Goal: Answer question/provide support: Share knowledge or assist other users

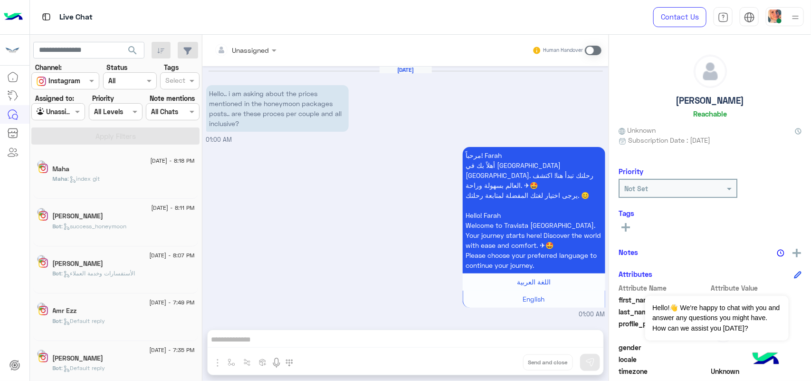
scroll to position [5, 0]
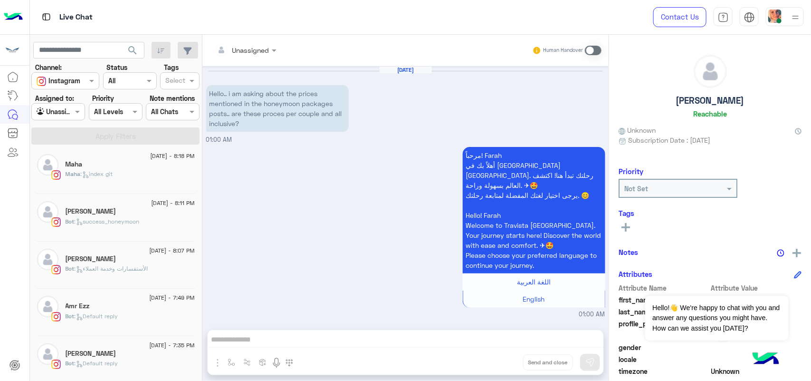
click at [54, 117] on div "Unassigned" at bounding box center [55, 111] width 36 height 11
click at [65, 164] on b "Your Inbox" at bounding box center [62, 166] width 33 height 8
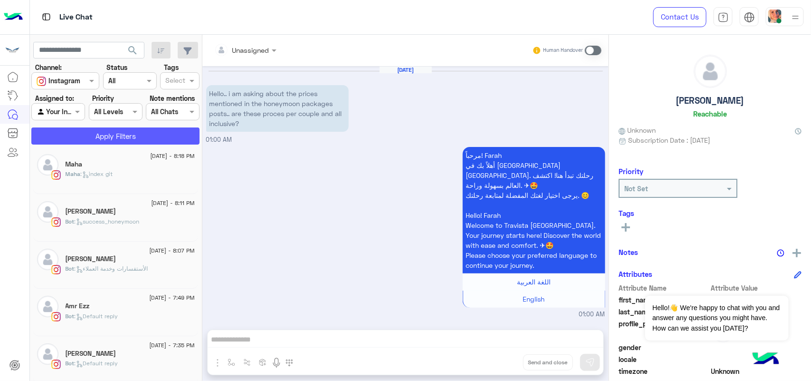
click at [74, 136] on button "Apply Filters" at bounding box center [115, 135] width 168 height 17
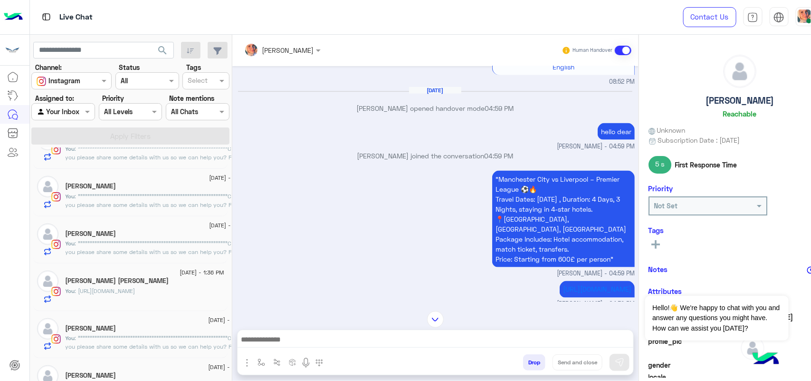
scroll to position [530, 0]
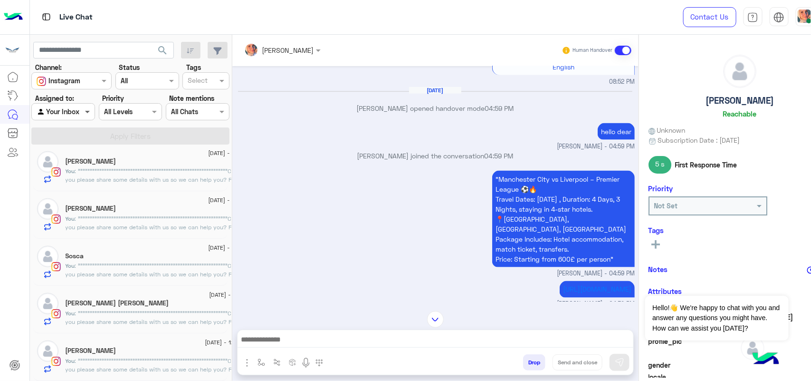
click at [84, 116] on span at bounding box center [89, 111] width 12 height 10
click at [81, 143] on div "Unassigned" at bounding box center [63, 149] width 64 height 19
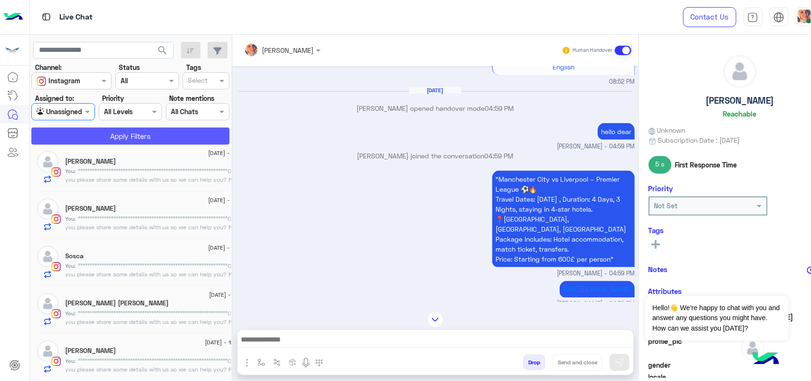
click at [101, 139] on button "Apply Filters" at bounding box center [130, 135] width 198 height 17
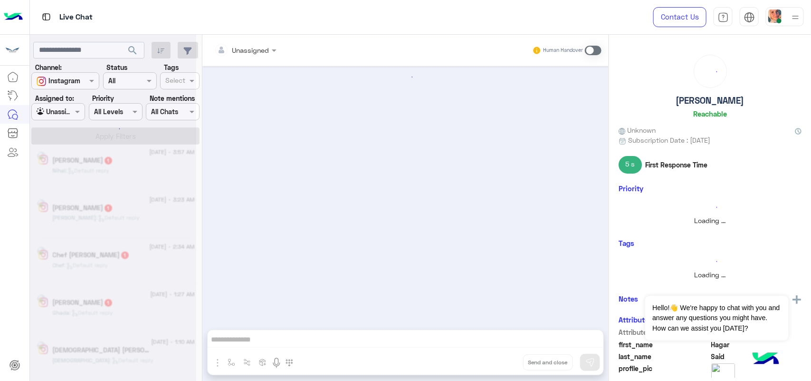
scroll to position [538, 0]
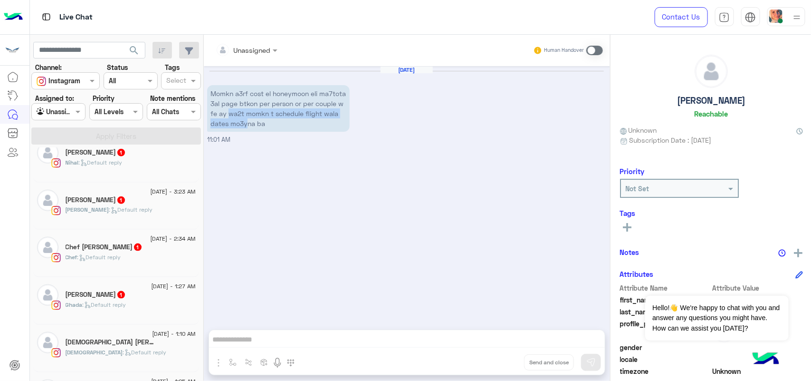
drag, startPoint x: 258, startPoint y: 111, endPoint x: 282, endPoint y: 121, distance: 25.9
click at [282, 121] on p "Momkn a3rf cost el honeymoon eli ma7tota 3al page btkon per person or per coupl…" at bounding box center [278, 108] width 143 height 47
click at [283, 122] on p "Momkn a3rf cost el honeymoon eli ma7tota 3al page btkon per person or per coupl…" at bounding box center [278, 108] width 143 height 47
click at [268, 340] on div "Unassigned Human Handover Aug 11, 2025 Momkn a3rf cost el honeymoon eli ma7tota…" at bounding box center [407, 210] width 406 height 350
click at [253, 337] on div "Unassigned Human Handover Aug 11, 2025 Momkn a3rf cost el honeymoon eli ma7tota…" at bounding box center [407, 210] width 406 height 350
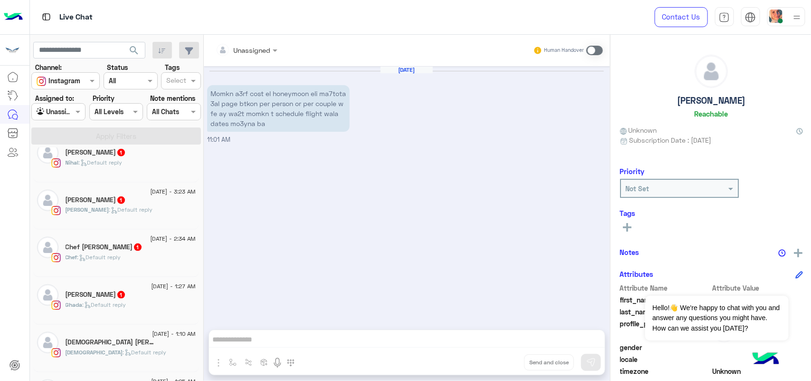
click at [246, 338] on div "Unassigned Human Handover Aug 11, 2025 Momkn a3rf cost el honeymoon eli ma7tota…" at bounding box center [407, 210] width 406 height 350
click at [298, 213] on div "Aug 11, 2025 Momkn a3rf cost el honeymoon eli ma7tota 3al page btkon per person…" at bounding box center [407, 193] width 406 height 254
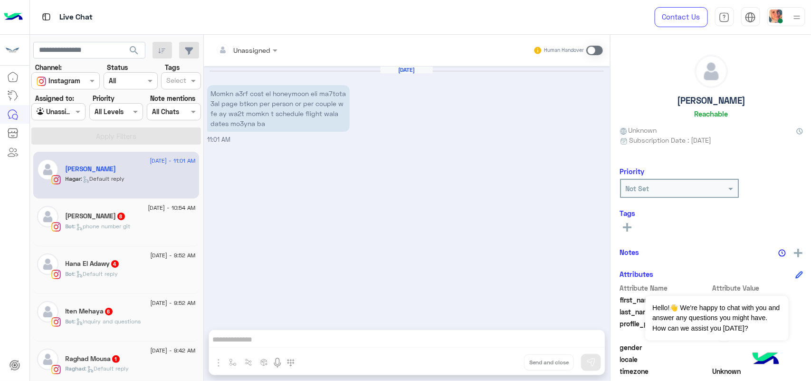
click at [115, 217] on div "Jaylan Amr 8" at bounding box center [131, 217] width 130 height 10
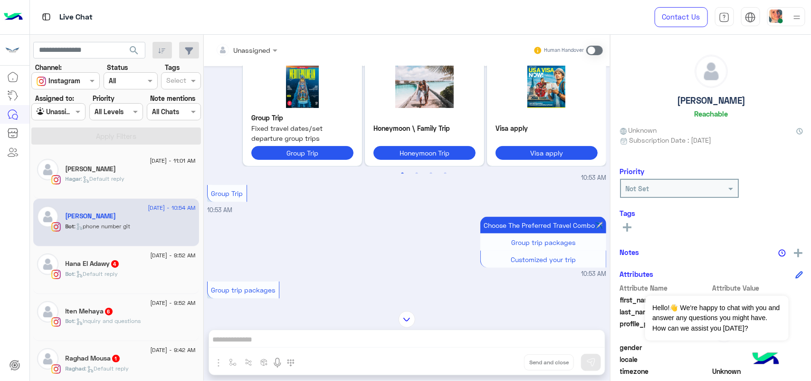
scroll to position [907, 0]
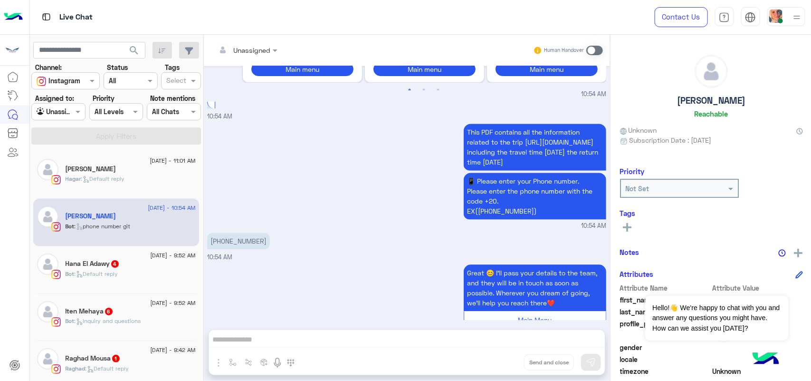
click at [219, 232] on p "+201007677677" at bounding box center [238, 240] width 63 height 17
click at [220, 232] on p "+201007677677" at bounding box center [238, 240] width 63 height 17
click at [222, 232] on p "+201007677677" at bounding box center [238, 240] width 63 height 17
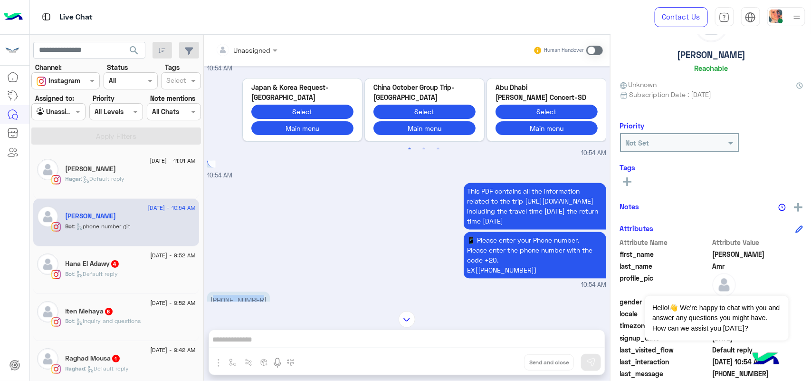
scroll to position [0, 0]
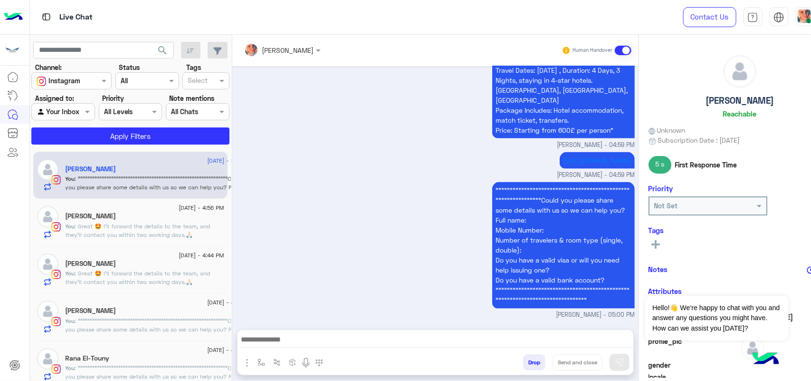
scroll to position [59, 0]
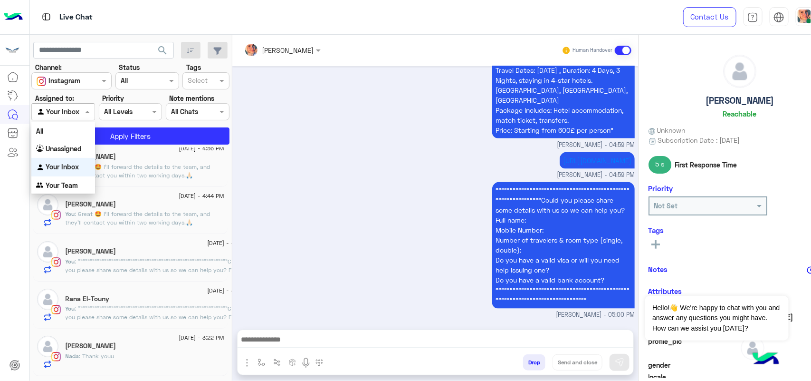
click at [64, 117] on div "Your Inbox" at bounding box center [58, 111] width 43 height 11
click at [73, 146] on b "Unassigned" at bounding box center [64, 148] width 36 height 8
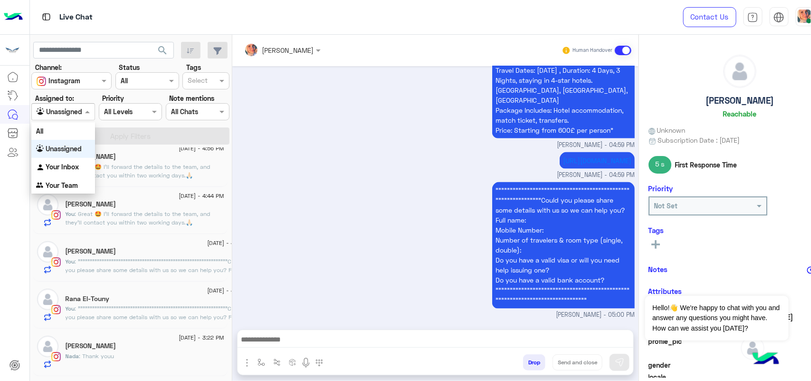
click at [85, 111] on span at bounding box center [89, 111] width 12 height 10
click at [79, 126] on div "All" at bounding box center [63, 131] width 64 height 18
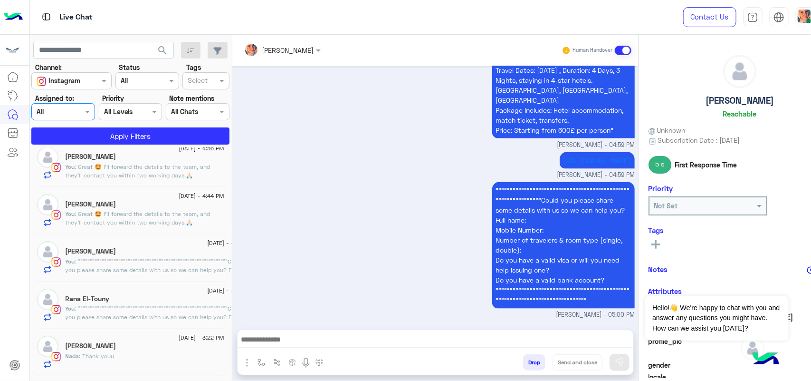
click at [88, 118] on div "Agent Filter All" at bounding box center [63, 111] width 64 height 17
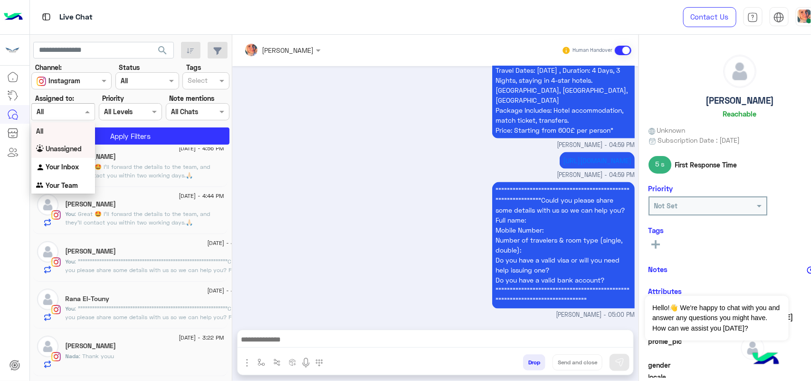
click at [80, 140] on div "Unassigned" at bounding box center [63, 149] width 64 height 19
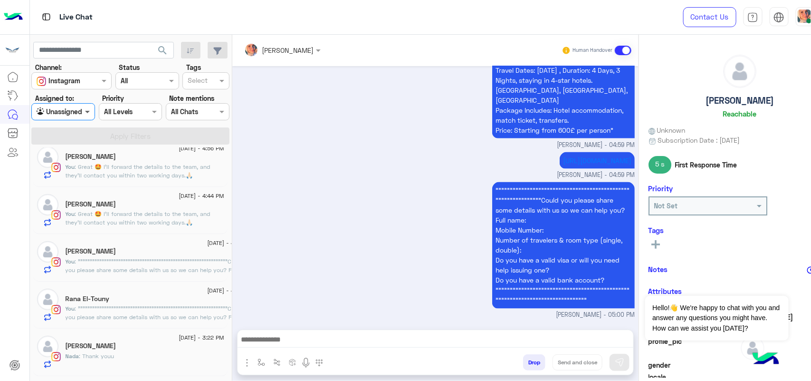
click at [83, 108] on span at bounding box center [89, 111] width 12 height 10
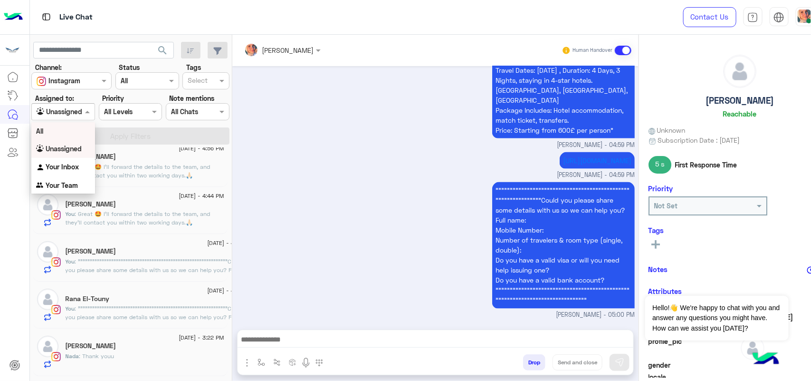
click at [82, 123] on div "All" at bounding box center [63, 131] width 64 height 18
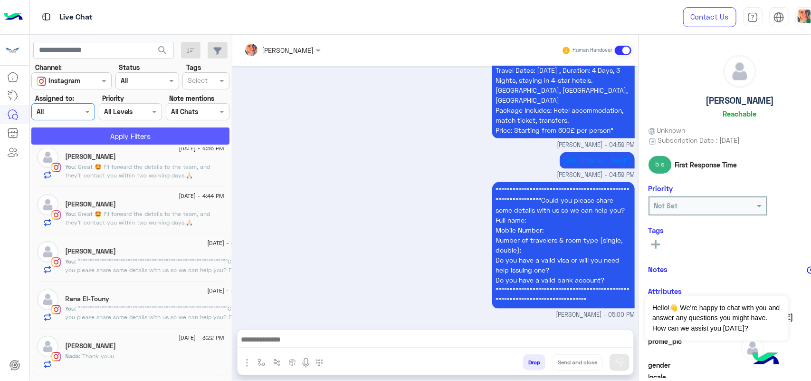
click at [111, 131] on button "Apply Filters" at bounding box center [130, 135] width 198 height 17
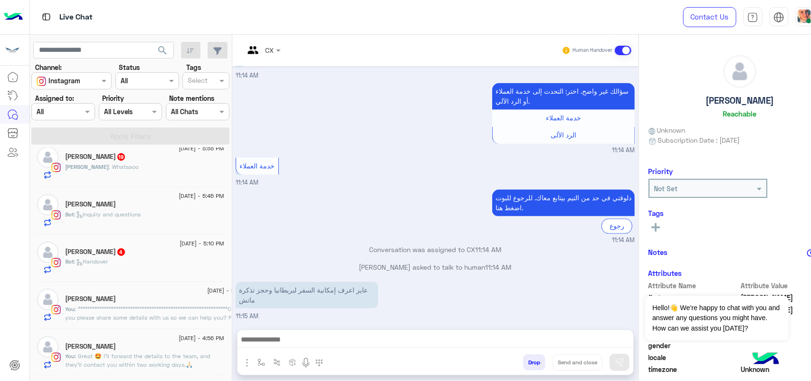
scroll to position [59, 0]
click at [72, 117] on div "Agent Filter All" at bounding box center [63, 111] width 64 height 17
click at [66, 145] on b "Unassigned" at bounding box center [64, 148] width 36 height 8
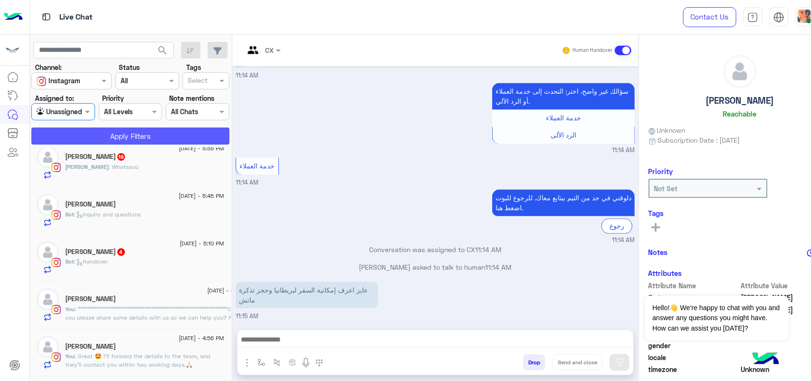
click at [119, 130] on button "Apply Filters" at bounding box center [130, 135] width 198 height 17
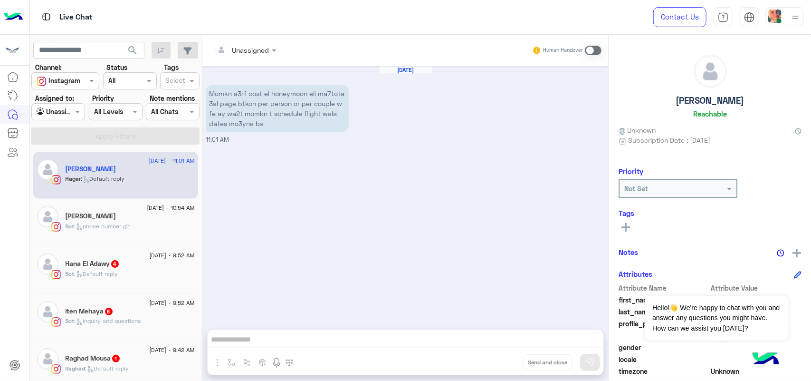
click at [121, 221] on div "[PERSON_NAME]" at bounding box center [130, 217] width 129 height 10
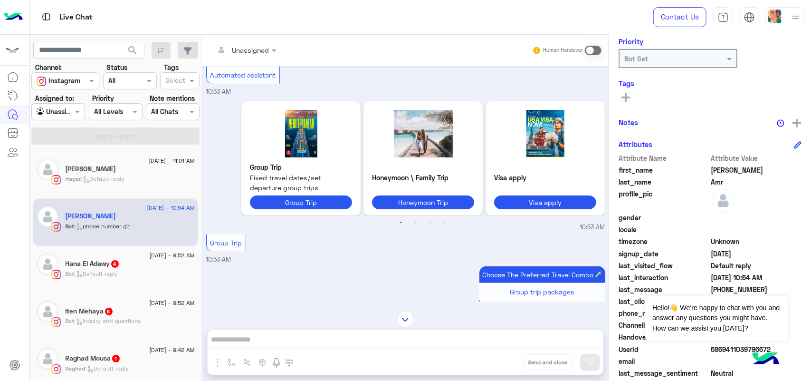
scroll to position [153, 0]
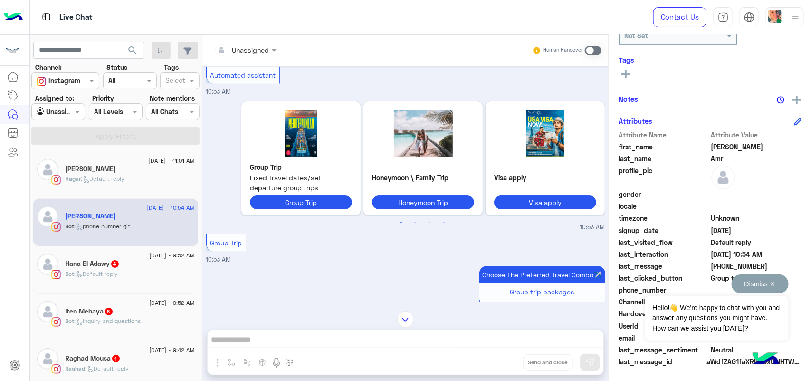
click at [773, 284] on button "Dismiss ✕" at bounding box center [760, 283] width 57 height 19
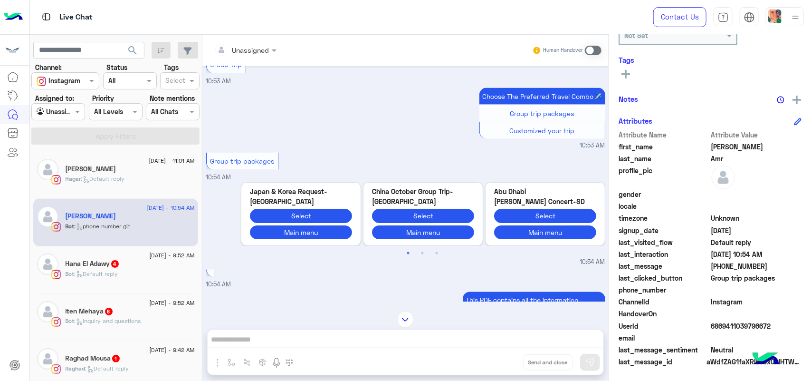
scroll to position [848, 0]
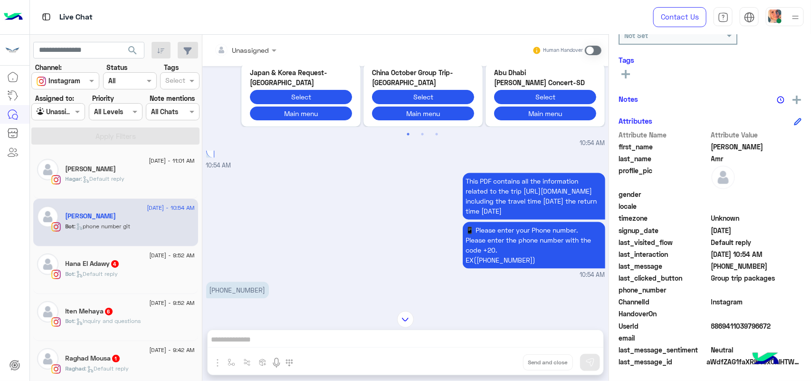
click at [255, 282] on p "+201007677677" at bounding box center [237, 290] width 63 height 17
copy app-message "+201007677677"
click at [66, 283] on div "Bot : Default reply" at bounding box center [130, 277] width 129 height 17
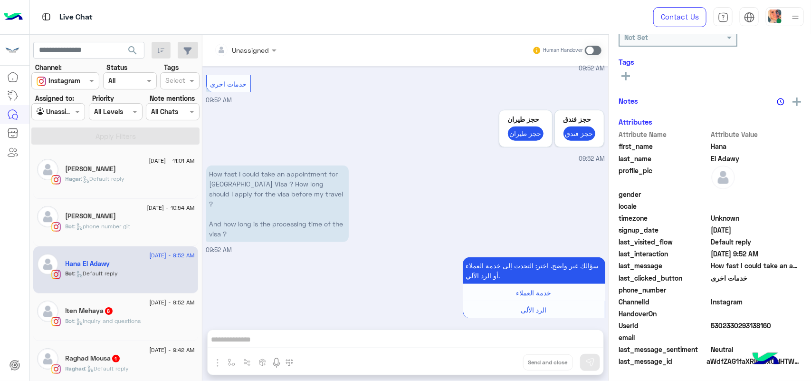
scroll to position [153, 0]
click at [79, 321] on icon at bounding box center [79, 321] width 7 height 7
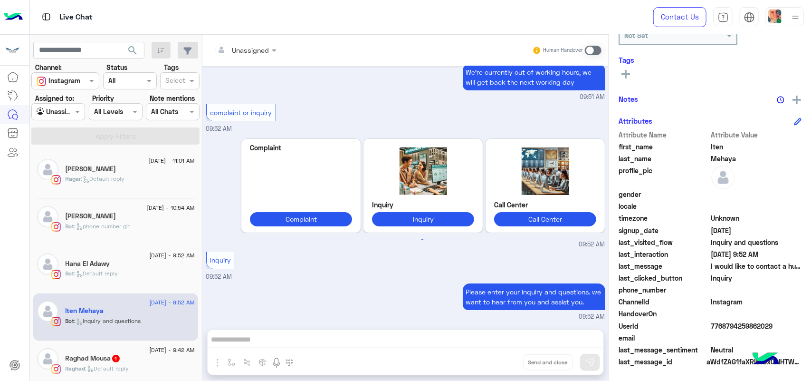
scroll to position [1456, 0]
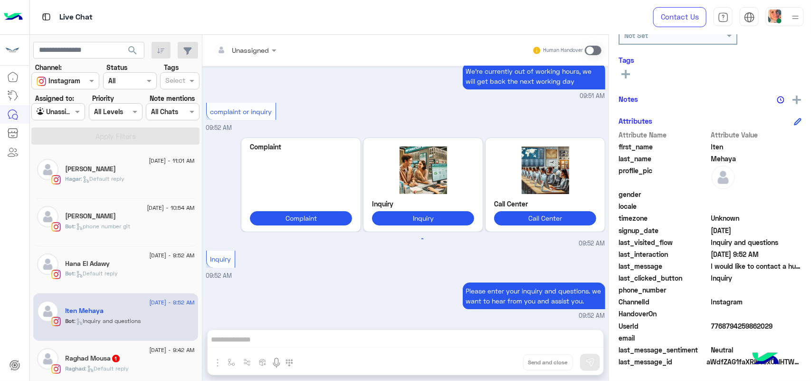
click at [105, 378] on div "Raghad : Default reply" at bounding box center [130, 372] width 129 height 17
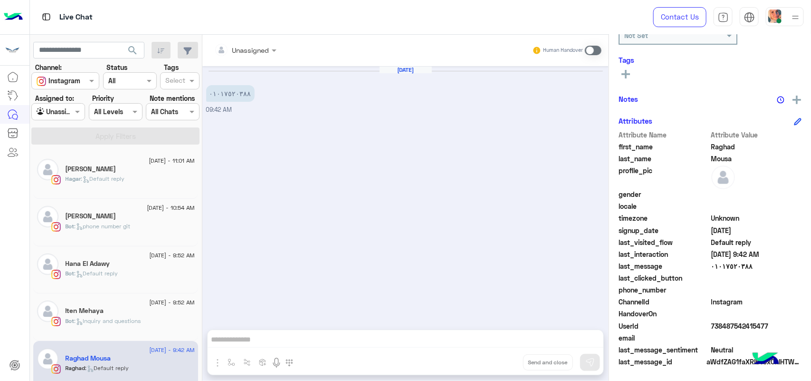
scroll to position [59, 0]
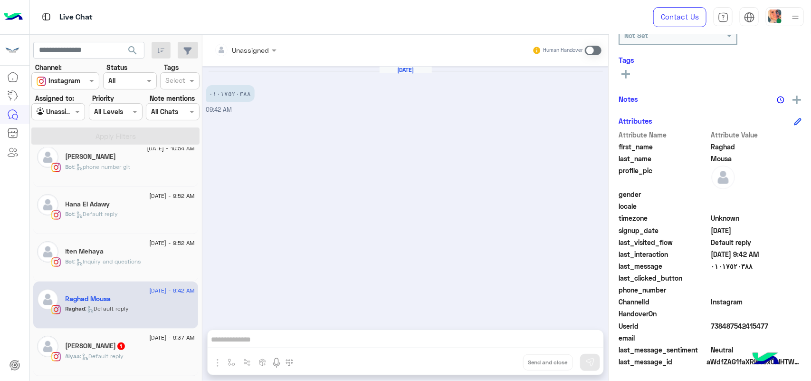
click at [116, 347] on span "1" at bounding box center [121, 345] width 10 height 8
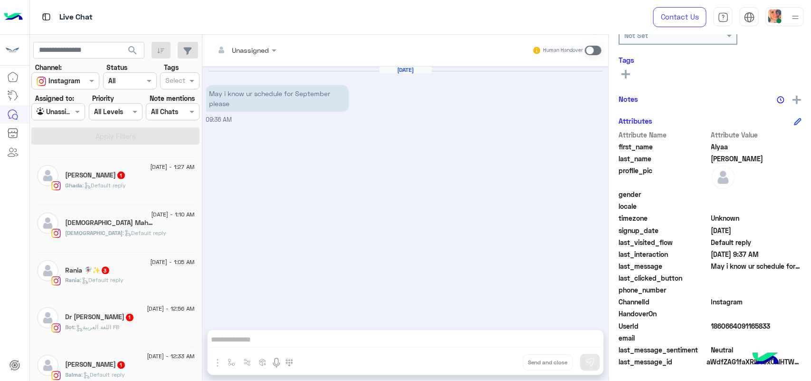
scroll to position [713, 0]
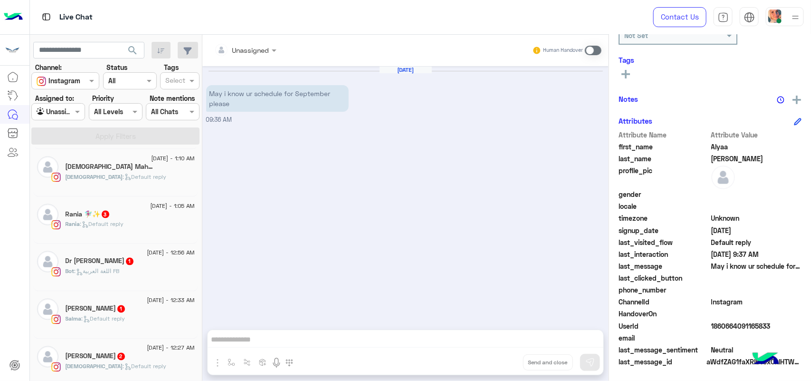
click at [590, 52] on span at bounding box center [593, 51] width 17 height 10
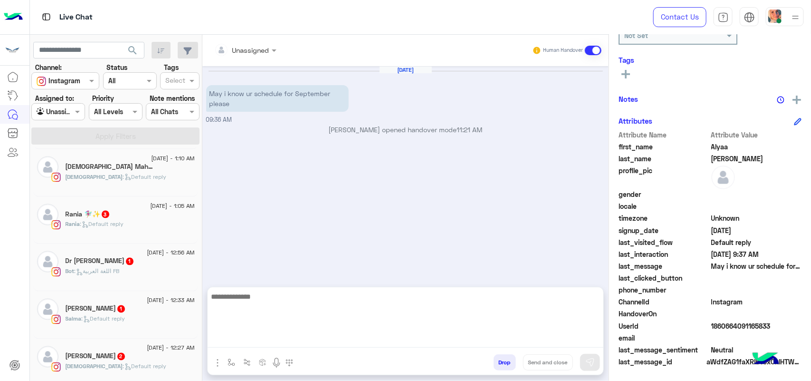
click at [300, 335] on textarea at bounding box center [406, 318] width 396 height 57
paste textarea "**********"
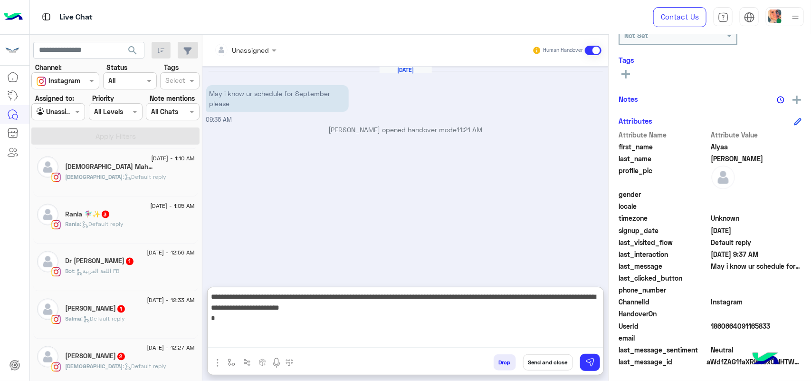
drag, startPoint x: 352, startPoint y: 293, endPoint x: 371, endPoint y: 293, distance: 18.1
click at [371, 293] on textarea "**********" at bounding box center [406, 318] width 396 height 57
type textarea "**********"
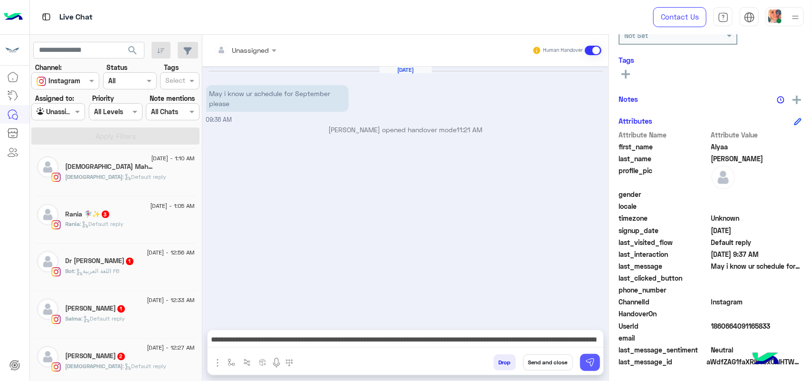
click at [584, 360] on button at bounding box center [590, 361] width 20 height 17
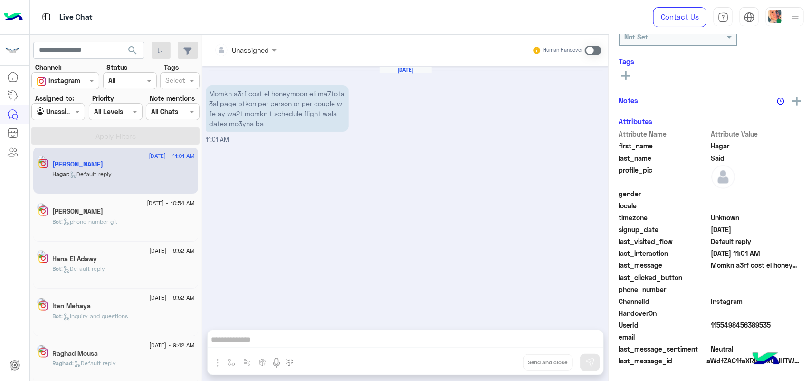
scroll to position [151, 0]
click at [62, 113] on div at bounding box center [58, 111] width 53 height 11
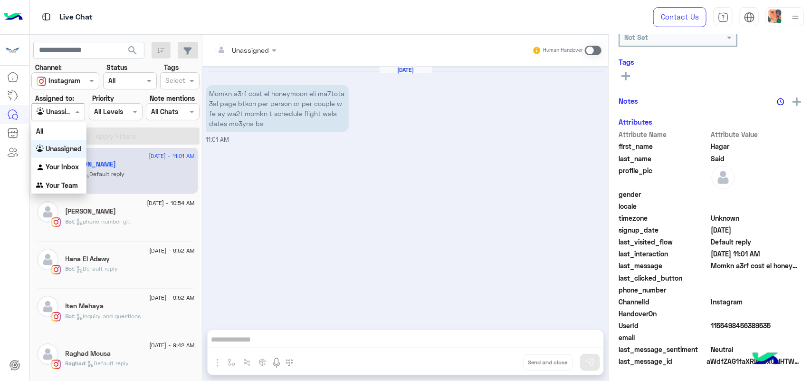
scroll to position [153, 0]
click at [74, 163] on b "Your Inbox" at bounding box center [62, 166] width 33 height 8
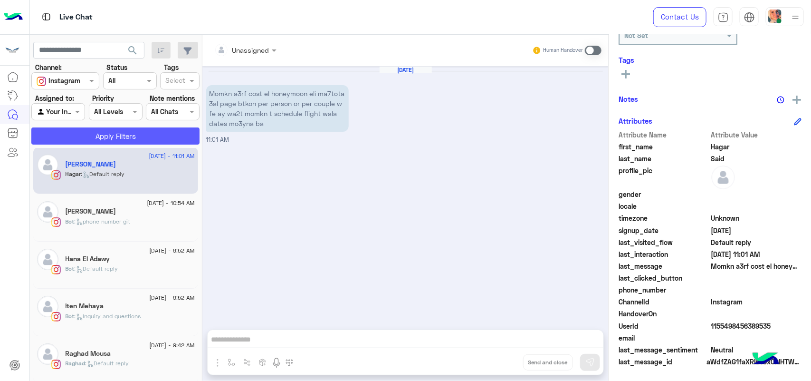
click at [158, 134] on button "Apply Filters" at bounding box center [115, 135] width 168 height 17
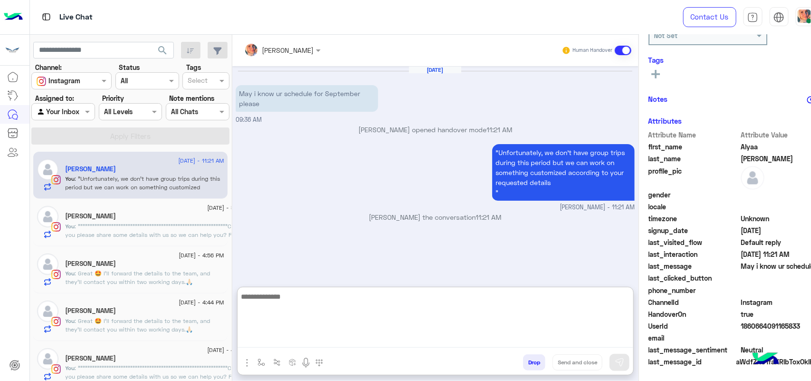
paste textarea "**********"
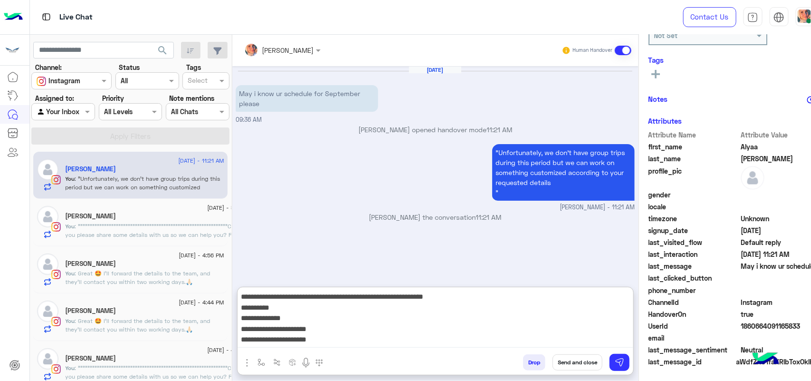
scroll to position [29, 0]
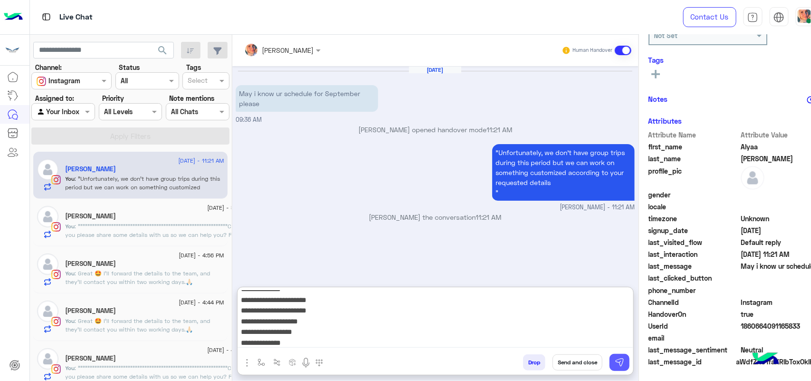
type textarea "**********"
click at [614, 356] on button at bounding box center [619, 361] width 20 height 17
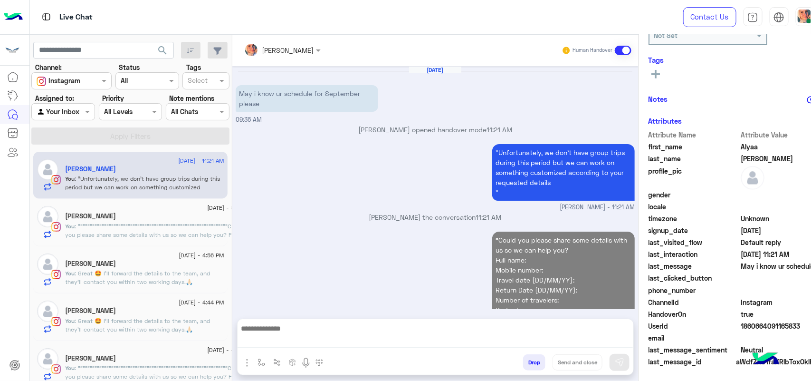
scroll to position [19, 0]
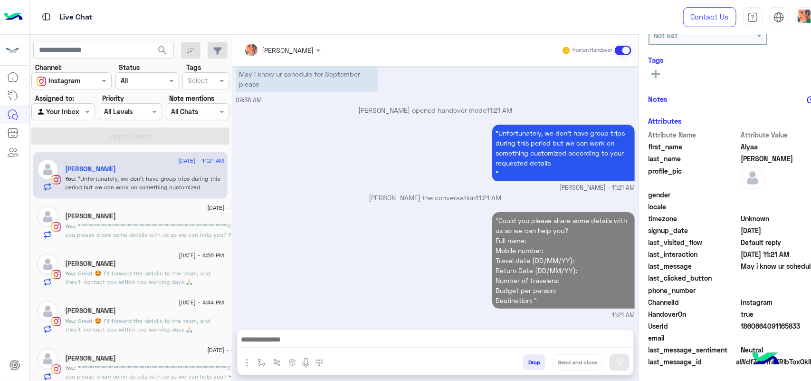
click at [69, 104] on div "Agent Filter Your Inbox" at bounding box center [63, 111] width 64 height 17
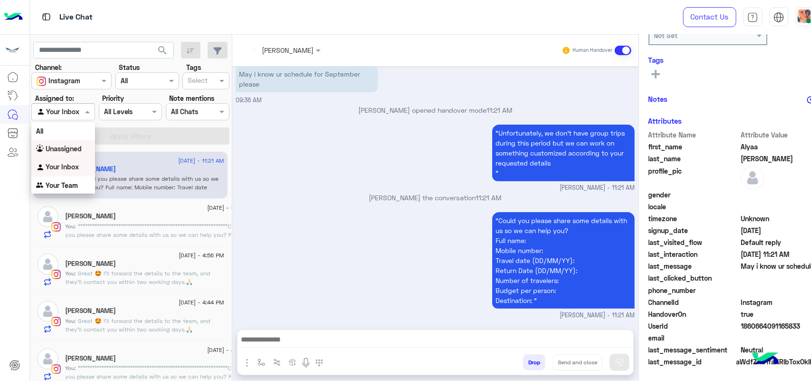
click at [73, 151] on b "Unassigned" at bounding box center [64, 148] width 36 height 8
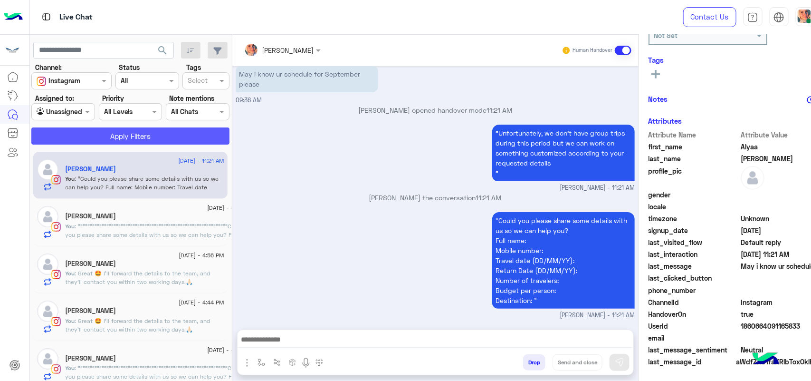
click at [115, 132] on button "Apply Filters" at bounding box center [130, 135] width 198 height 17
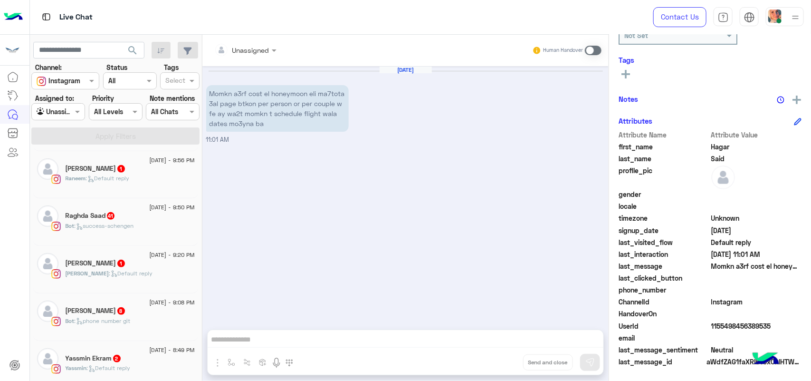
scroll to position [242, 0]
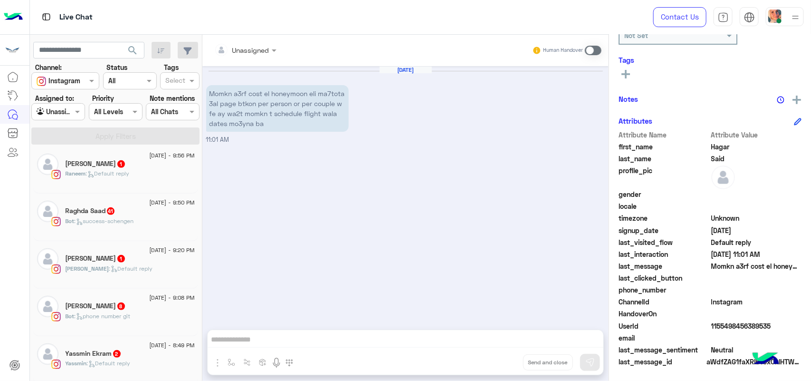
click at [145, 217] on div "Raghda Saad 41" at bounding box center [130, 212] width 129 height 10
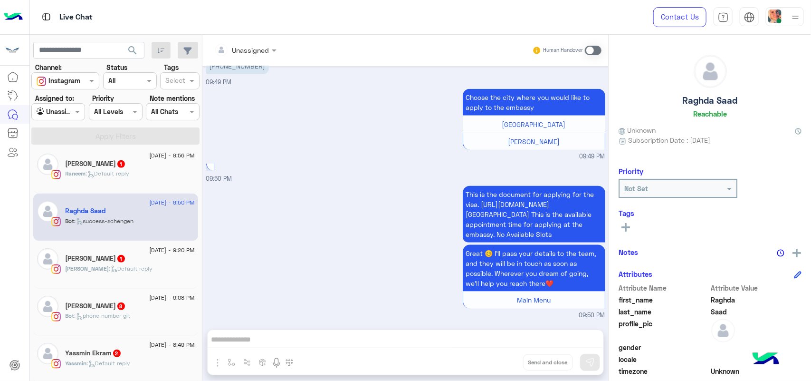
scroll to position [2106, 0]
click at [143, 259] on div "Ahmed Amin 1" at bounding box center [130, 259] width 129 height 10
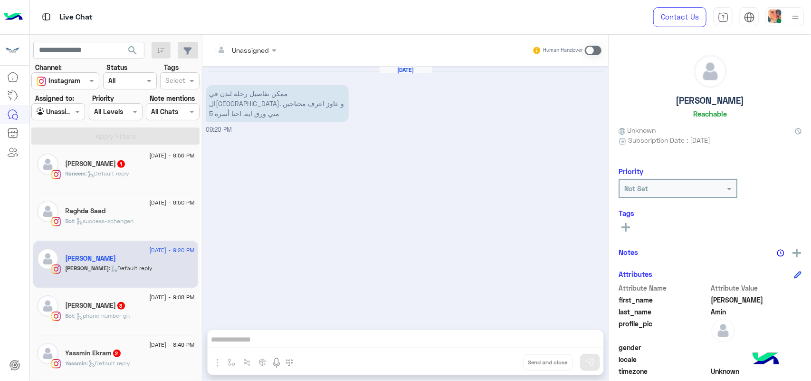
scroll to position [302, 0]
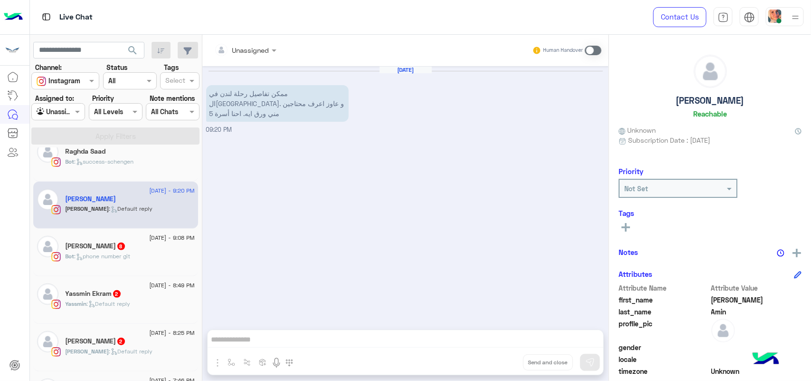
click at [107, 260] on p "Bot : phone number git" at bounding box center [98, 256] width 65 height 9
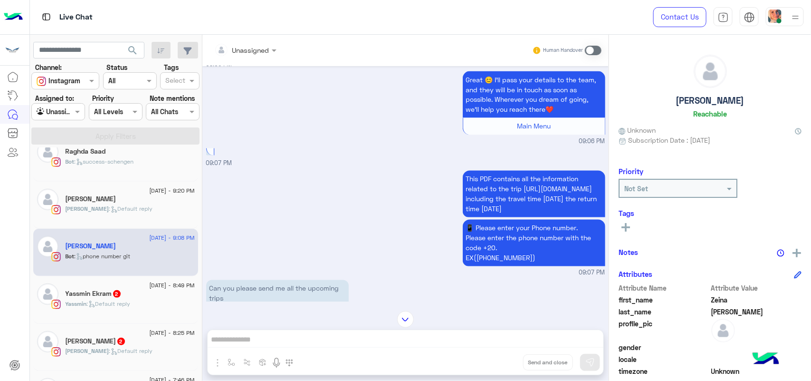
scroll to position [843, 0]
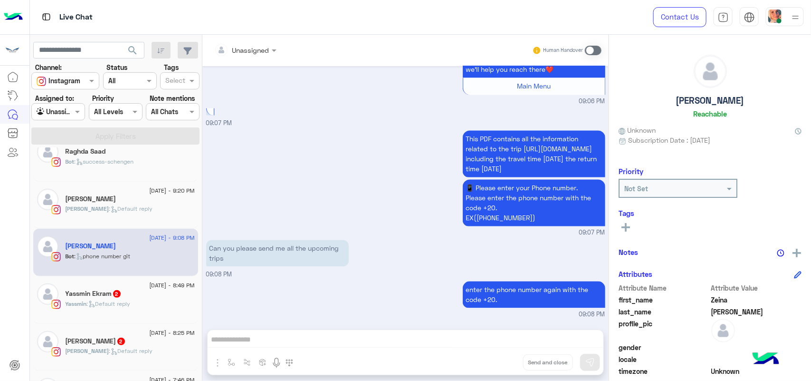
click at [504, 151] on span "This PDF contains all the information related to the trip https://travistaegypt…" at bounding box center [531, 154] width 131 height 38
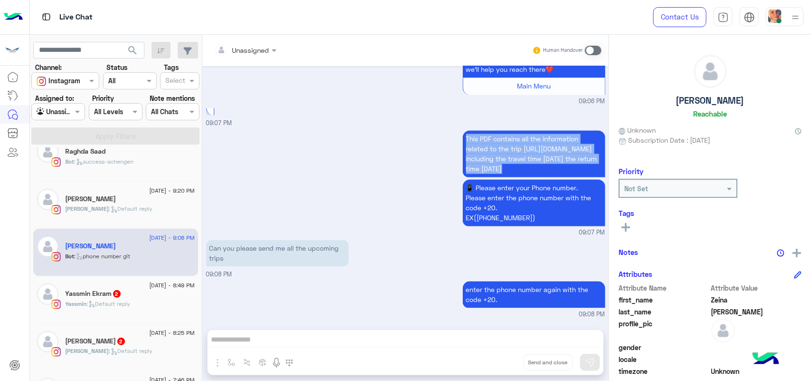
click at [504, 151] on span "This PDF contains all the information related to the trip https://travistaegypt…" at bounding box center [531, 154] width 131 height 38
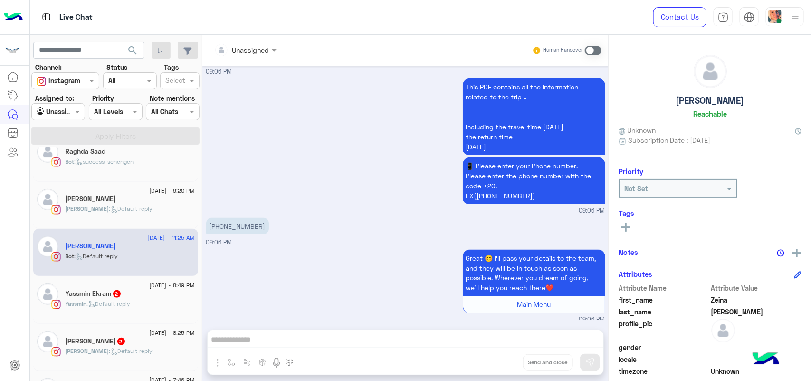
scroll to position [967, 0]
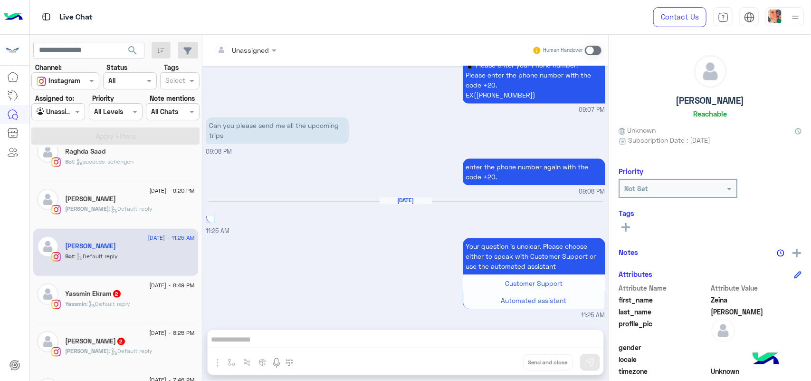
click at [80, 316] on div "Yassmin : Default reply" at bounding box center [130, 307] width 129 height 17
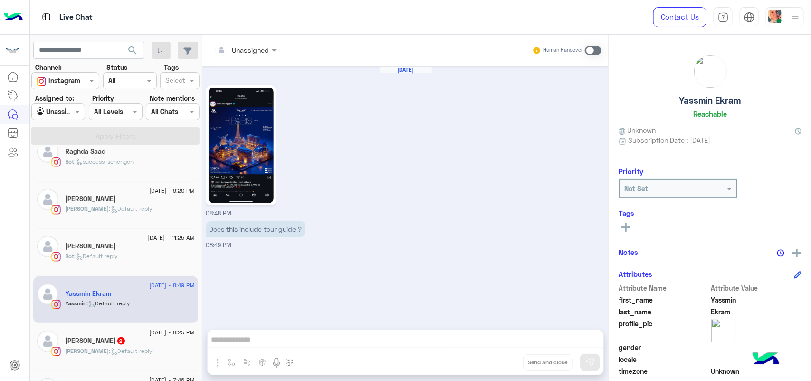
click at [114, 354] on span ": Default reply" at bounding box center [131, 350] width 44 height 7
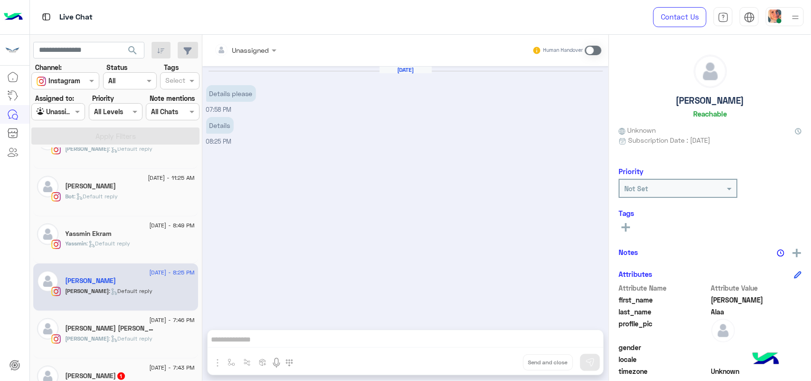
scroll to position [420, 0]
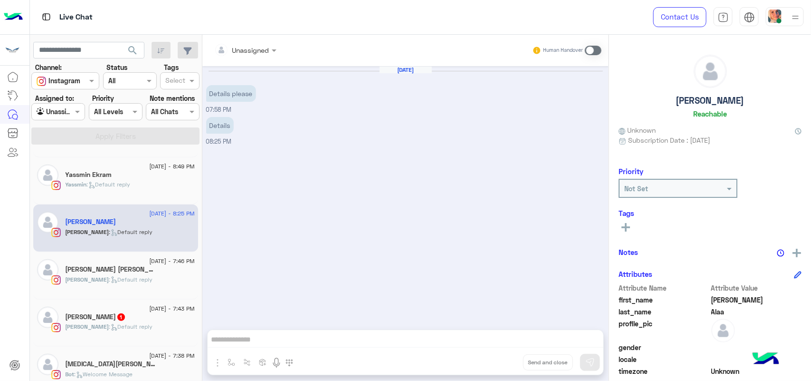
click at [170, 273] on span "2" at bounding box center [174, 270] width 8 height 8
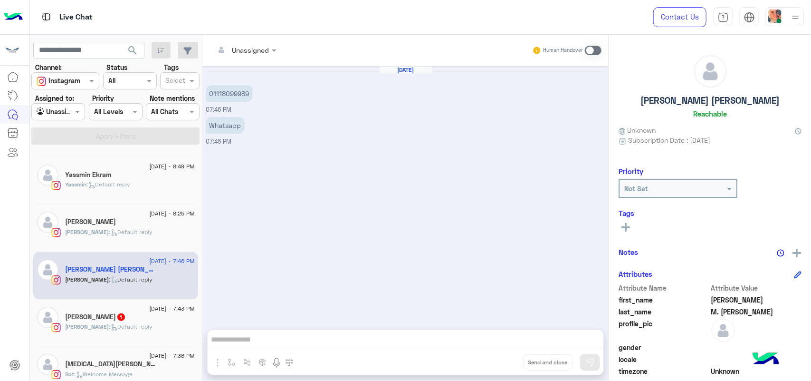
click at [87, 339] on div "Ahmed : Default reply" at bounding box center [130, 330] width 129 height 17
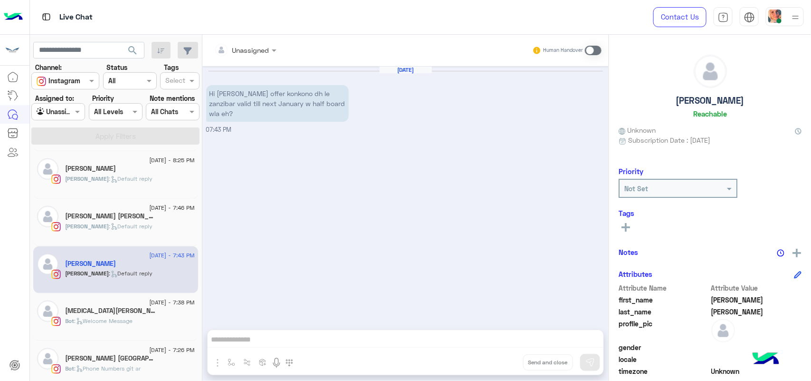
scroll to position [480, 0]
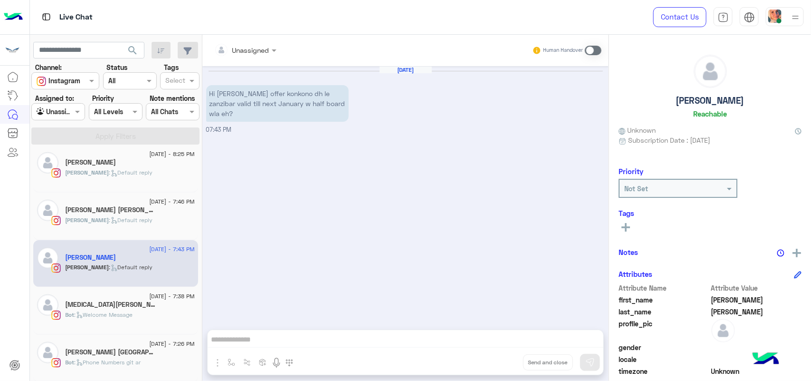
click at [117, 318] on span ": Welcome Message" at bounding box center [104, 314] width 58 height 7
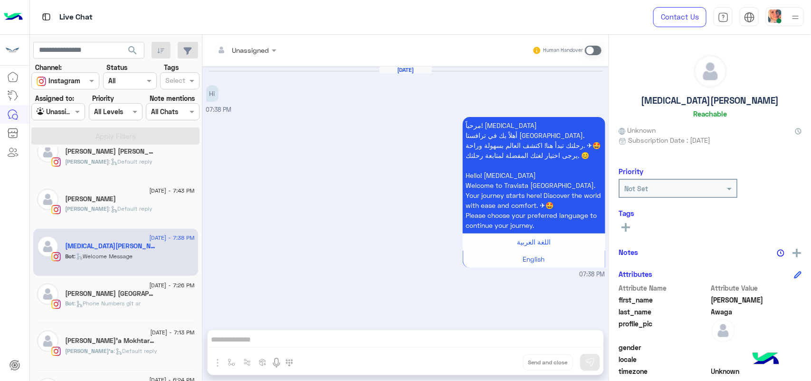
scroll to position [539, 0]
click at [123, 305] on span ": Phone Numbers git ar" at bounding box center [108, 301] width 67 height 7
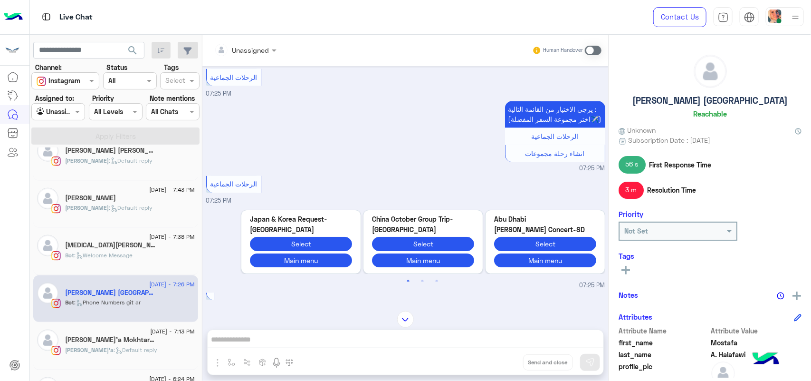
scroll to position [757, 0]
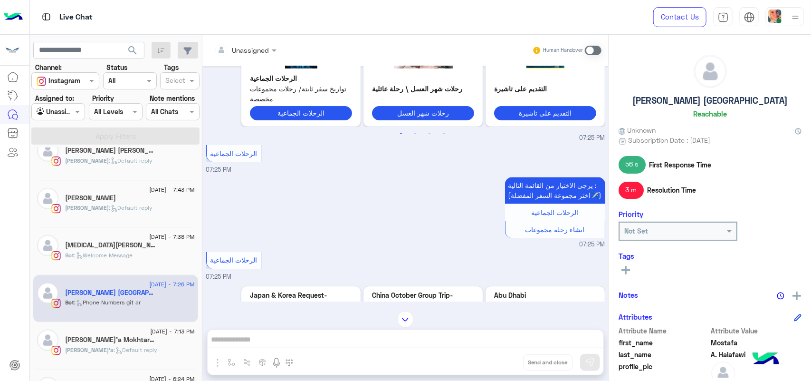
click at [123, 343] on h5 "Shayma'a Mokhtar 1" at bounding box center [111, 339] width 90 height 8
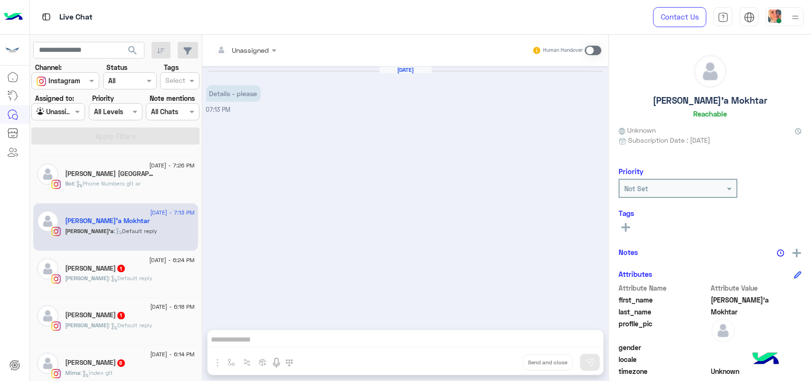
scroll to position [717, 0]
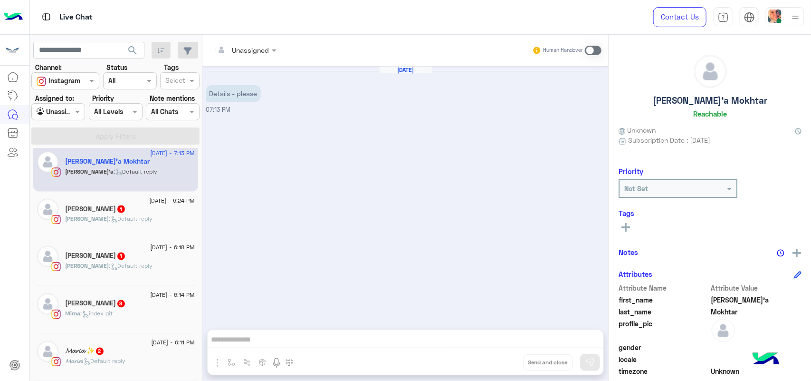
click at [132, 324] on div "Mirna : index git" at bounding box center [130, 317] width 129 height 17
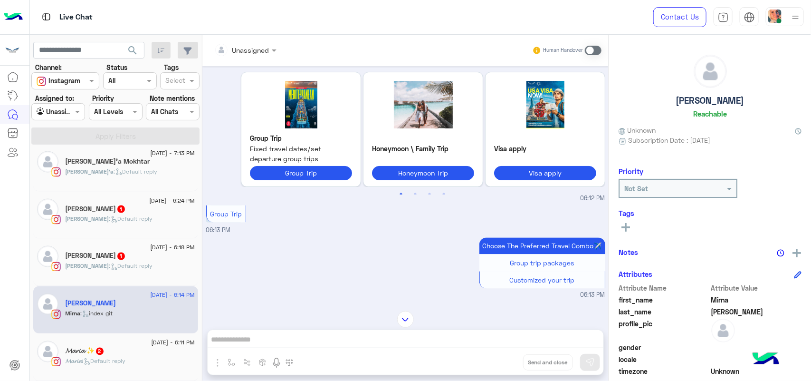
scroll to position [852, 0]
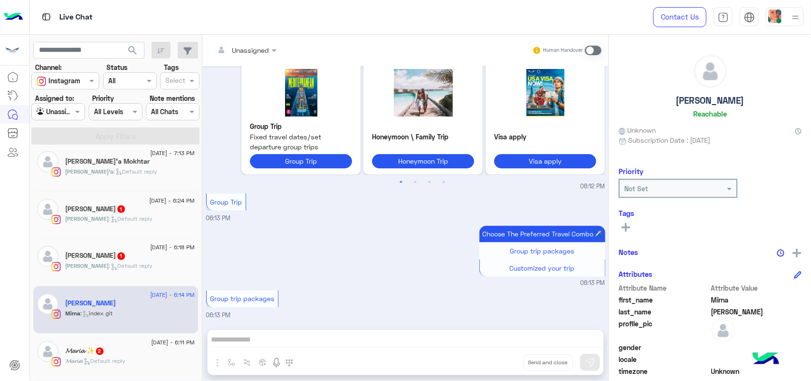
click at [126, 364] on span ": Default reply" at bounding box center [104, 360] width 44 height 7
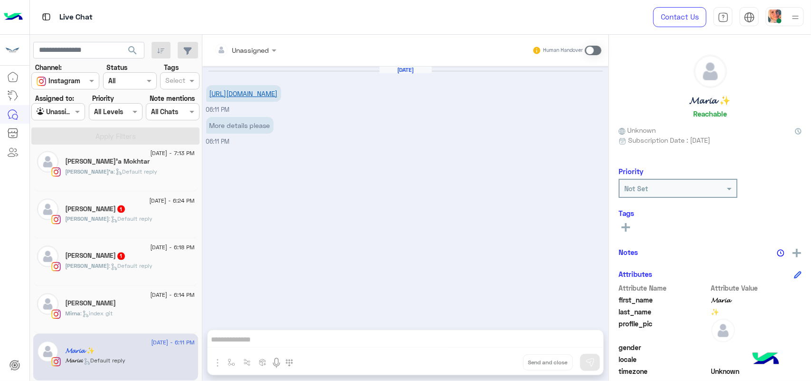
click at [265, 97] on link "https://www.instagram.com/p/DNLWMeQssuS/?igsh=MWZvemx4cW4xbzdmbA==" at bounding box center [243, 93] width 68 height 8
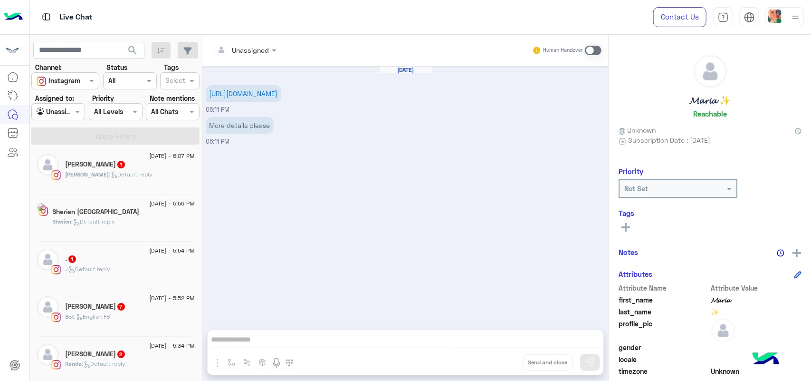
scroll to position [64, 0]
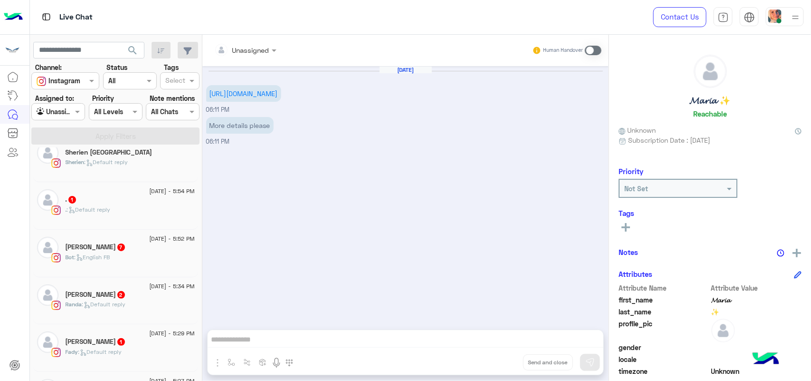
click at [109, 314] on div "Randa : Default reply" at bounding box center [130, 308] width 129 height 17
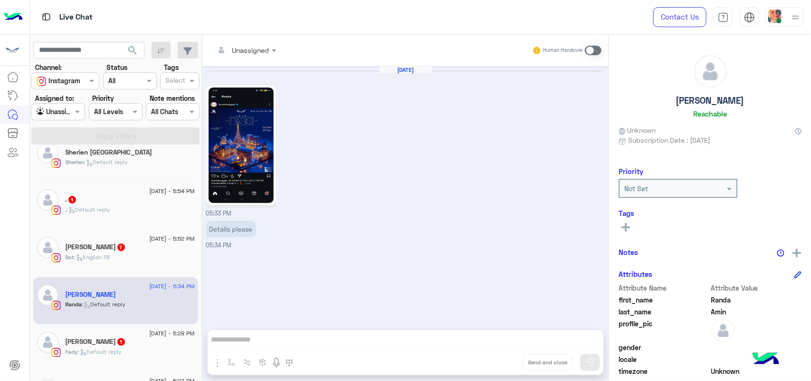
click at [91, 253] on div "Michael 7" at bounding box center [130, 248] width 129 height 10
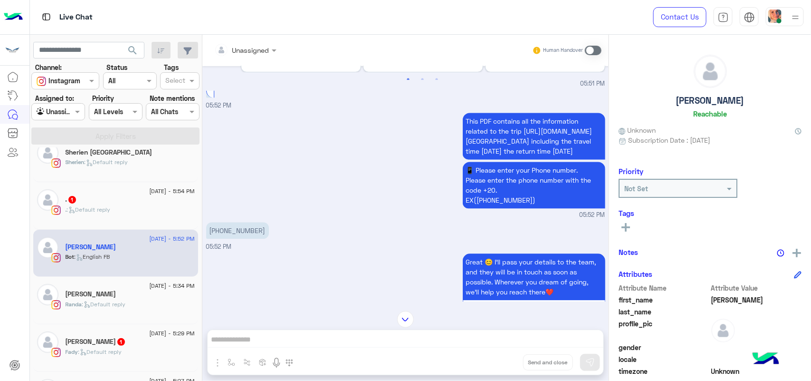
scroll to position [898, 0]
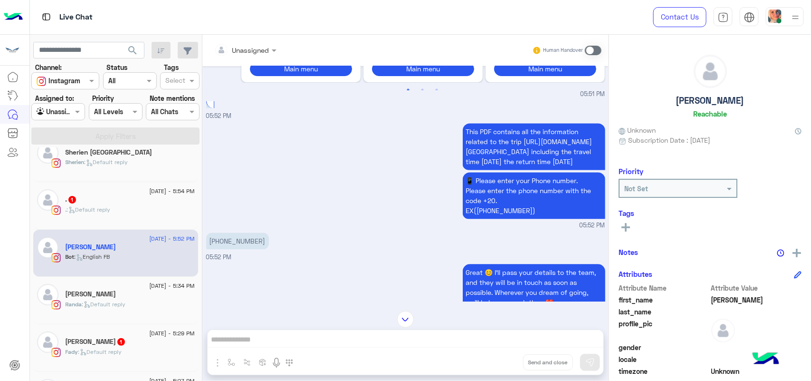
click at [86, 216] on div ". : Default reply" at bounding box center [130, 213] width 129 height 17
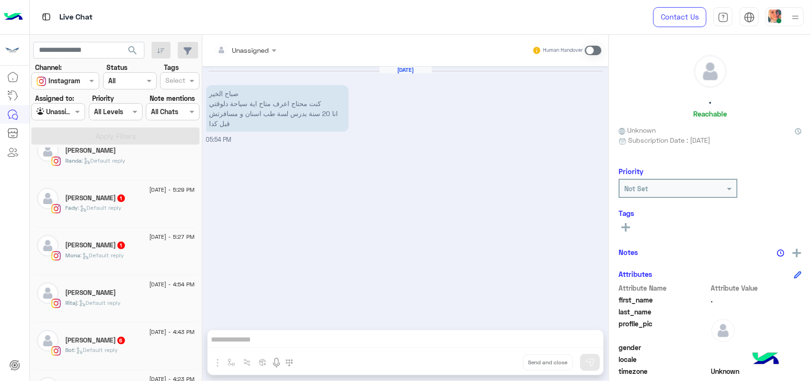
scroll to position [242, 0]
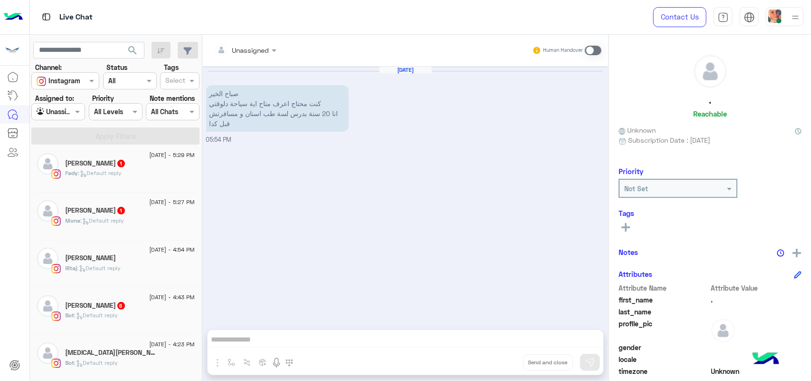
click at [136, 324] on div "Bot : Default reply" at bounding box center [130, 319] width 129 height 17
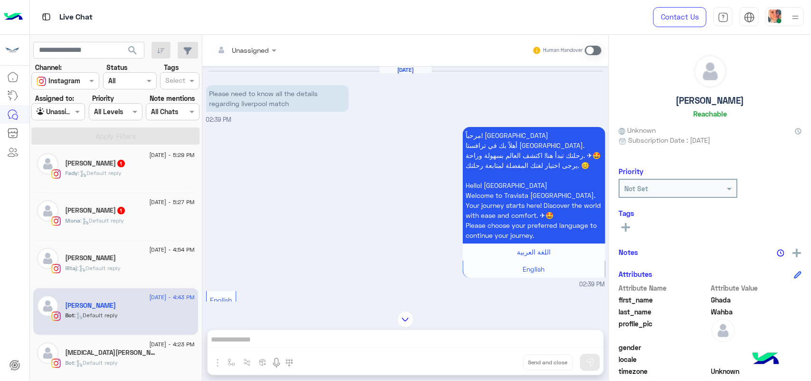
click at [591, 48] on span at bounding box center [593, 51] width 17 height 10
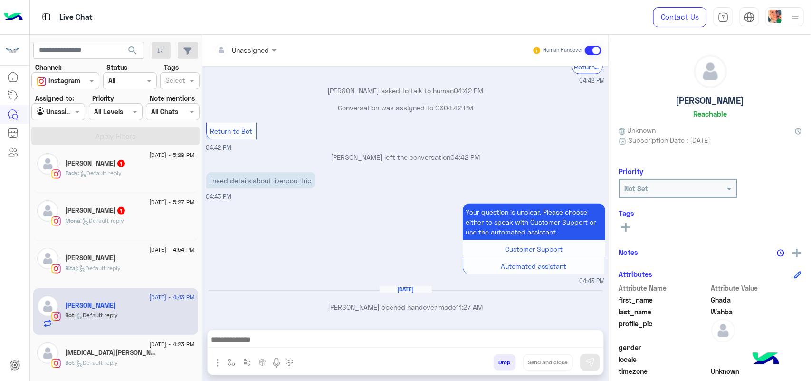
click at [388, 345] on textarea at bounding box center [406, 340] width 396 height 14
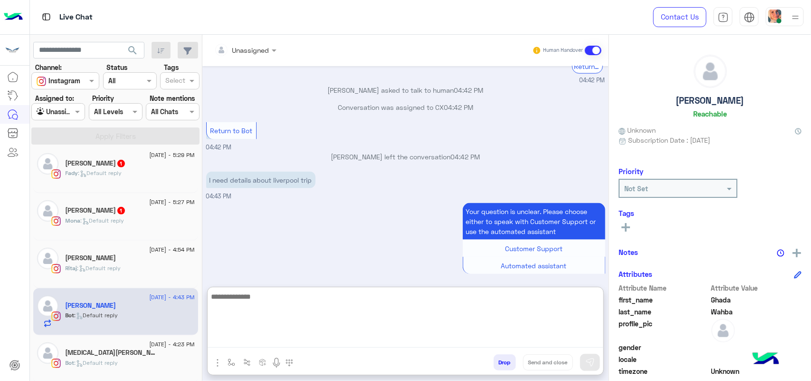
paste textarea "**********"
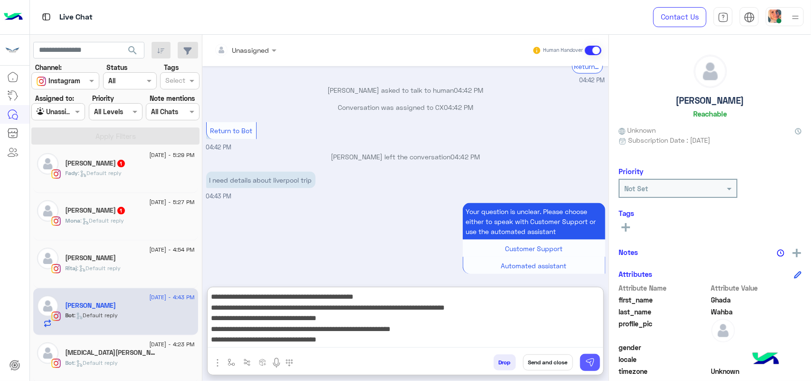
type textarea "**********"
click at [583, 359] on button at bounding box center [590, 361] width 20 height 17
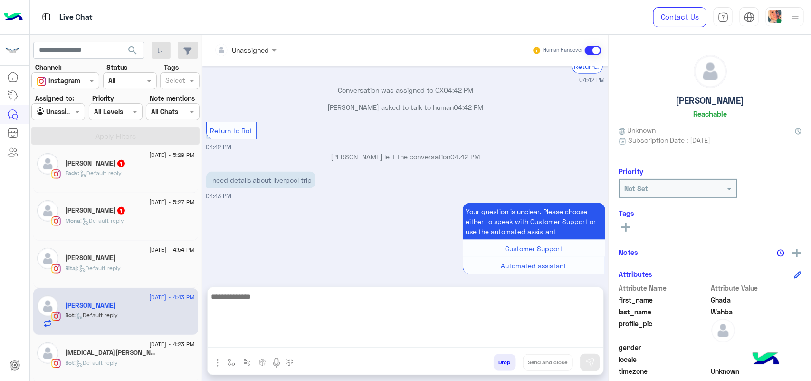
scroll to position [694, 0]
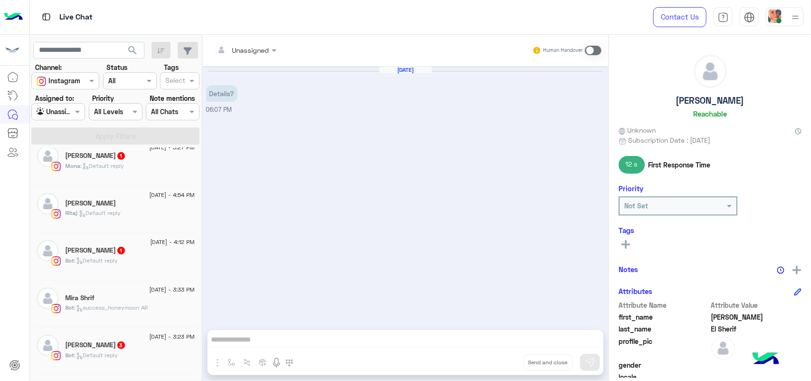
scroll to position [360, 0]
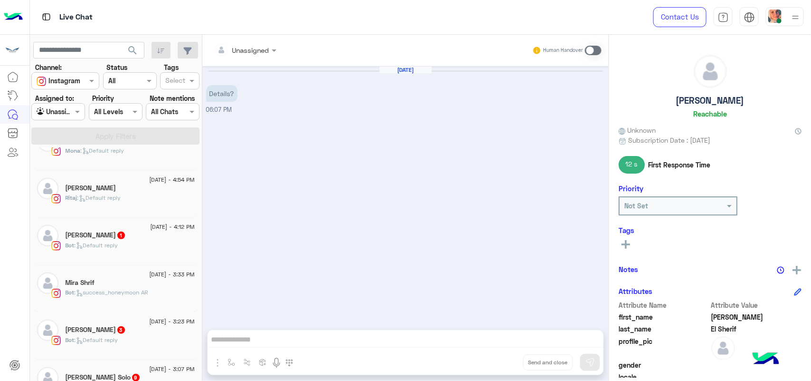
click at [129, 231] on div "10 August - 4:12 PM" at bounding box center [130, 228] width 129 height 6
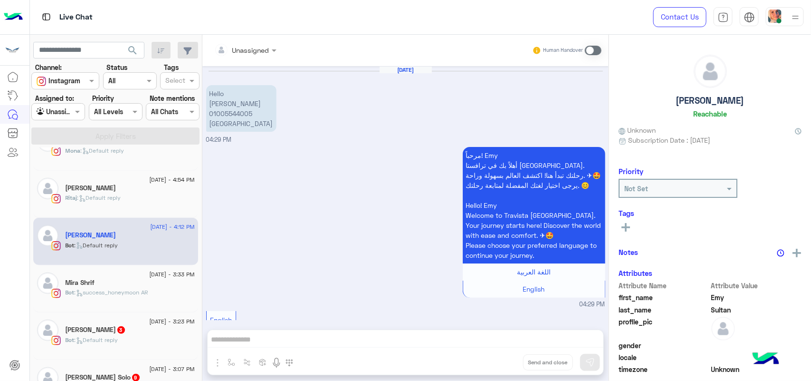
scroll to position [890, 0]
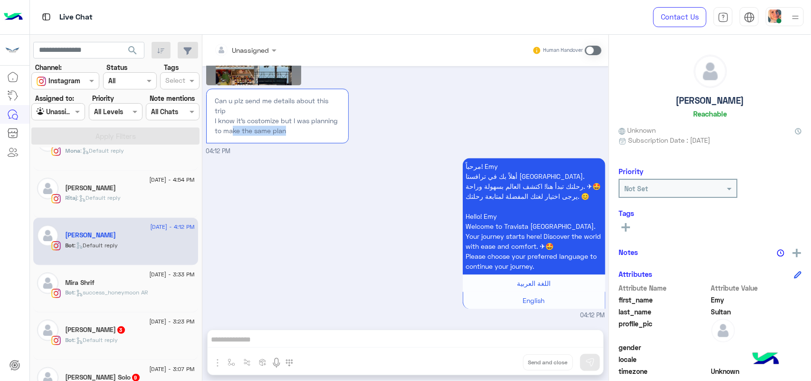
drag, startPoint x: 321, startPoint y: 129, endPoint x: 263, endPoint y: 127, distance: 58.0
click at [263, 127] on p "Can u plz send me details about this trip I know it’s costomize but I was plann…" at bounding box center [277, 115] width 132 height 47
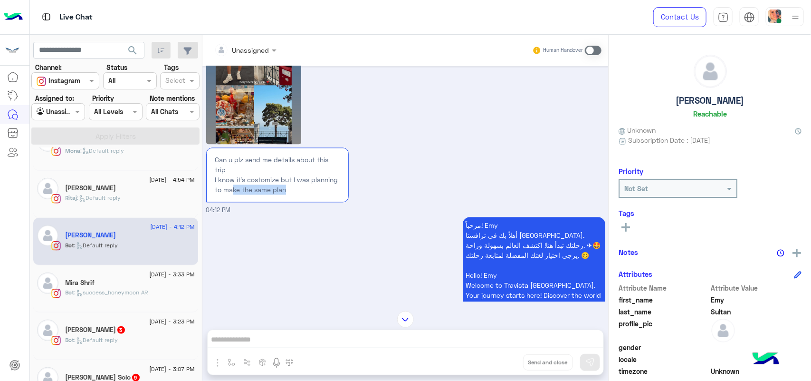
scroll to position [771, 0]
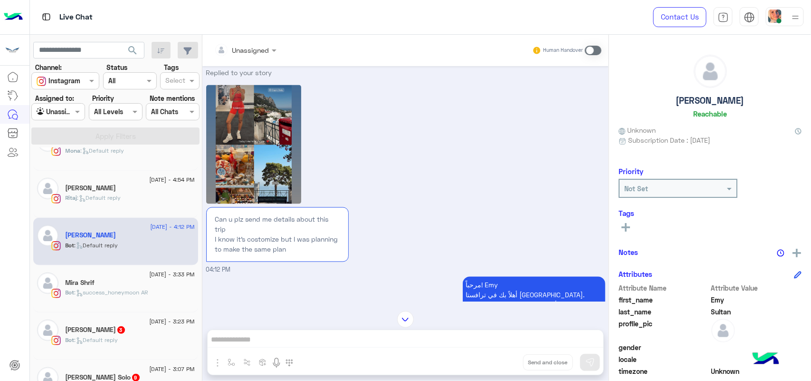
click at [329, 163] on div "Replied to your story" at bounding box center [277, 135] width 143 height 136
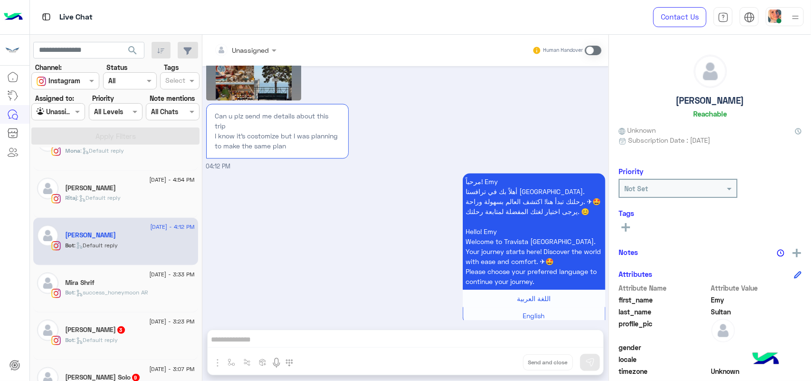
scroll to position [891, 0]
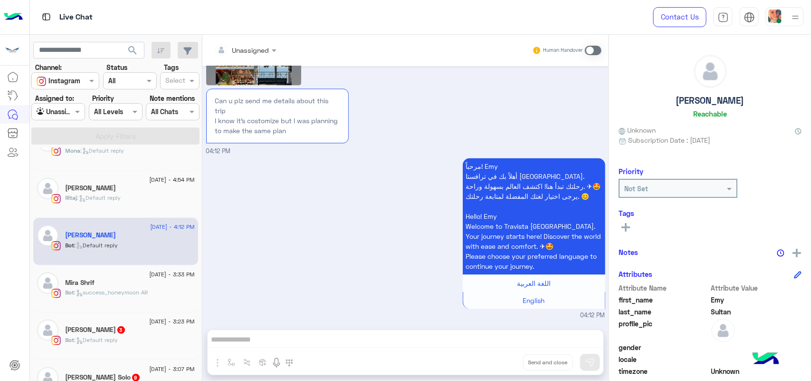
click at [116, 333] on span "3" at bounding box center [121, 329] width 10 height 8
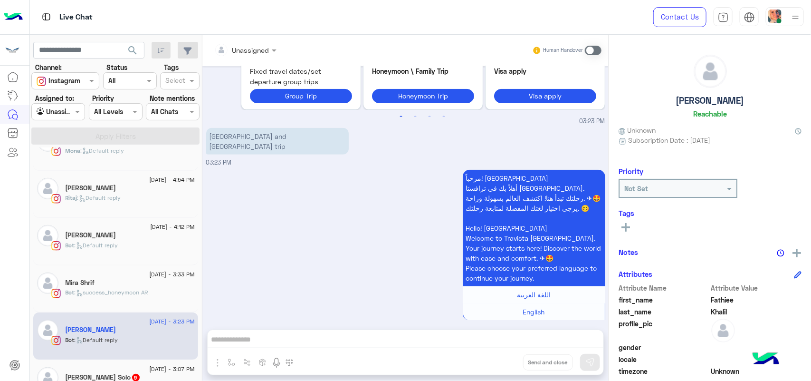
scroll to position [322, 0]
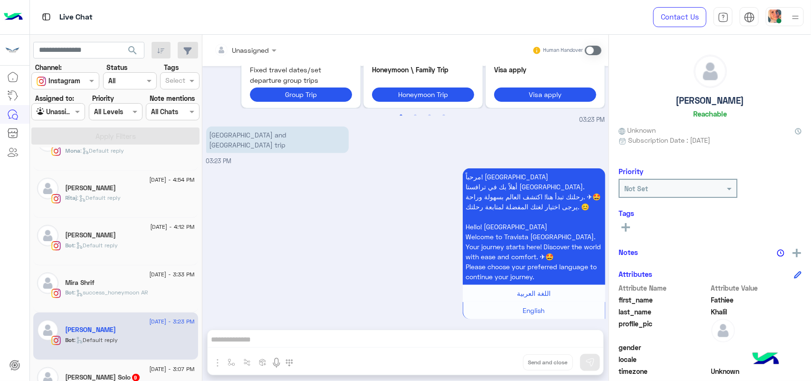
click at [594, 51] on span at bounding box center [593, 51] width 17 height 10
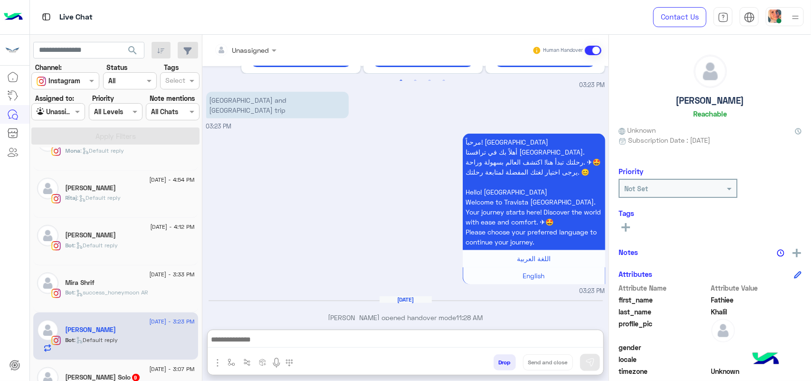
click at [373, 338] on textarea at bounding box center [406, 340] width 396 height 14
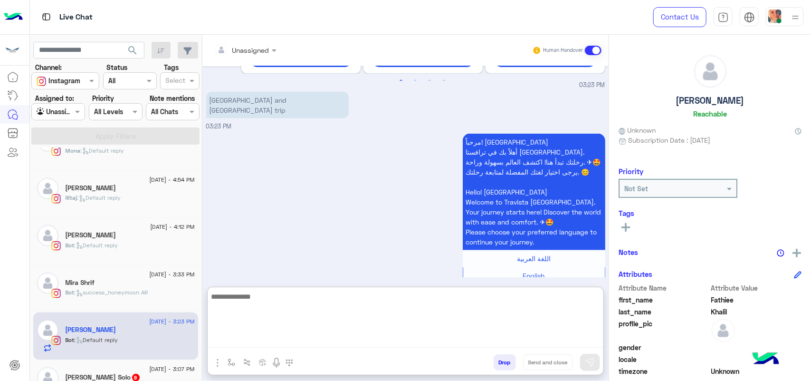
paste textarea "**********"
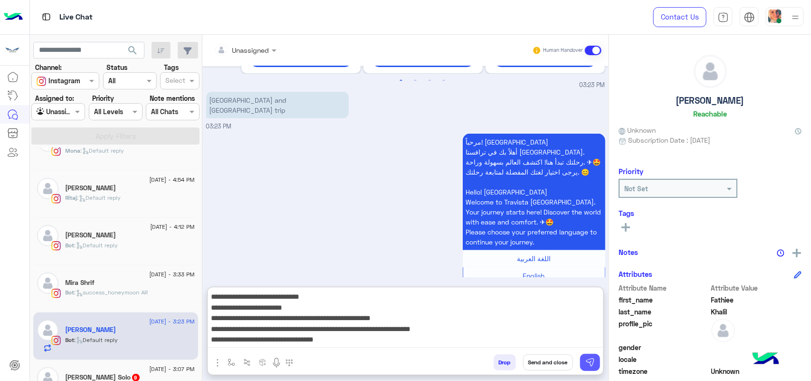
type textarea "**********"
click at [583, 357] on button at bounding box center [590, 361] width 20 height 17
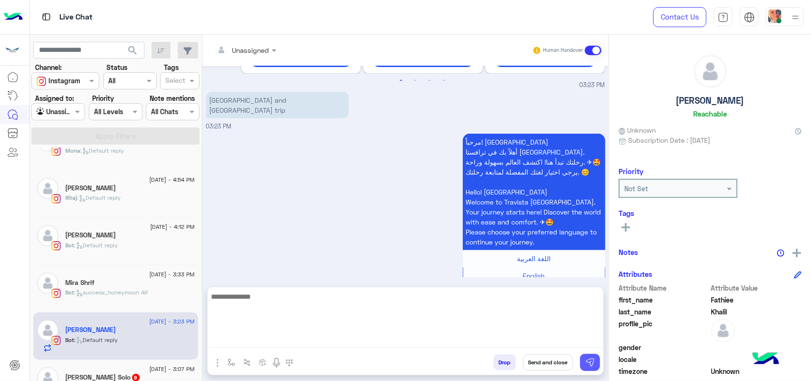
scroll to position [447, 0]
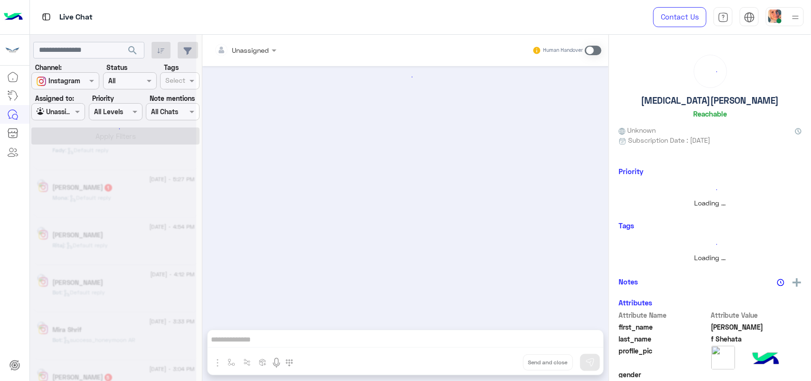
scroll to position [359, 0]
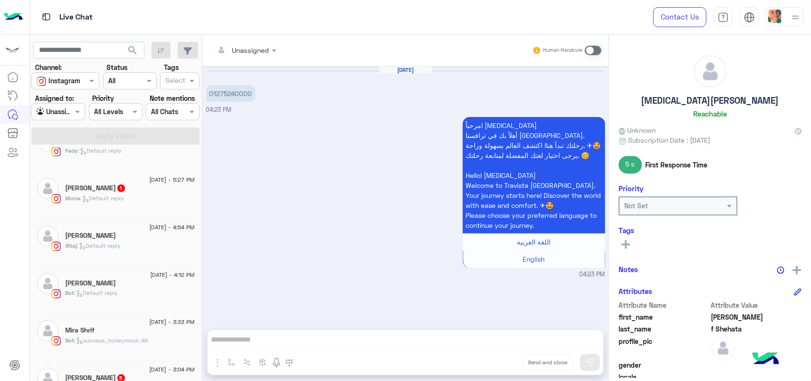
click at [114, 217] on div "10 August - 5:27 PM Mona Tarek Hegazy 1 Mona : Default reply" at bounding box center [115, 195] width 165 height 48
click at [113, 181] on div "10 August - 5:27 PM" at bounding box center [130, 181] width 129 height 6
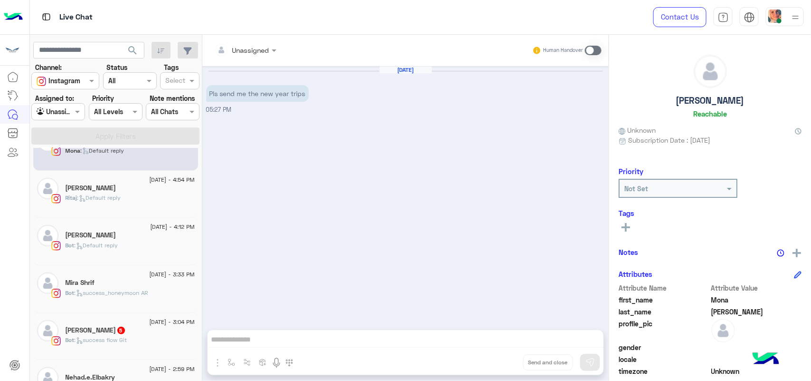
scroll to position [478, 0]
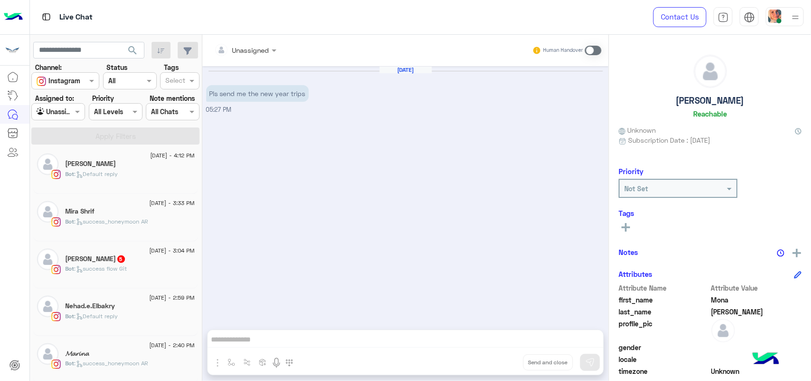
click at [131, 280] on div "Bot : success flow Git" at bounding box center [130, 272] width 129 height 17
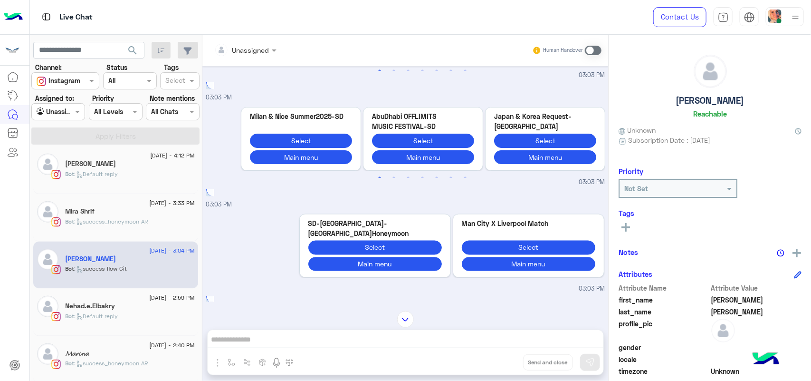
scroll to position [645, 0]
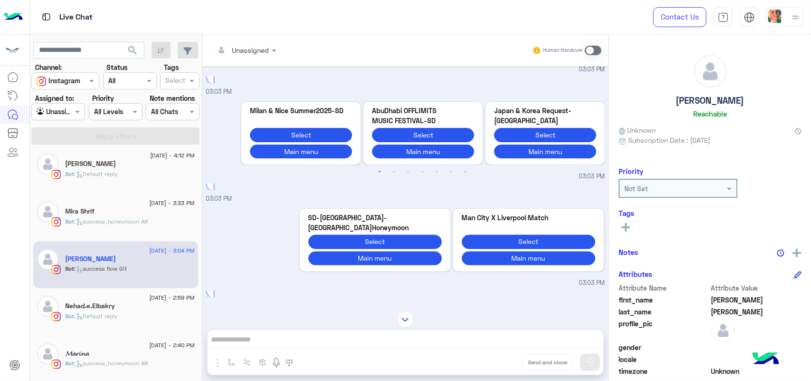
click at [108, 320] on p "Bot : Default reply" at bounding box center [92, 316] width 53 height 9
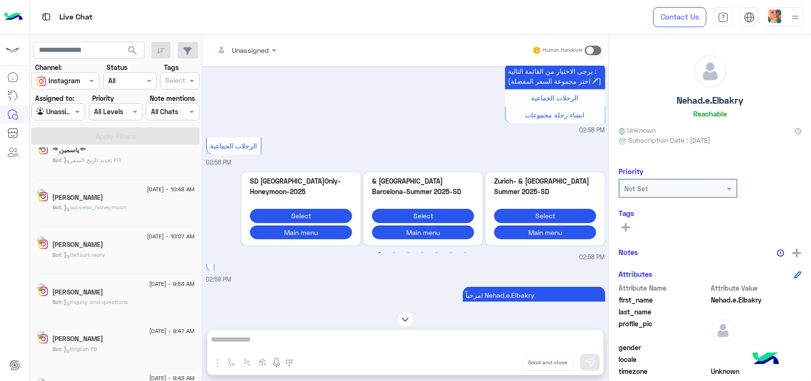
scroll to position [5, 0]
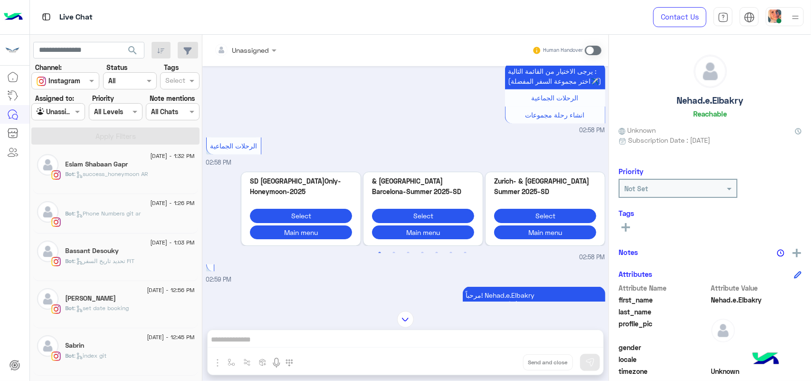
click at [108, 350] on div "Sabrin" at bounding box center [130, 346] width 129 height 10
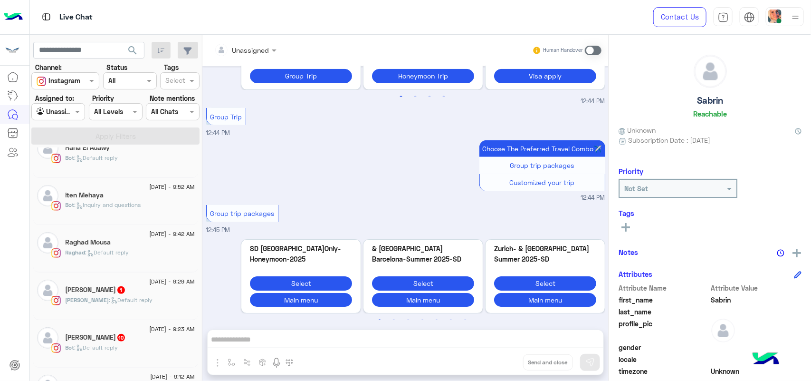
scroll to position [178, 0]
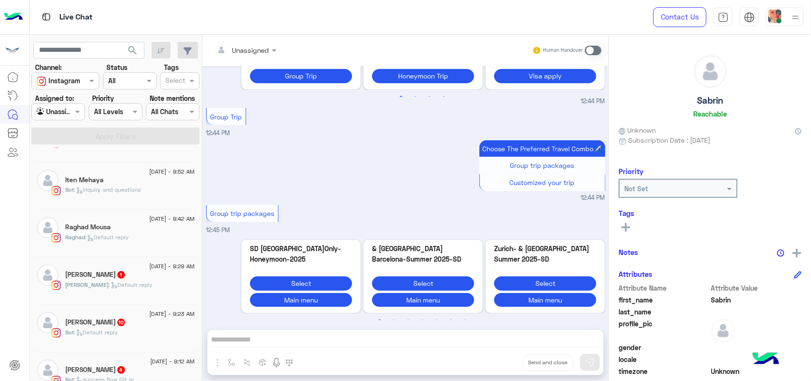
click at [125, 288] on span ": Default reply" at bounding box center [131, 284] width 44 height 7
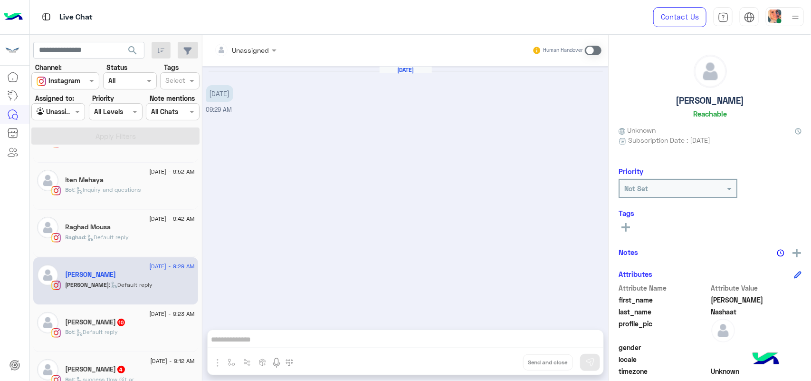
click at [127, 314] on div "11 August - 9:23 AM" at bounding box center [130, 315] width 129 height 6
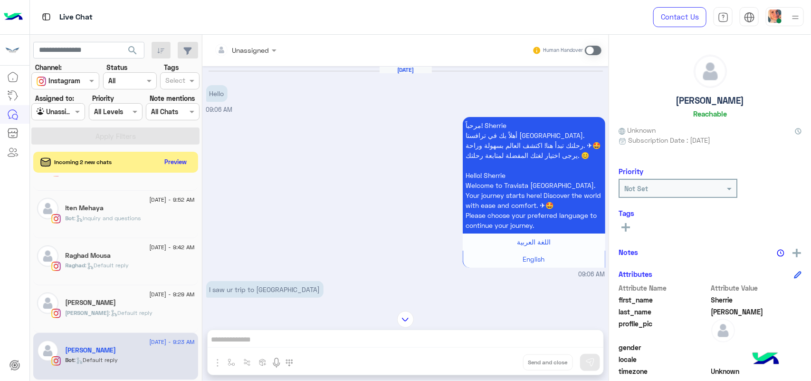
click at [585, 48] on span at bounding box center [593, 51] width 17 height 10
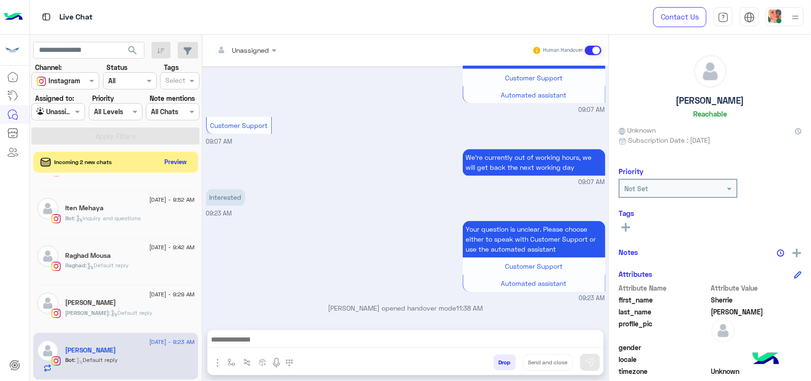
click at [396, 335] on textarea at bounding box center [406, 340] width 396 height 14
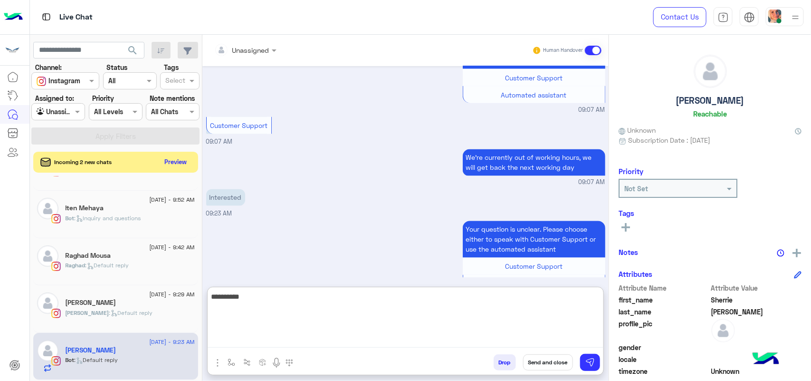
type textarea "**********"
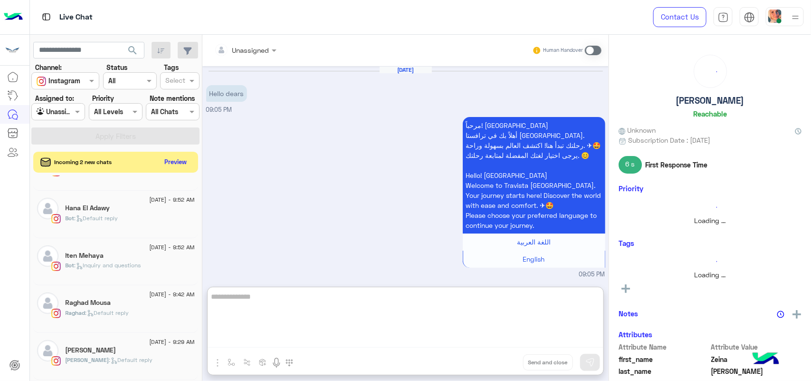
scroll to position [1009, 0]
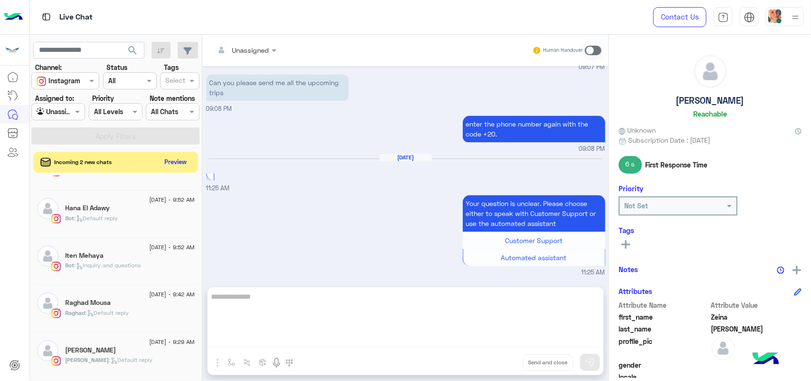
click at [140, 257] on div "Iten Mehaya" at bounding box center [130, 256] width 129 height 10
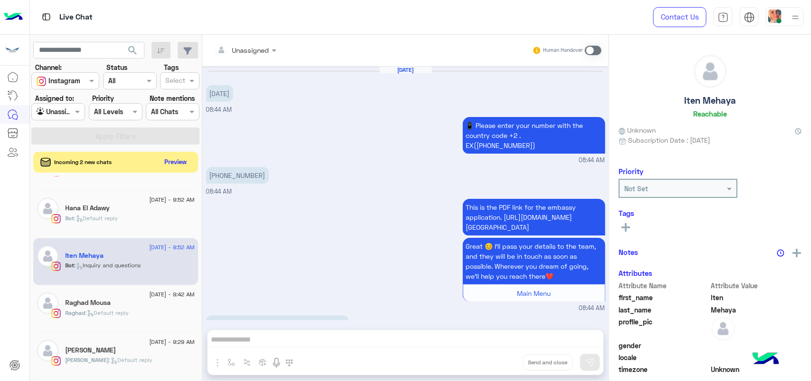
scroll to position [1456, 0]
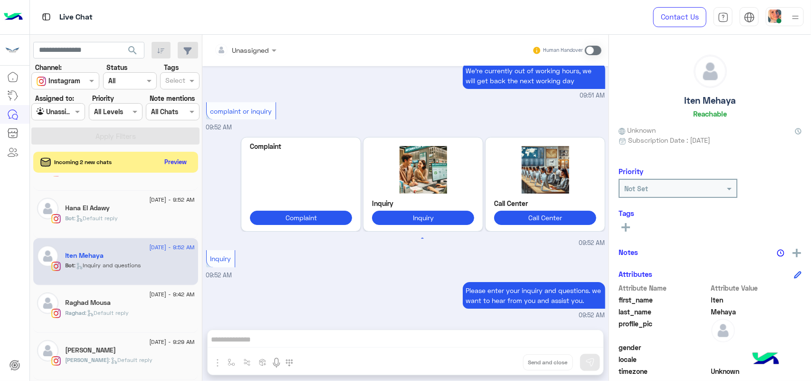
click at [99, 302] on h5 "Raghad Mousa" at bounding box center [89, 302] width 46 height 8
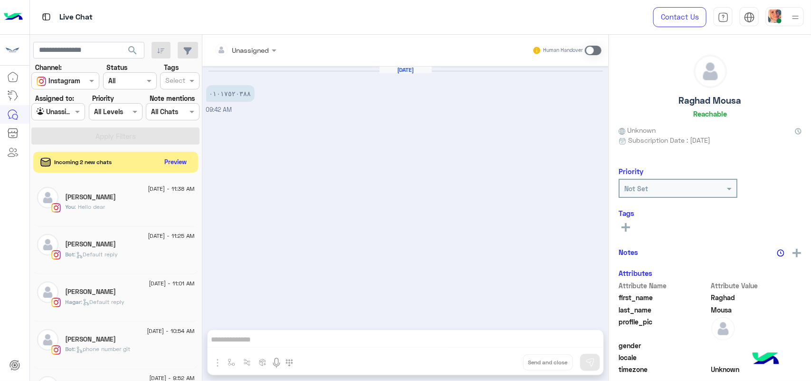
click at [104, 243] on h5 "Zeina Ahmed" at bounding box center [91, 244] width 51 height 8
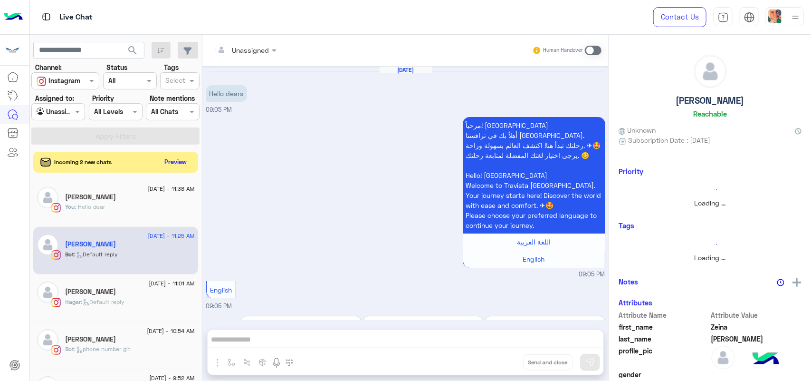
scroll to position [967, 0]
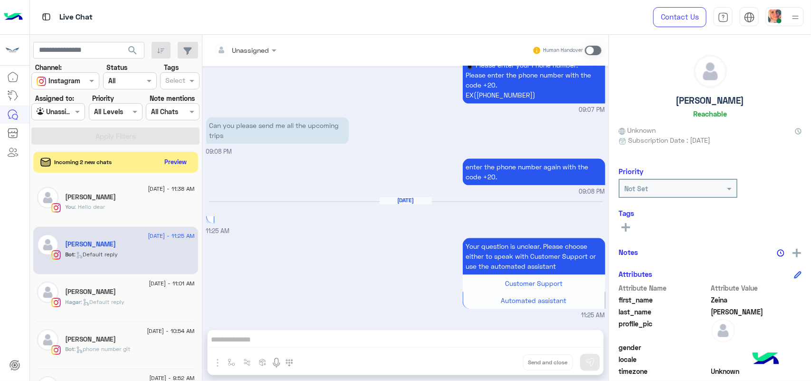
click at [121, 213] on div "You : Hello dear" at bounding box center [130, 210] width 129 height 17
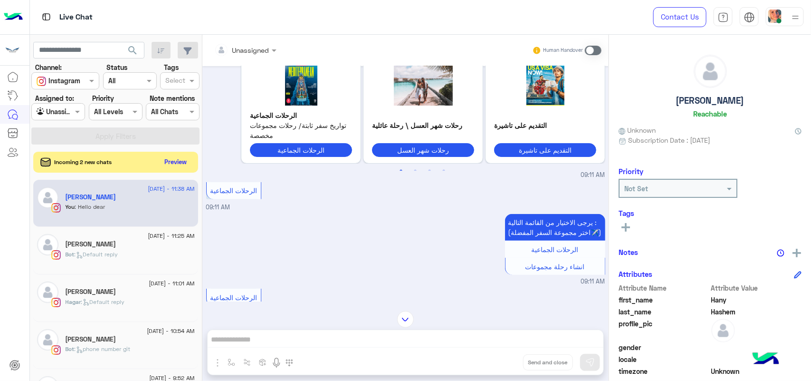
scroll to position [570, 0]
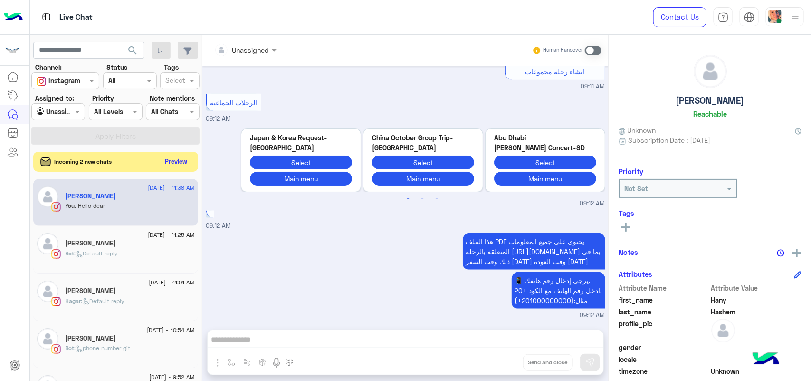
click at [167, 162] on button "Preview" at bounding box center [176, 161] width 29 height 13
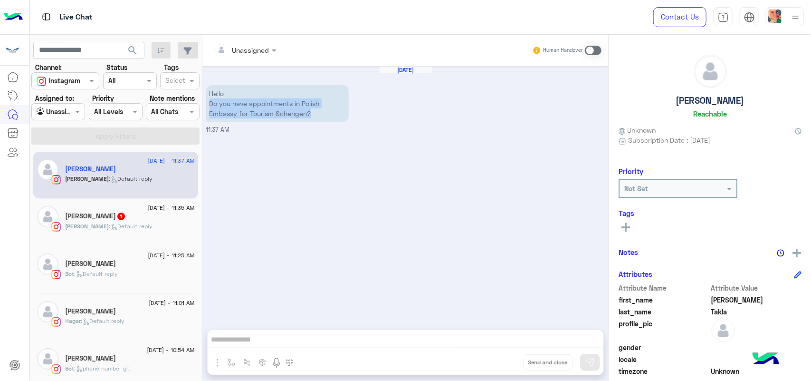
drag, startPoint x: 208, startPoint y: 102, endPoint x: 327, endPoint y: 115, distance: 119.5
click at [327, 115] on p "Hello Do you have appointments in Polish Embassy for Tourism Schengen?" at bounding box center [277, 103] width 143 height 37
click at [146, 227] on span ": Default reply" at bounding box center [131, 225] width 44 height 7
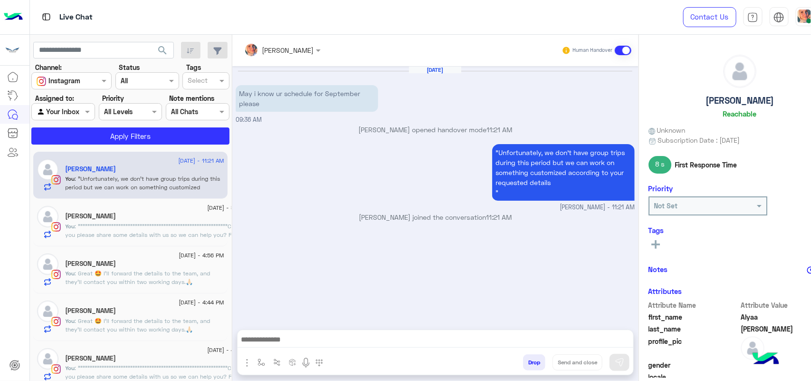
click at [67, 110] on input "text" at bounding box center [52, 112] width 31 height 10
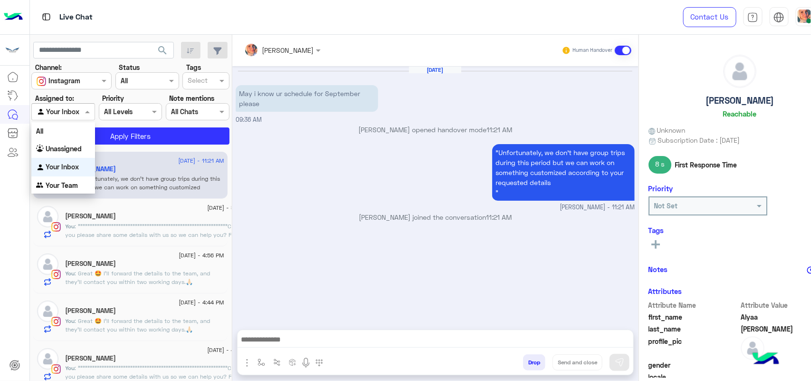
click at [179, 162] on span "[DATE] - 11:21 AM" at bounding box center [202, 160] width 46 height 9
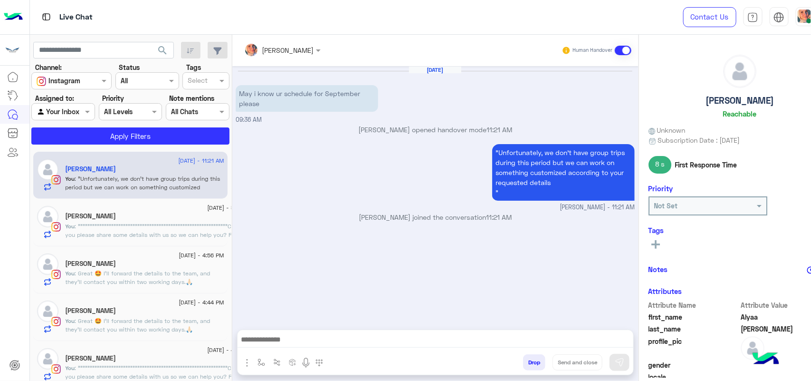
click at [165, 238] on p "You : """""""""""""""""""""""""""""""""""""""""""""""""""""""""""""""Could you …" at bounding box center [159, 247] width 187 height 51
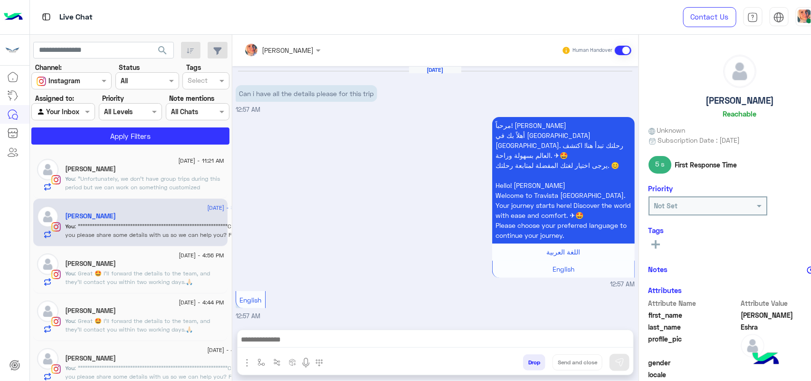
scroll to position [721, 0]
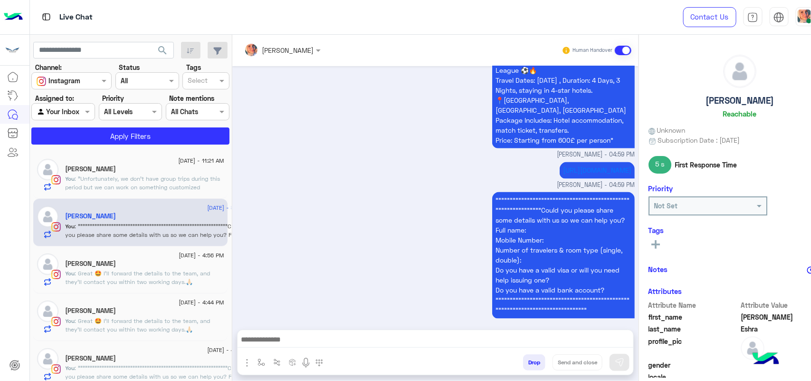
click at [134, 183] on p "You : "Unfortunately, we don't have group trips during this period but we can w…" at bounding box center [145, 187] width 159 height 26
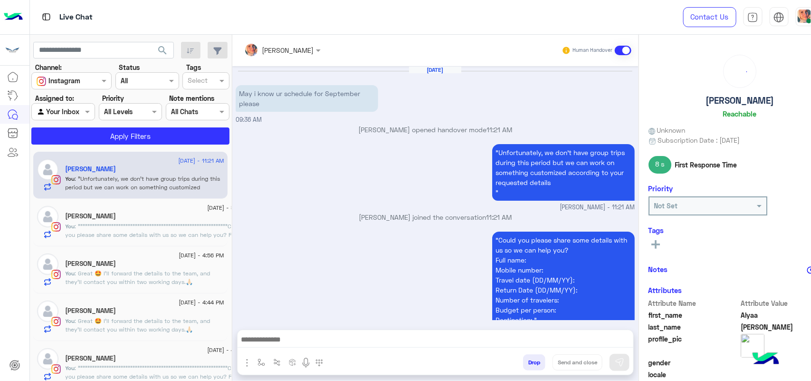
scroll to position [19, 0]
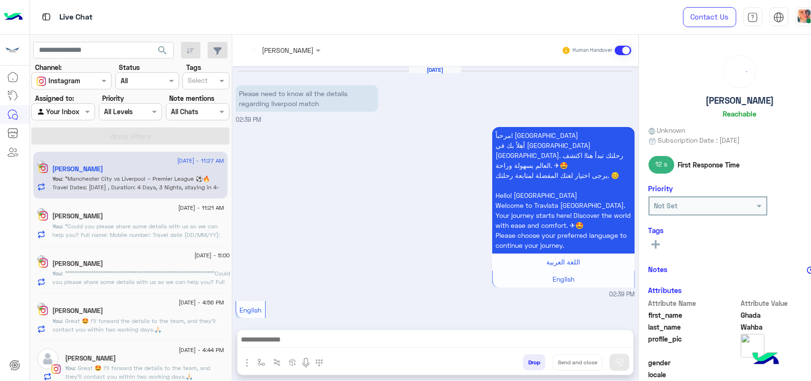
scroll to position [711, 0]
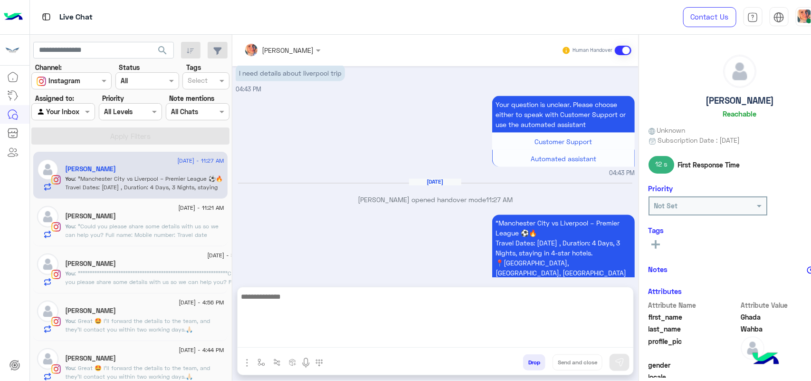
click at [302, 340] on textarea at bounding box center [436, 318] width 396 height 57
paste textarea "**********"
type textarea "**********"
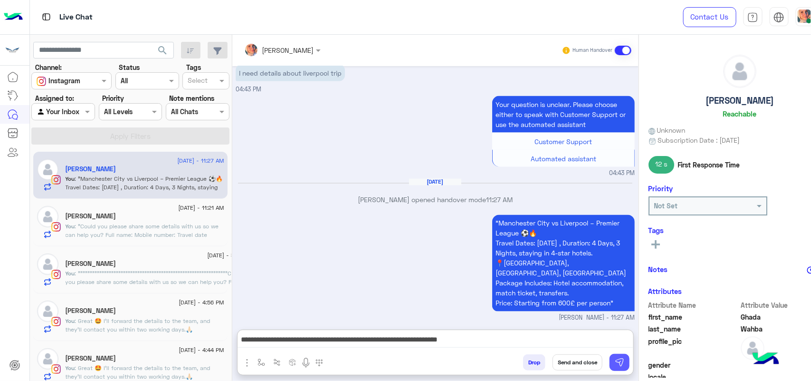
click at [625, 369] on button at bounding box center [619, 361] width 20 height 17
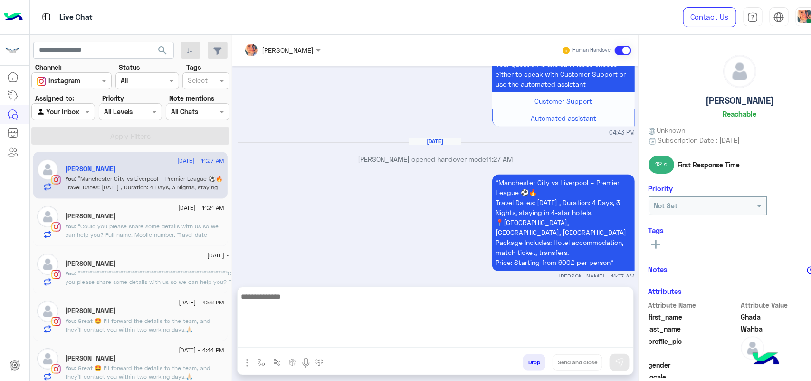
click at [454, 336] on textarea at bounding box center [436, 318] width 396 height 57
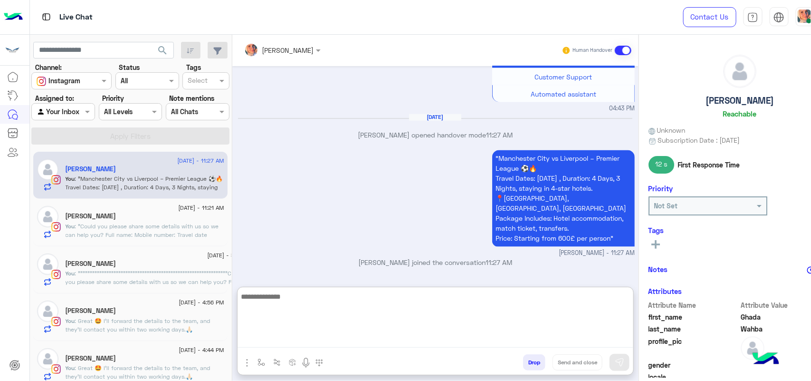
scroll to position [782, 0]
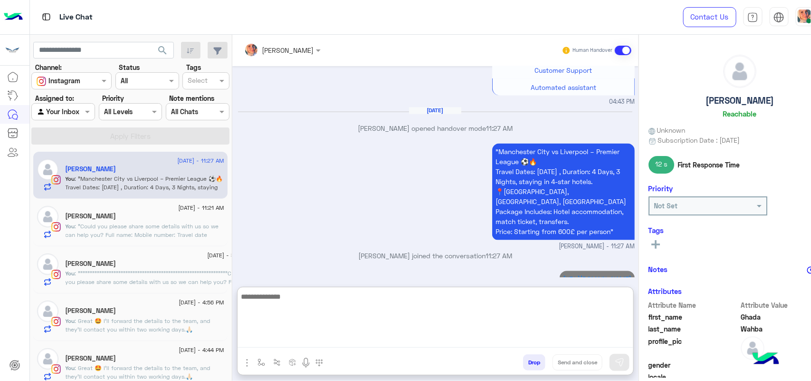
paste textarea "**********"
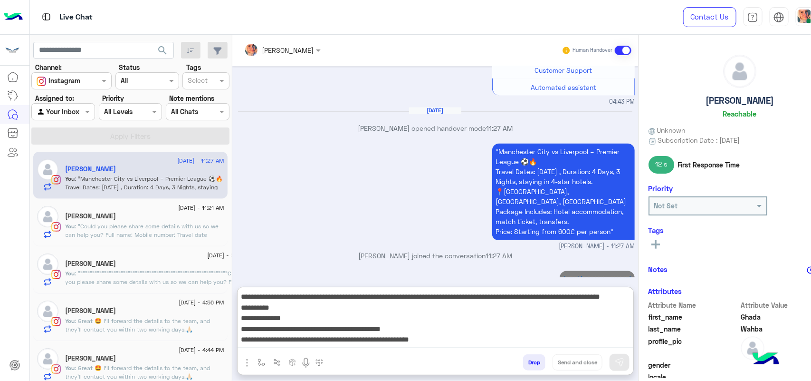
scroll to position [29, 0]
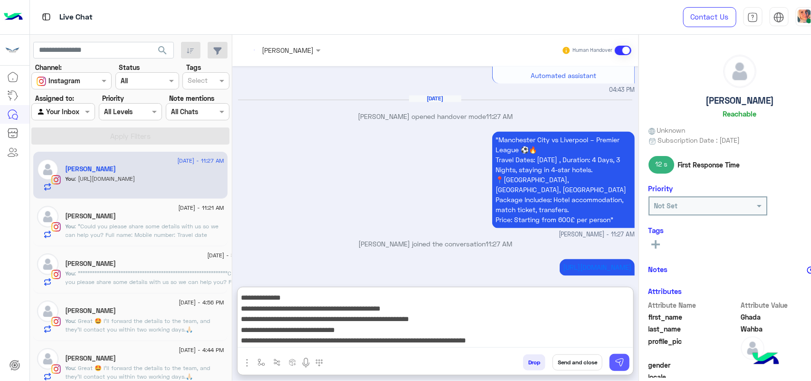
type textarea "**********"
click at [625, 364] on button at bounding box center [619, 361] width 20 height 17
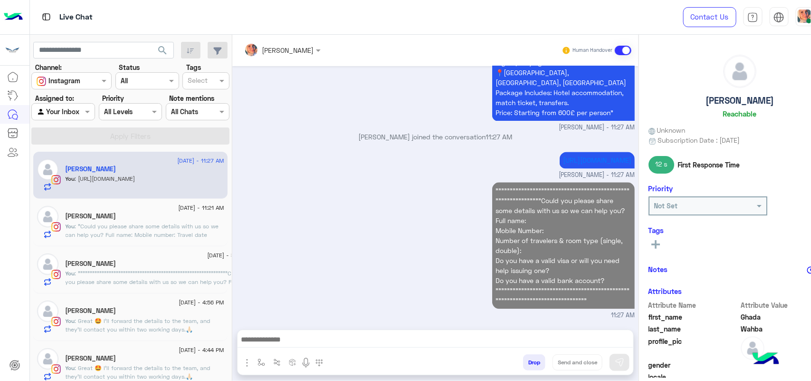
scroll to position [891, 0]
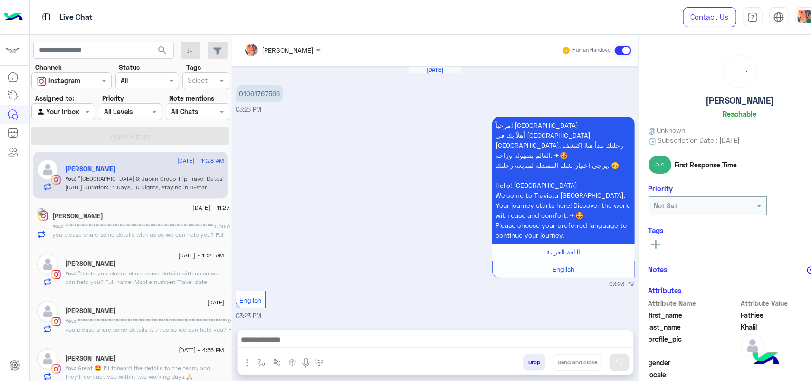
scroll to position [464, 0]
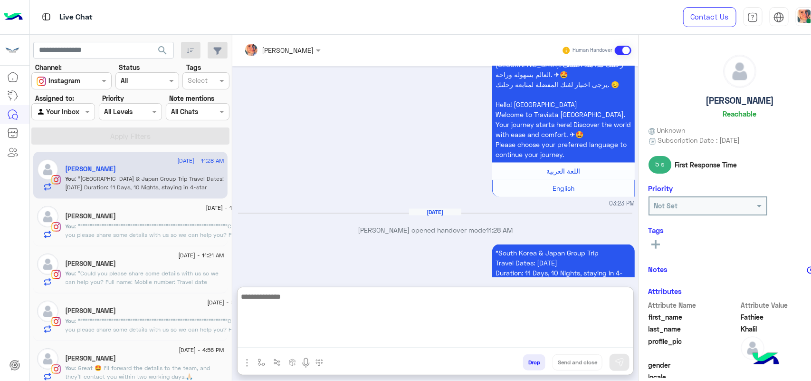
click at [454, 336] on textarea at bounding box center [436, 318] width 396 height 57
paste textarea "**********"
type textarea "**********"
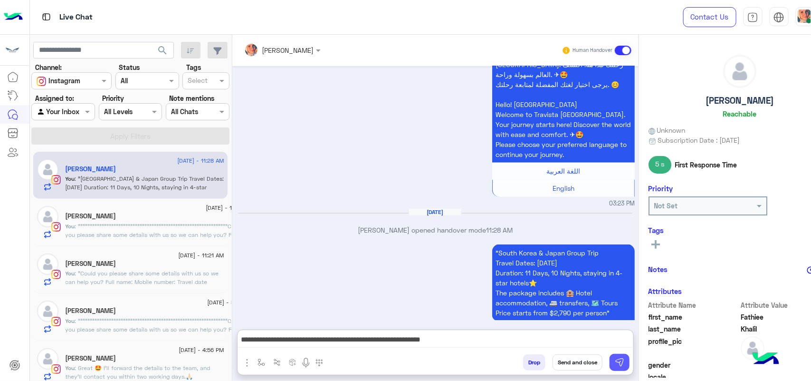
drag, startPoint x: 607, startPoint y: 348, endPoint x: 612, endPoint y: 354, distance: 7.8
click at [612, 354] on div "**********" at bounding box center [435, 352] width 397 height 46
click at [617, 362] on img at bounding box center [620, 362] width 10 height 10
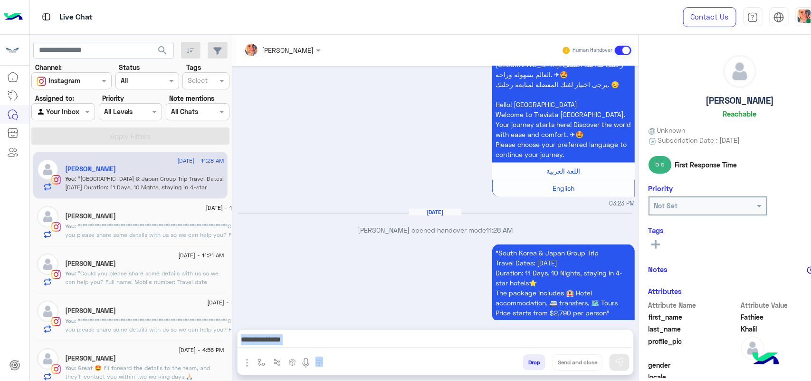
scroll to position [504, 0]
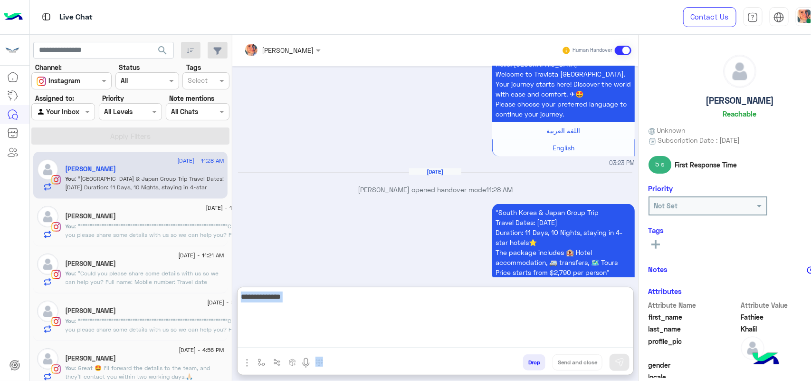
click at [485, 343] on textarea at bounding box center [436, 318] width 396 height 57
paste textarea "**********"
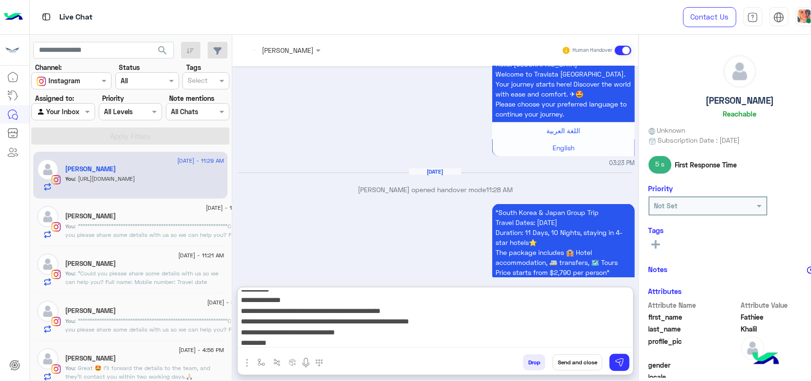
scroll to position [547, 0]
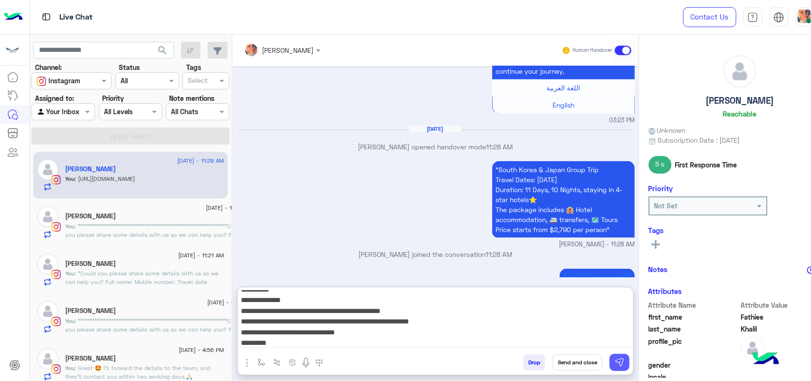
type textarea "**********"
click at [620, 359] on img at bounding box center [620, 362] width 10 height 10
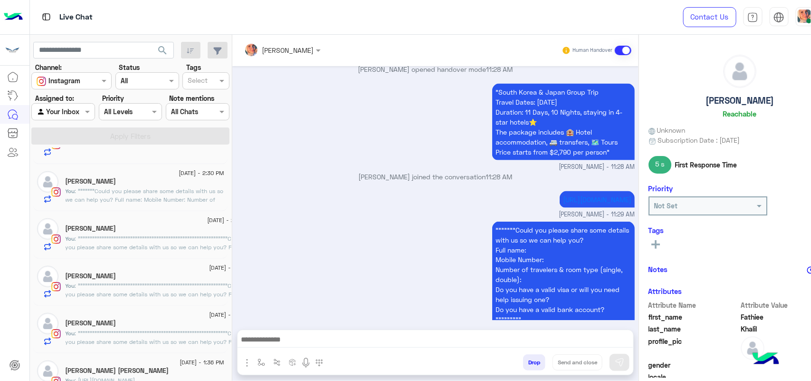
scroll to position [475, 0]
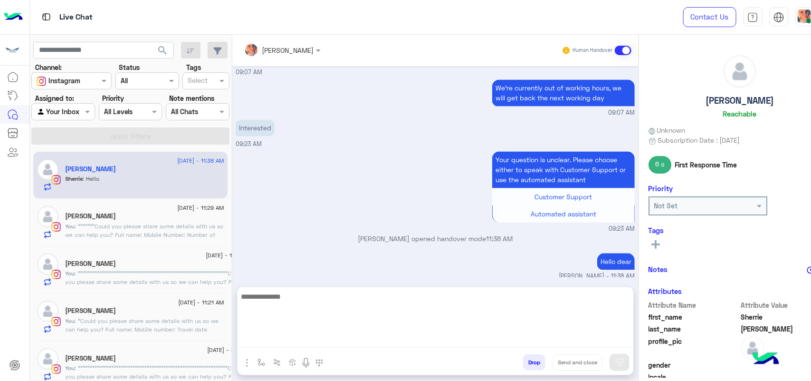
click at [297, 338] on textarea at bounding box center [436, 318] width 396 height 57
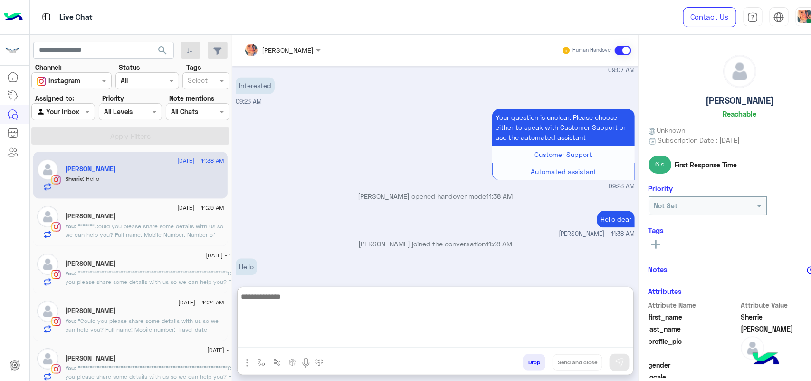
paste textarea "**********"
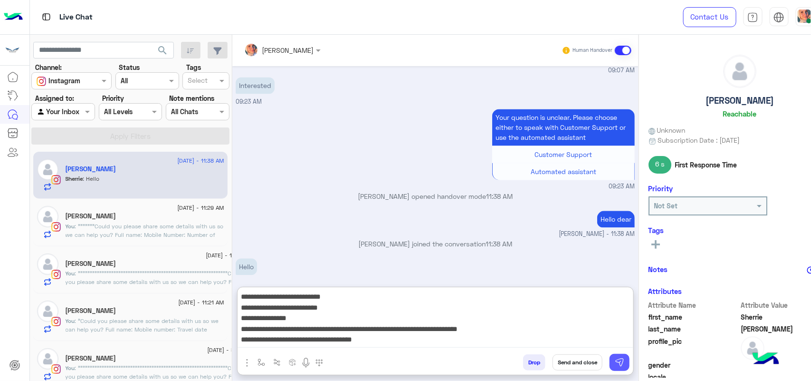
type textarea "**********"
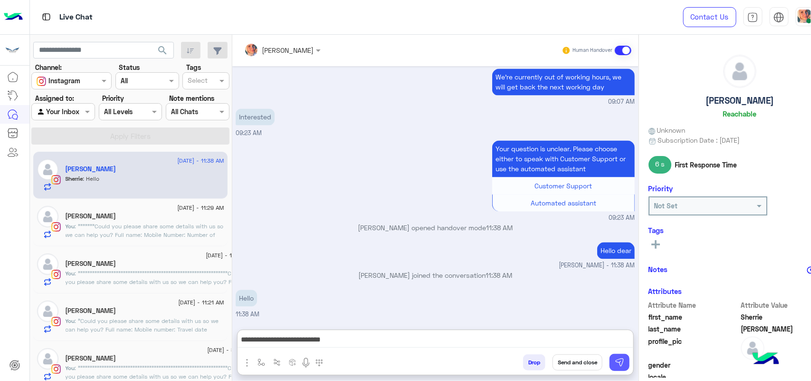
click at [616, 362] on img at bounding box center [620, 362] width 10 height 10
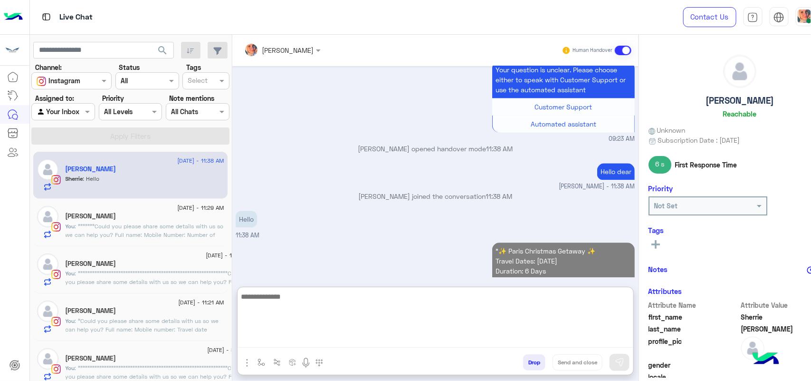
click at [424, 340] on textarea at bounding box center [436, 318] width 396 height 57
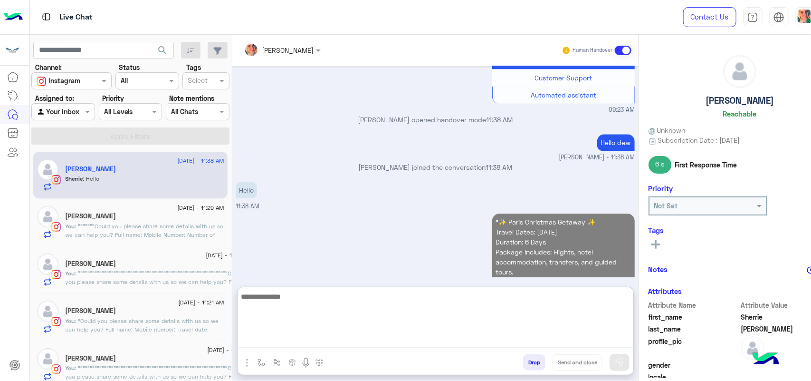
paste textarea "**********"
type textarea "**********"
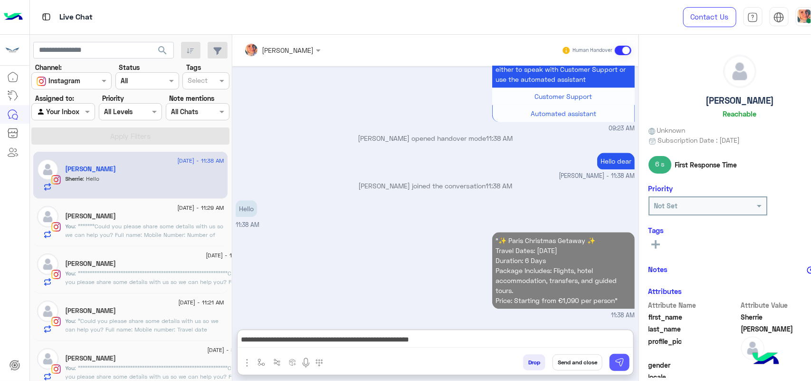
click at [619, 366] on img at bounding box center [620, 362] width 10 height 10
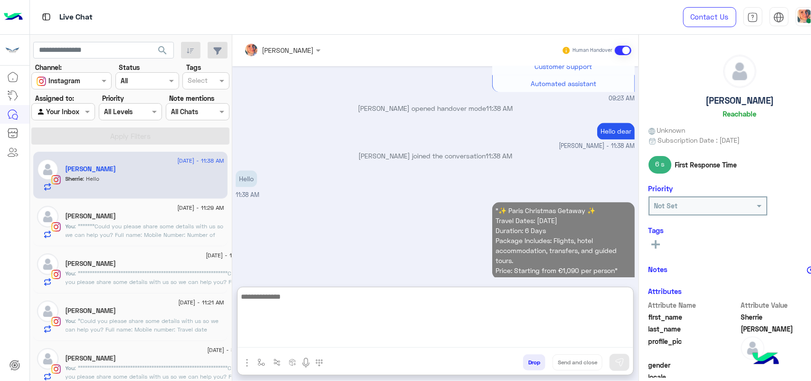
click at [411, 340] on textarea at bounding box center [436, 318] width 396 height 57
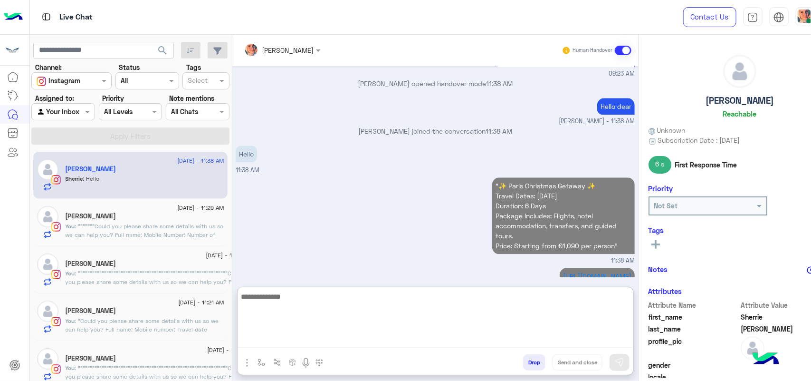
paste textarea "**********"
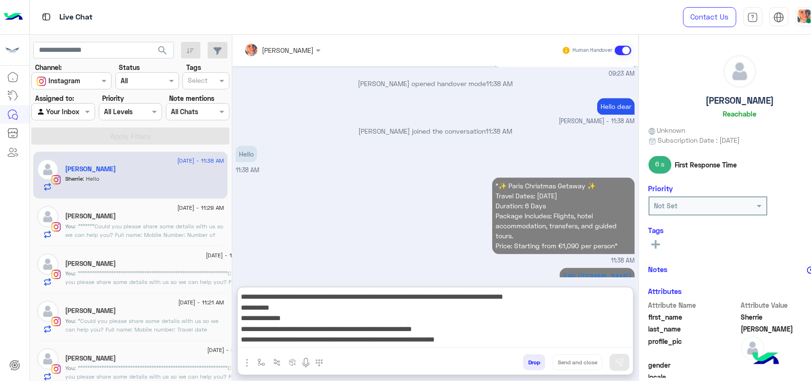
scroll to position [18, 0]
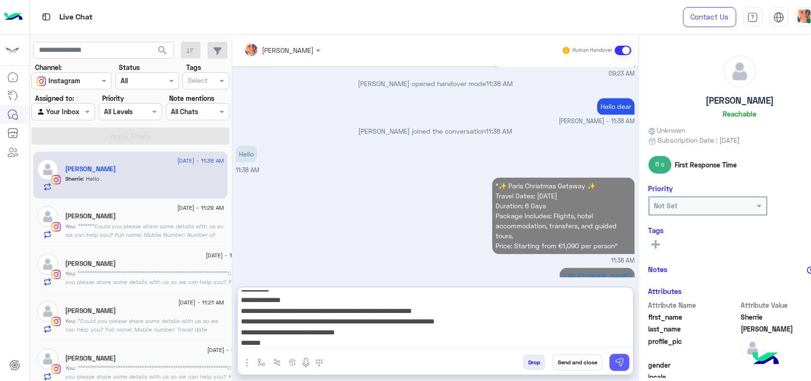
type textarea "**********"
click at [621, 369] on button at bounding box center [619, 361] width 20 height 17
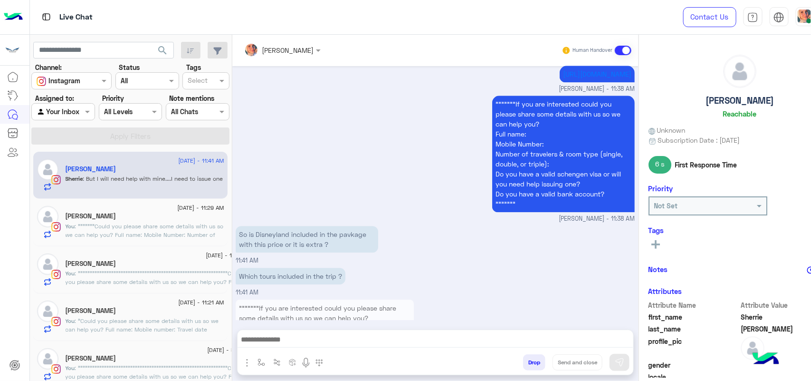
scroll to position [1160, 0]
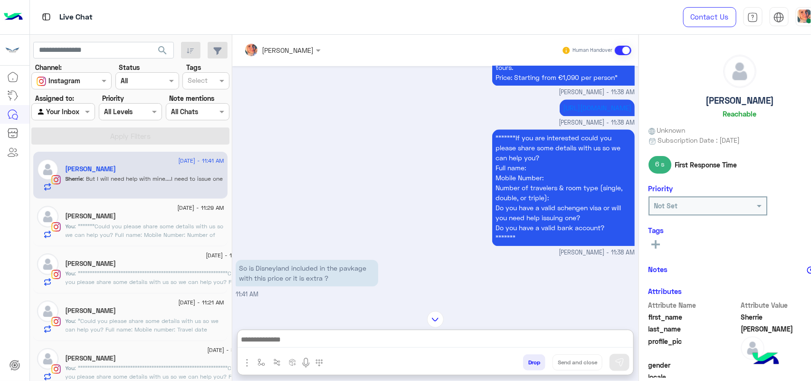
click at [350, 334] on textarea at bounding box center [436, 340] width 396 height 14
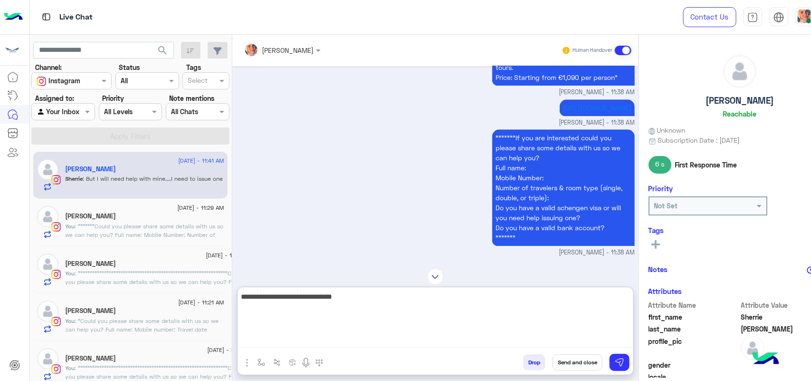
type textarea "**********"
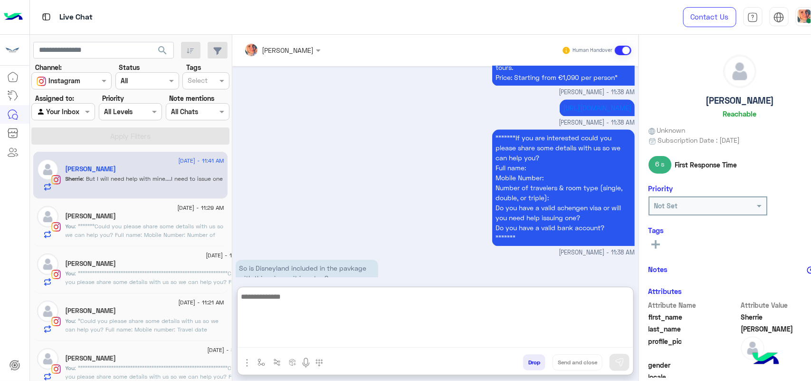
scroll to position [1352, 0]
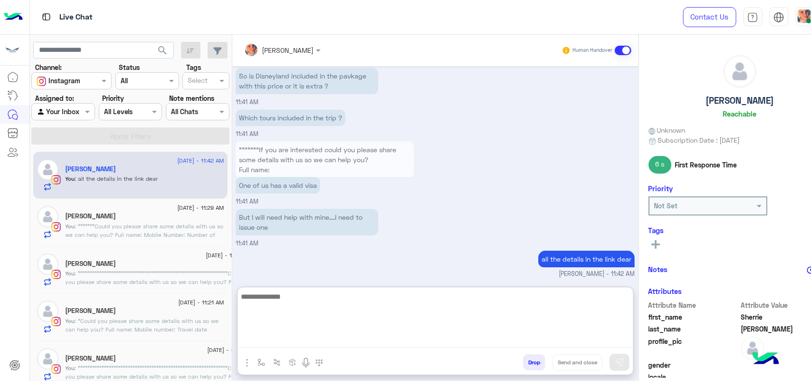
paste textarea "**********"
click at [238, 297] on textarea "**********" at bounding box center [436, 318] width 396 height 57
click at [242, 304] on textarea "**********" at bounding box center [436, 318] width 396 height 57
type textarea "**********"
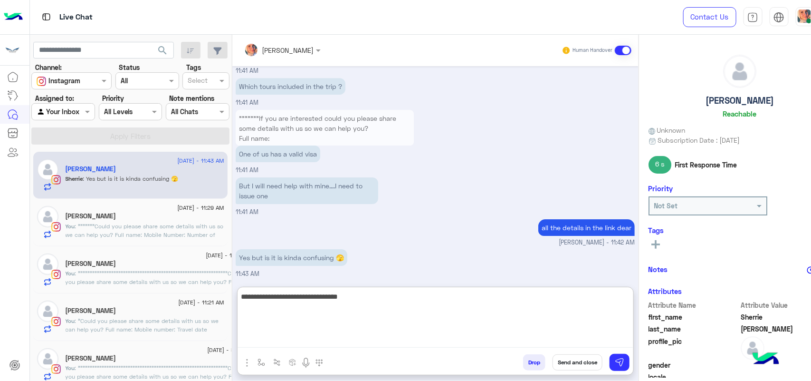
click at [297, 253] on p "Yes but is it is kinda confusing 🫣" at bounding box center [292, 257] width 112 height 17
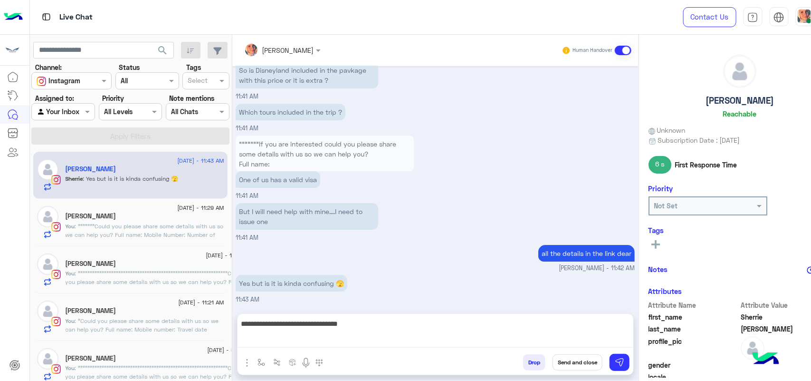
click at [297, 253] on div "Aug 11, 2025 Hello 09:06 AM مرحباً! Sherrie أهلاً بك في ترافستا مصر. رحلتك تبدأ…" at bounding box center [435, 185] width 406 height 238
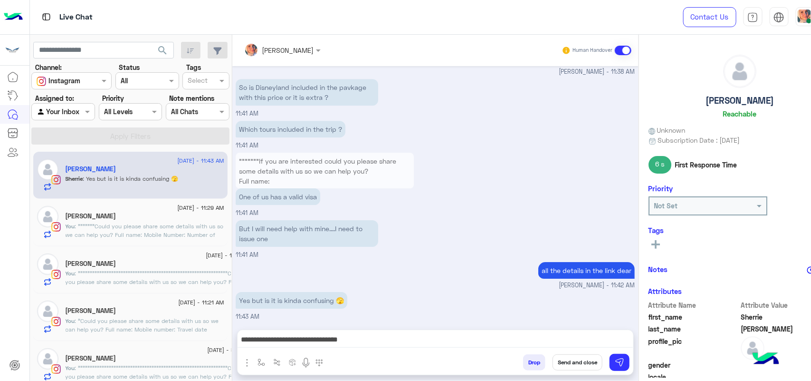
click at [297, 253] on div "But I will need help with mine....I need to issue one 11:41 AM" at bounding box center [435, 239] width 399 height 42
click at [295, 295] on p "Yes but is it is kinda confusing 🫣" at bounding box center [292, 300] width 112 height 17
click at [614, 359] on button at bounding box center [619, 361] width 20 height 17
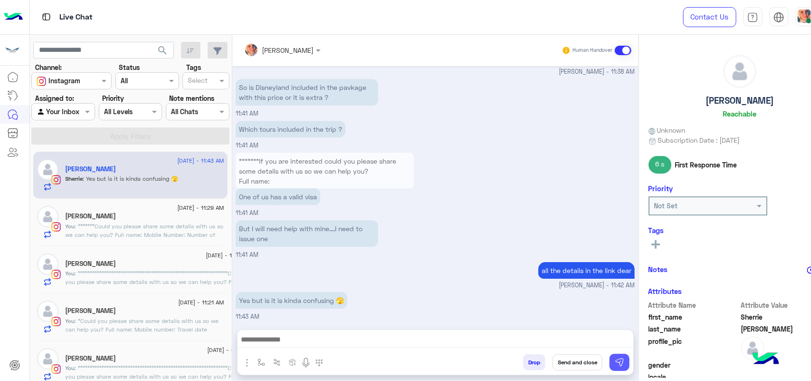
scroll to position [1371, 0]
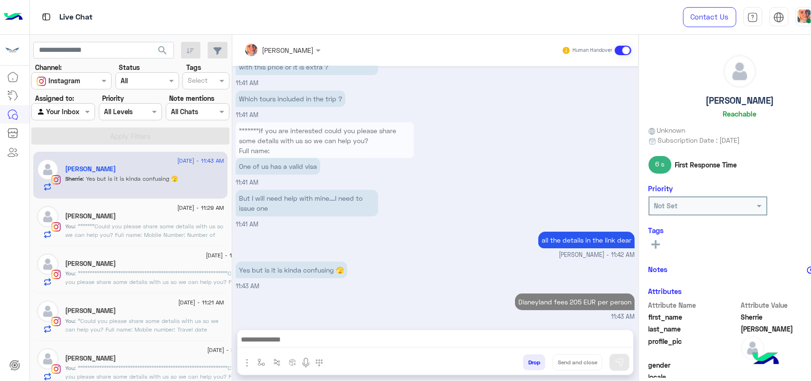
click at [352, 312] on small "11:43 AM" at bounding box center [435, 316] width 399 height 9
drag, startPoint x: 306, startPoint y: 267, endPoint x: 336, endPoint y: 269, distance: 29.5
click at [336, 269] on p "Yes but is it is kinda confusing 🫣" at bounding box center [292, 269] width 112 height 17
click at [440, 229] on div "all the details in the link dear Noor Mohamed - 11:42 AM" at bounding box center [435, 244] width 399 height 30
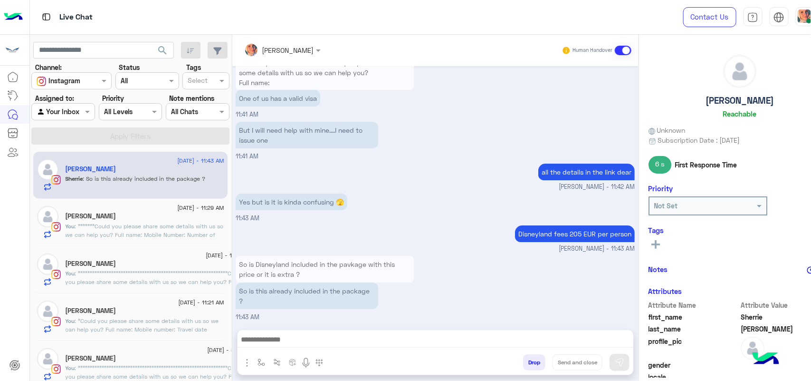
click at [559, 340] on textarea at bounding box center [436, 340] width 396 height 14
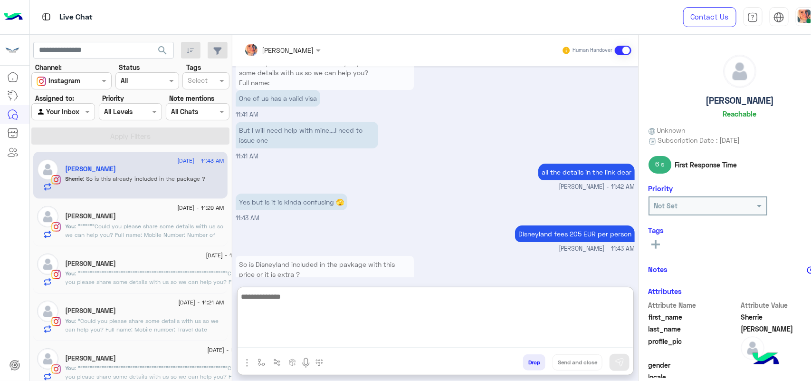
paste textarea "**********"
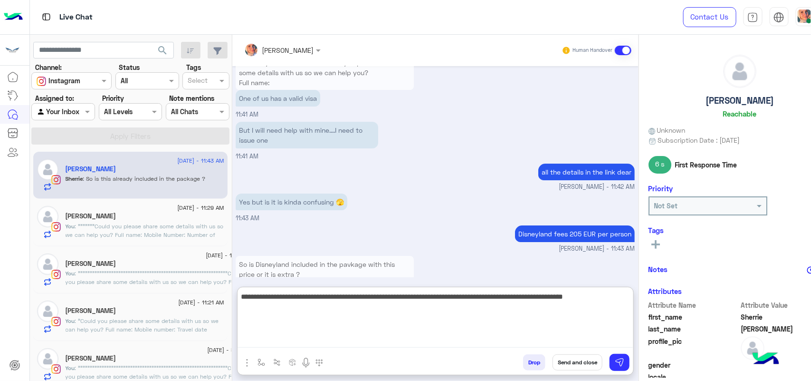
scroll to position [0, 0]
click at [409, 300] on textarea "**********" at bounding box center [436, 318] width 396 height 57
type textarea "**********"
click at [628, 358] on button at bounding box center [619, 361] width 20 height 17
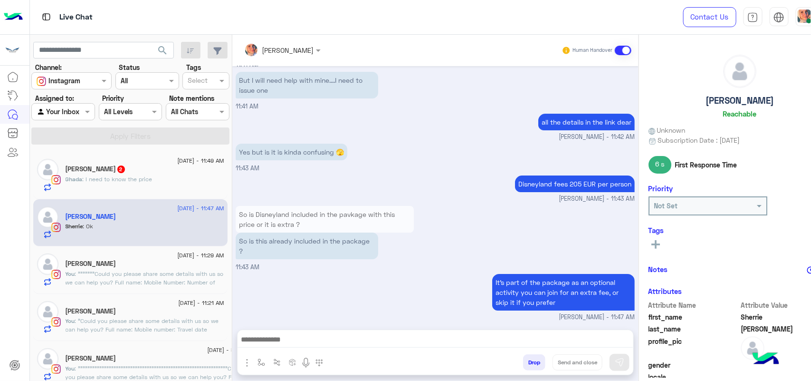
scroll to position [1552, 0]
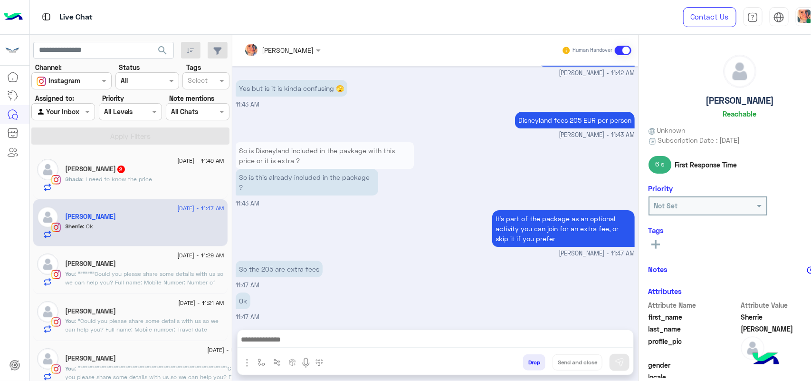
drag, startPoint x: 123, startPoint y: 184, endPoint x: 122, endPoint y: 229, distance: 44.7
click at [122, 229] on div "11 August - 11:49 AM Ghada Wahba 2 Ghada : I need to know the price 11 August -…" at bounding box center [130, 266] width 201 height 236
click at [319, 214] on div "It’s part of the package as an optional activity you can join for an extra fee,…" at bounding box center [435, 233] width 399 height 50
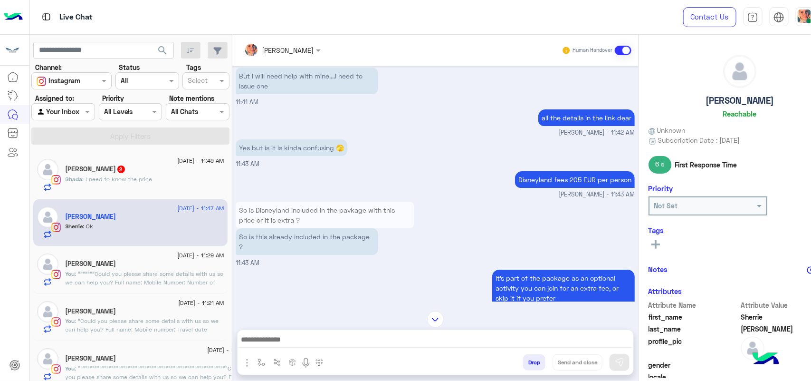
scroll to position [1551, 0]
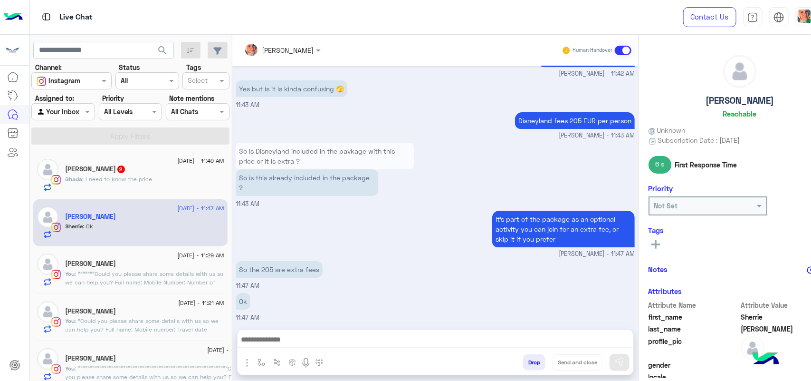
click at [120, 186] on div "Ghada : I need to know the price" at bounding box center [145, 183] width 159 height 17
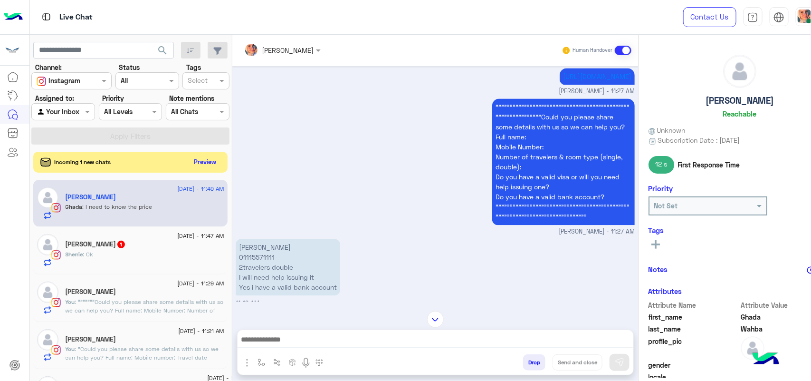
scroll to position [952, 0]
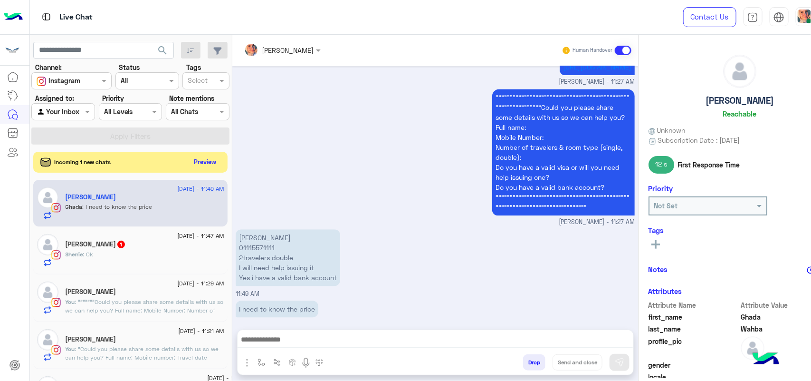
click at [264, 238] on p "Ghada wahba 01115571111 2travelers double I will need help issuing it Yes i hav…" at bounding box center [288, 257] width 105 height 57
copy p "01115571111"
click at [322, 333] on textarea at bounding box center [436, 337] width 396 height 20
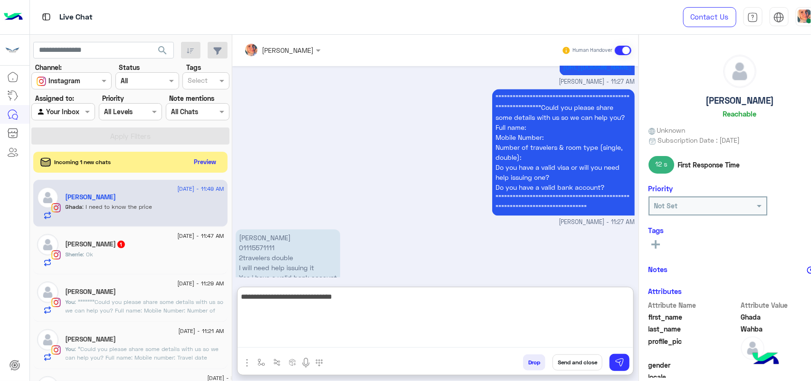
type textarea "**********"
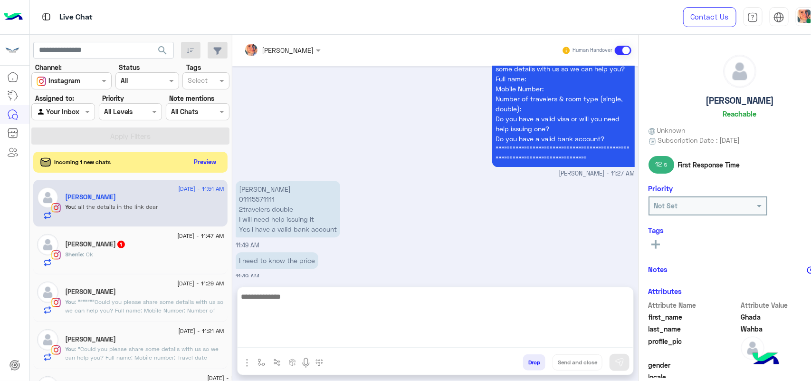
scroll to position [982, 0]
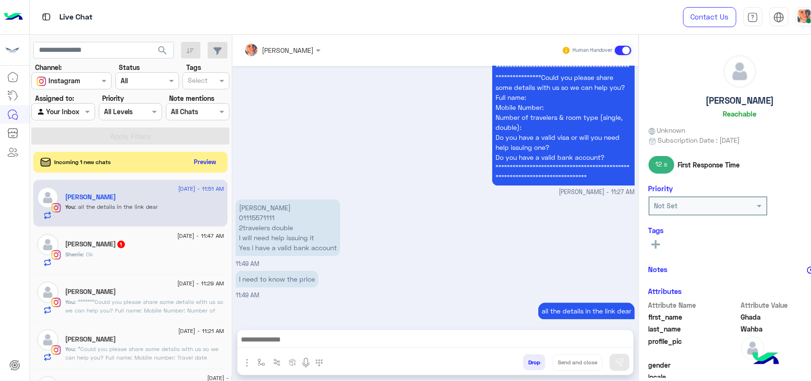
drag, startPoint x: 332, startPoint y: 194, endPoint x: 237, endPoint y: 220, distance: 98.5
click at [237, 220] on p "Ghada wahba 01115571111 2travelers double I will need help issuing it Yes i hav…" at bounding box center [288, 227] width 105 height 57
copy p "2travelers double I will need help issuing it Yes i have a valid bank accoun"
click at [168, 245] on div "Sherrie Kareem 1" at bounding box center [145, 245] width 159 height 10
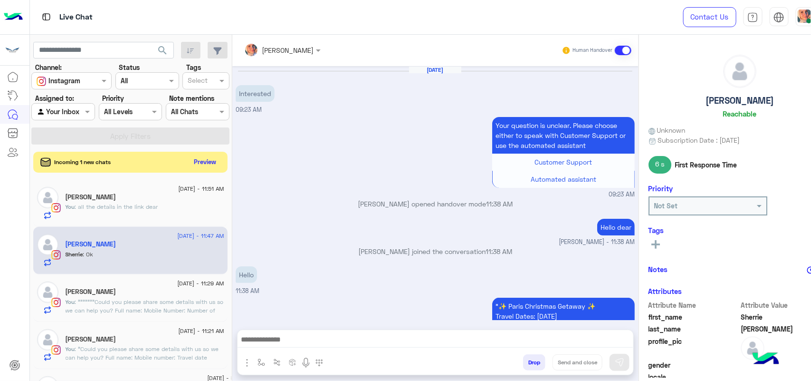
scroll to position [691, 0]
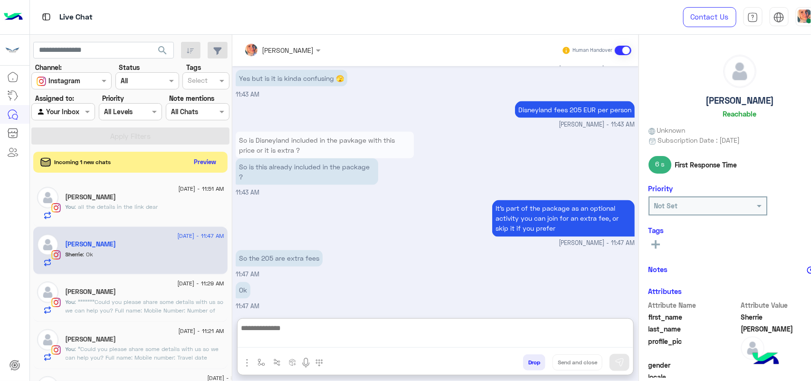
click at [290, 334] on textarea at bounding box center [436, 335] width 396 height 26
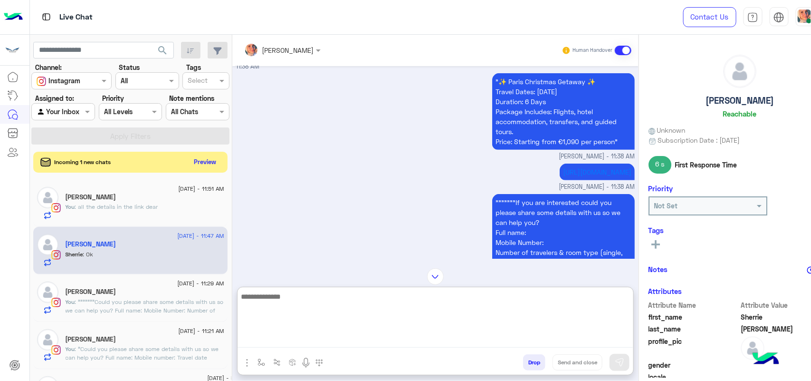
scroll to position [216, 0]
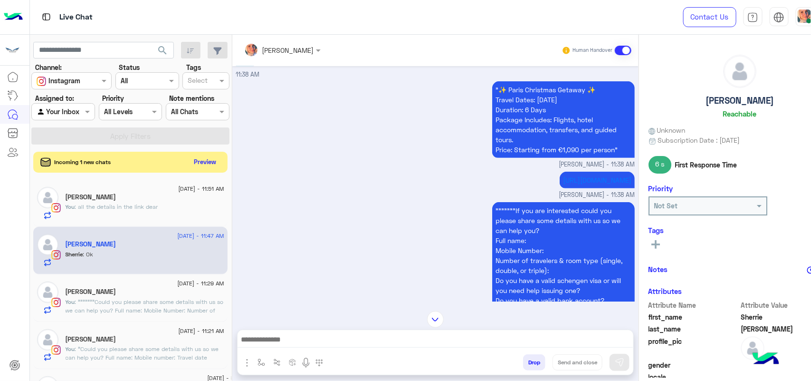
drag, startPoint x: 492, startPoint y: 221, endPoint x: 540, endPoint y: 259, distance: 61.1
click at [540, 259] on p """"""""If you are interested could you please share some details with us so we …" at bounding box center [563, 260] width 143 height 116
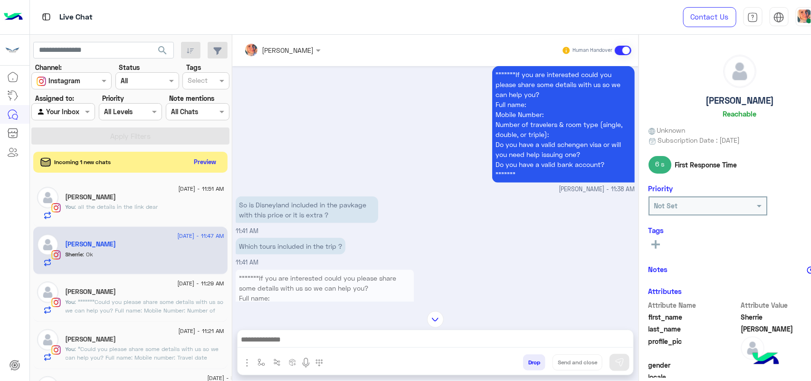
scroll to position [343, 0]
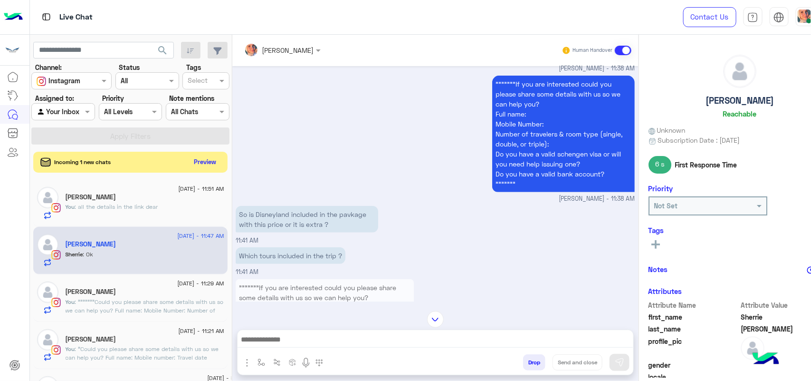
drag, startPoint x: 532, startPoint y: 146, endPoint x: 492, endPoint y: 88, distance: 70.8
copy p """"""""If you are interested could you please share some details with us so we …"
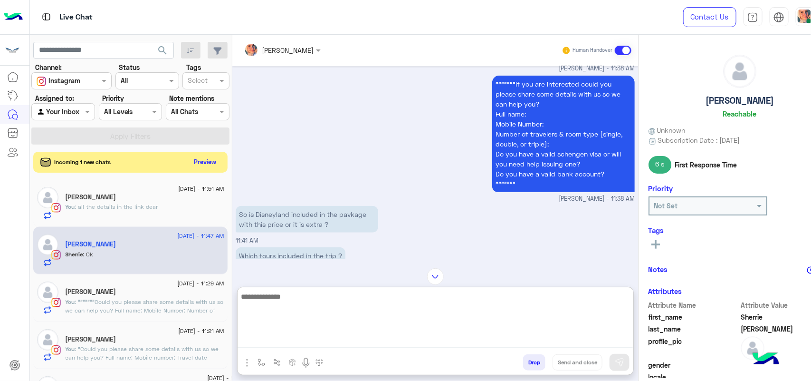
paste textarea "**********"
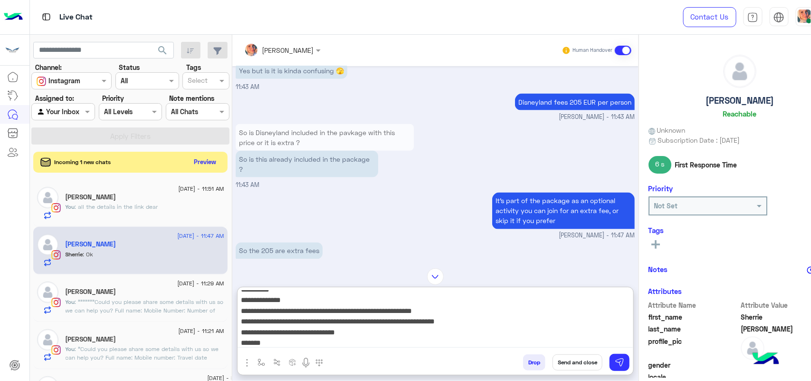
scroll to position [734, 0]
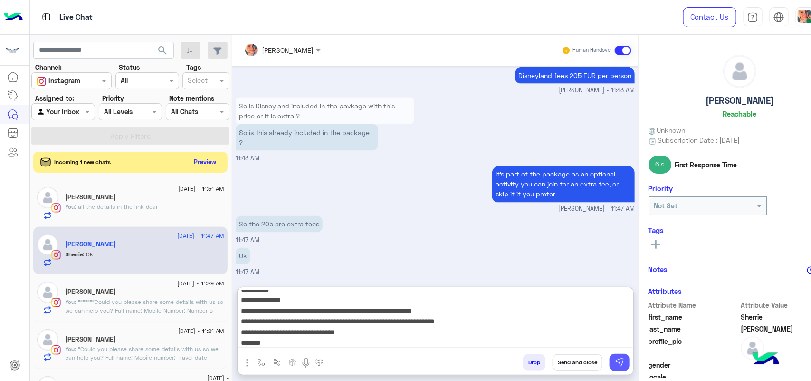
type textarea "**********"
click at [615, 359] on img at bounding box center [620, 362] width 10 height 10
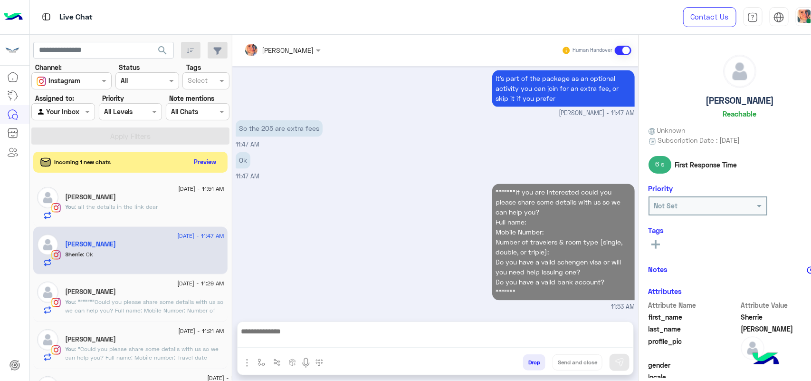
scroll to position [821, 0]
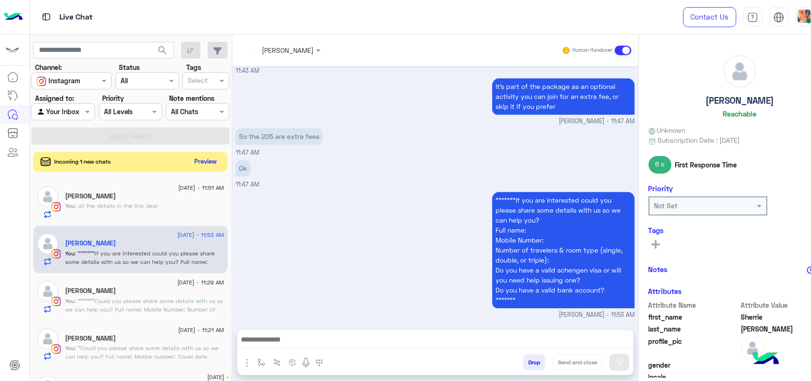
click at [210, 165] on button "Preview" at bounding box center [205, 161] width 29 height 13
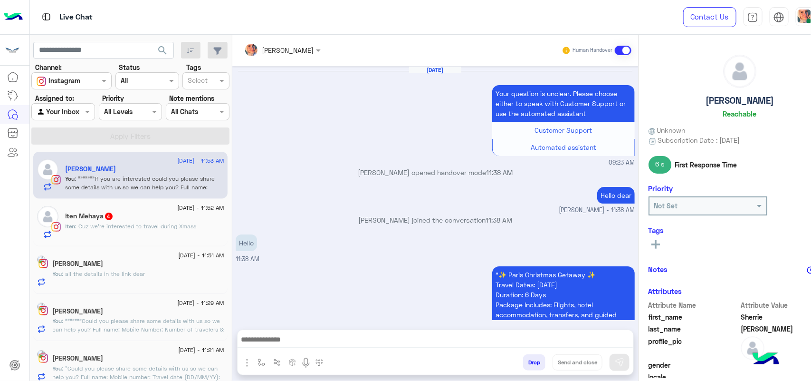
scroll to position [790, 0]
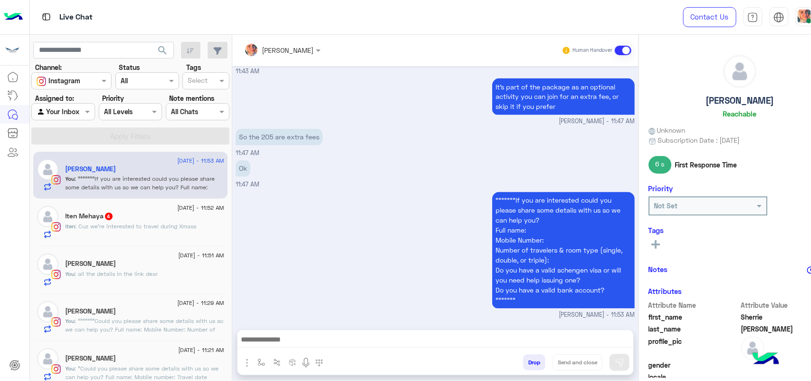
click at [152, 238] on div "Iten : Cuz we’re interested to travel during Xmass" at bounding box center [145, 230] width 159 height 17
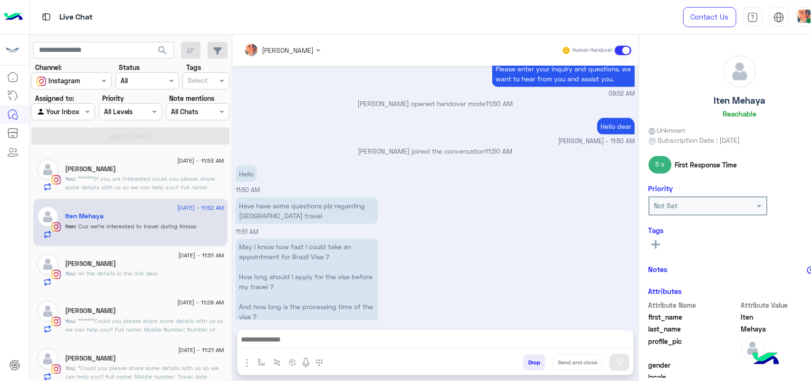
scroll to position [692, 0]
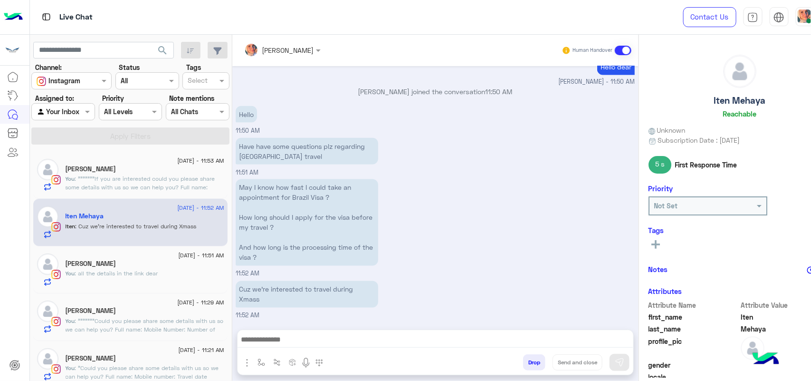
click at [69, 115] on div at bounding box center [63, 111] width 63 height 11
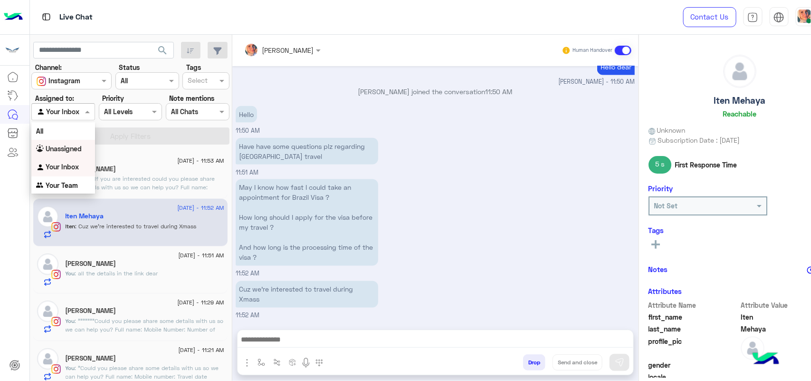
click at [72, 150] on b "Unassigned" at bounding box center [64, 148] width 36 height 8
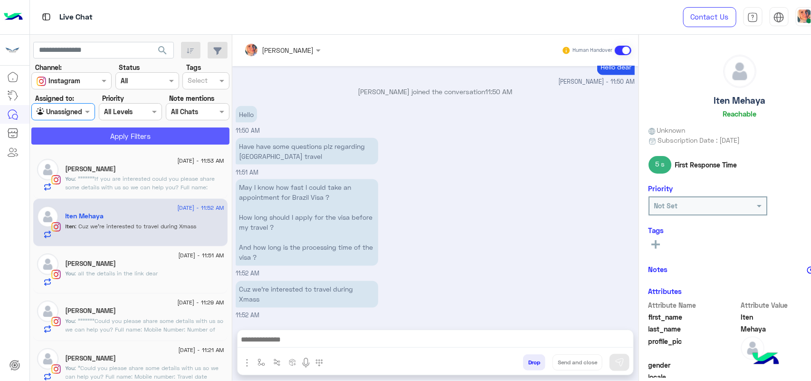
click at [91, 140] on button "Apply Filters" at bounding box center [130, 135] width 198 height 17
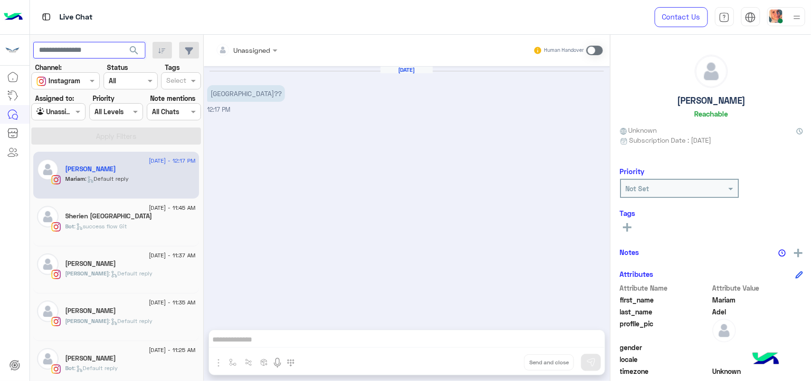
click at [90, 50] on input "text" at bounding box center [89, 50] width 112 height 17
type input "**********"
click at [123, 42] on button "search" at bounding box center [134, 52] width 23 height 20
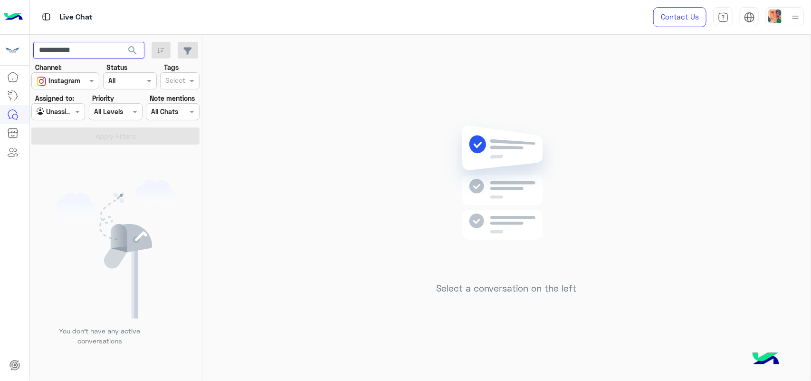
click at [84, 51] on input "**********" at bounding box center [88, 50] width 111 height 17
type input "**********"
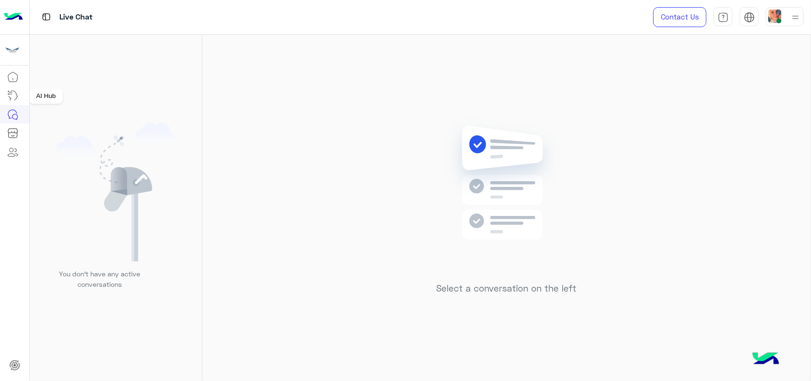
click at [8, 101] on icon at bounding box center [12, 95] width 11 height 11
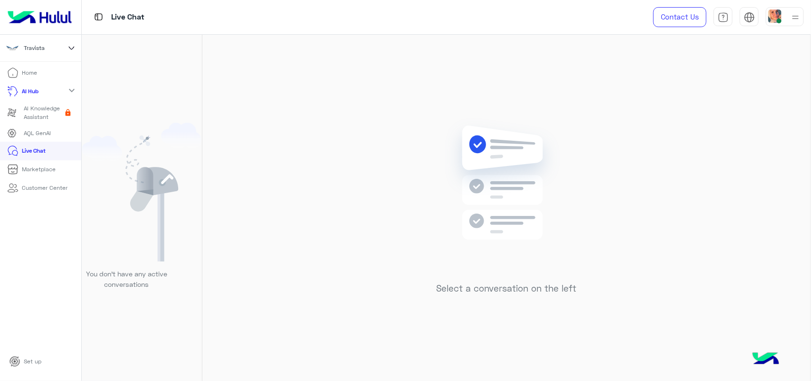
click at [36, 151] on p "Live Chat" at bounding box center [34, 150] width 24 height 9
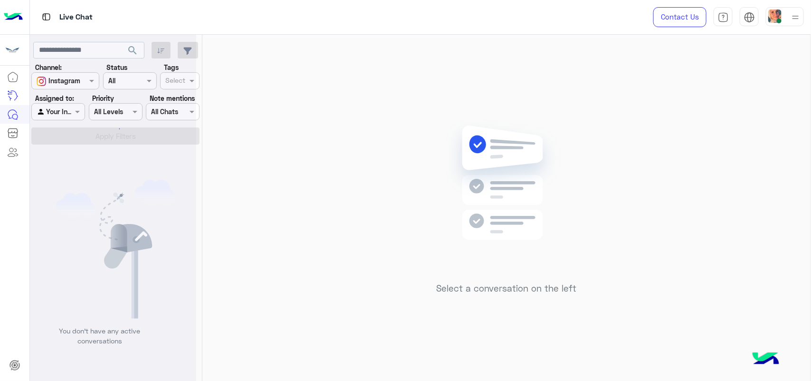
click at [63, 113] on div at bounding box center [113, 194] width 166 height 381
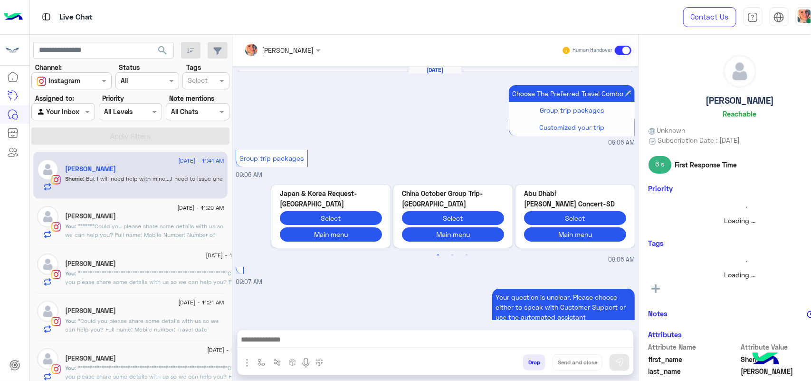
scroll to position [778, 0]
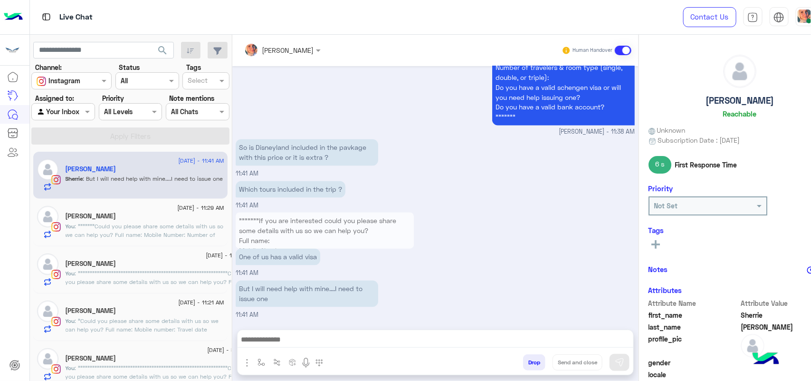
click at [72, 119] on div "Agent Filter Your Inbox" at bounding box center [63, 111] width 64 height 17
click at [324, 117] on div """"""""If you are interested could you please share some details with us so we …" at bounding box center [435, 72] width 399 height 130
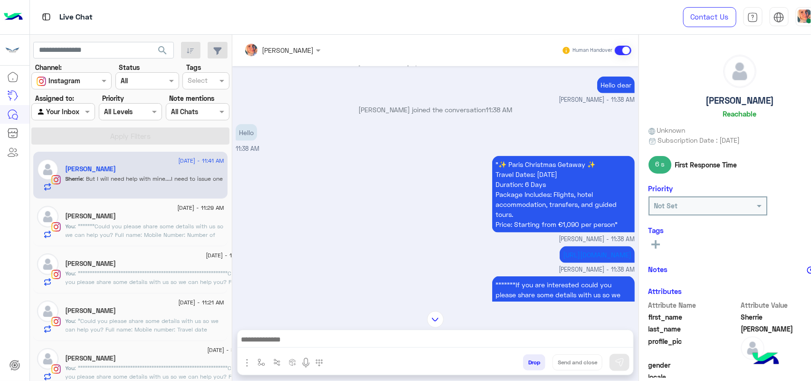
scroll to position [541, 0]
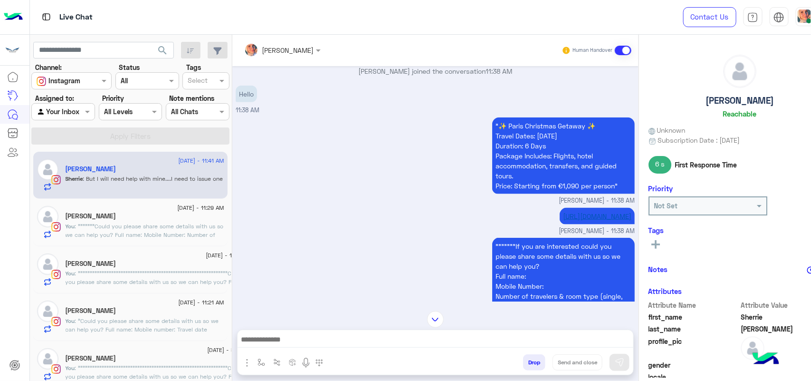
click at [563, 220] on link "https://travistaegypt.com/pdf/SD_New_Year_2026_II_Paris.pdf" at bounding box center [597, 216] width 68 height 8
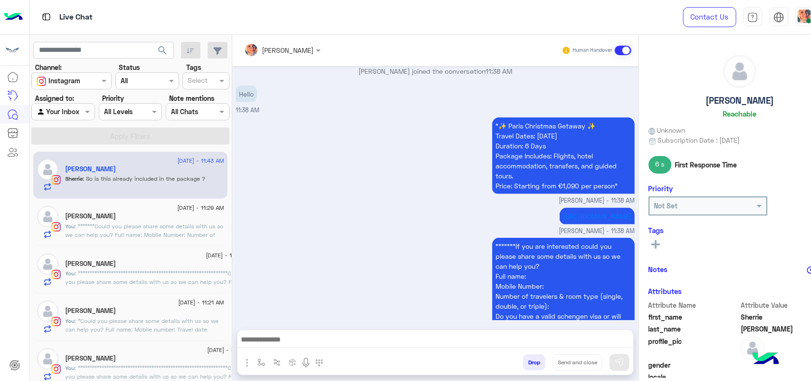
scroll to position [938, 0]
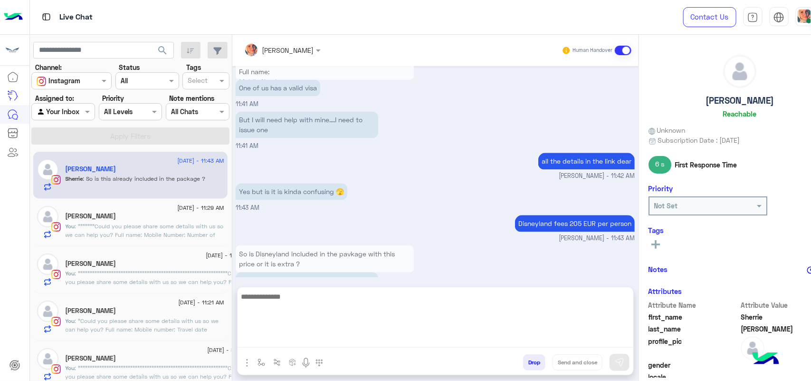
click at [378, 334] on textarea at bounding box center [436, 318] width 396 height 57
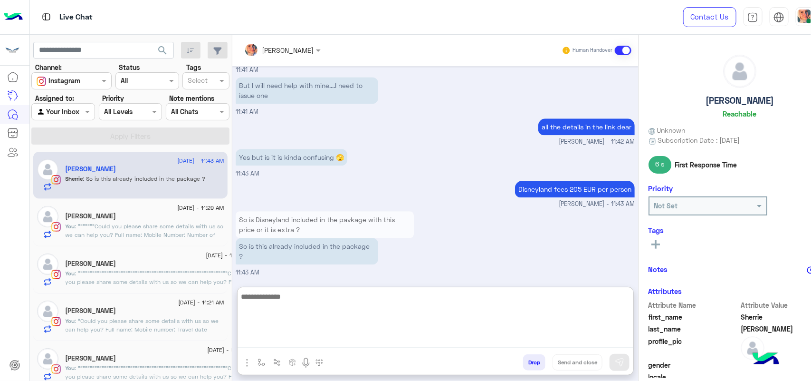
paste textarea "**********"
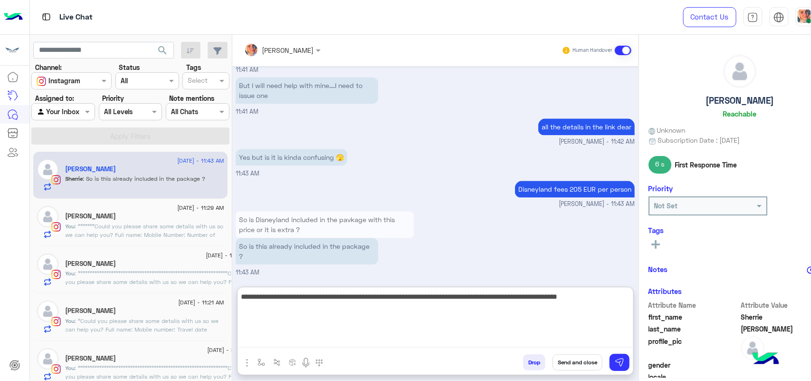
scroll to position [0, 0]
click at [411, 295] on textarea "**********" at bounding box center [436, 318] width 396 height 57
drag, startPoint x: 243, startPoint y: 293, endPoint x: 238, endPoint y: 295, distance: 5.9
click at [238, 295] on textarea "**********" at bounding box center [436, 318] width 396 height 57
click at [336, 334] on textarea "**********" at bounding box center [436, 318] width 396 height 57
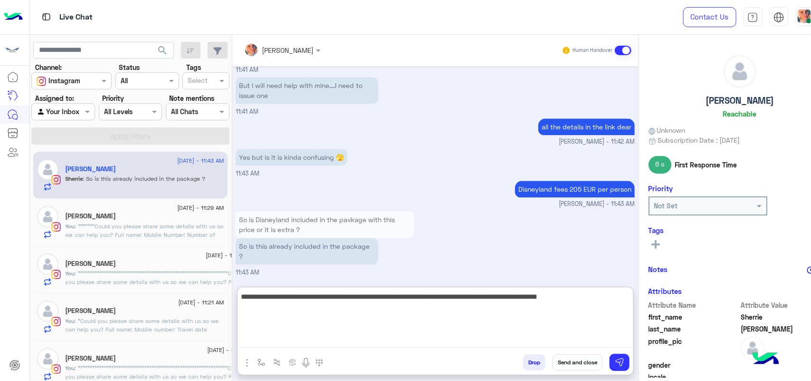
click at [271, 329] on textarea "**********" at bounding box center [436, 318] width 396 height 57
drag, startPoint x: 272, startPoint y: 331, endPoint x: 716, endPoint y: 312, distance: 444.6
click at [278, 333] on textarea "**********" at bounding box center [436, 318] width 396 height 57
click at [582, 303] on textarea "**********" at bounding box center [436, 318] width 396 height 57
type textarea "**********"
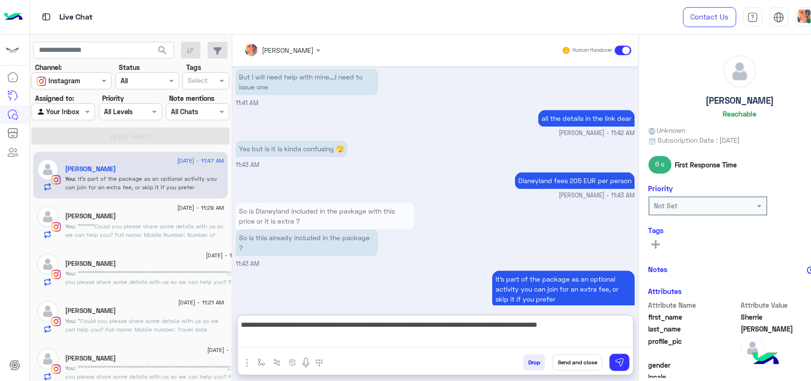
scroll to position [991, 0]
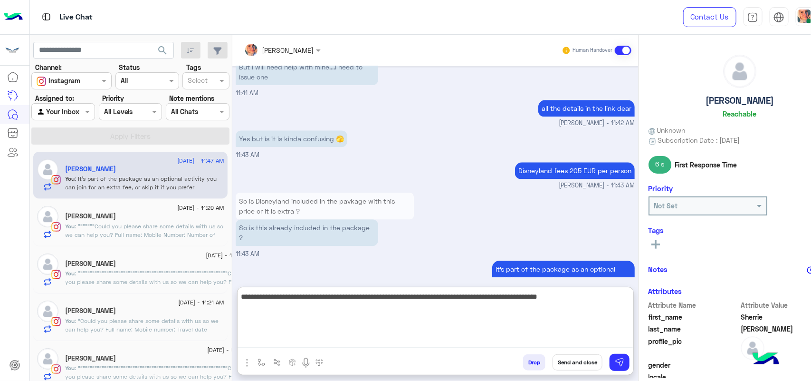
click at [468, 294] on textarea "**********" at bounding box center [436, 318] width 396 height 57
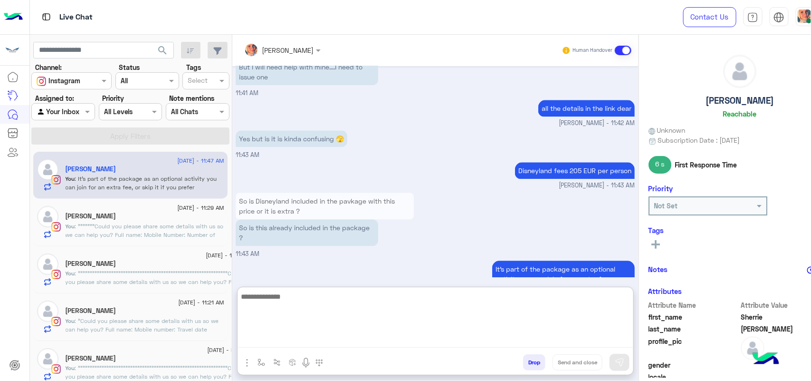
scroll to position [1031, 0]
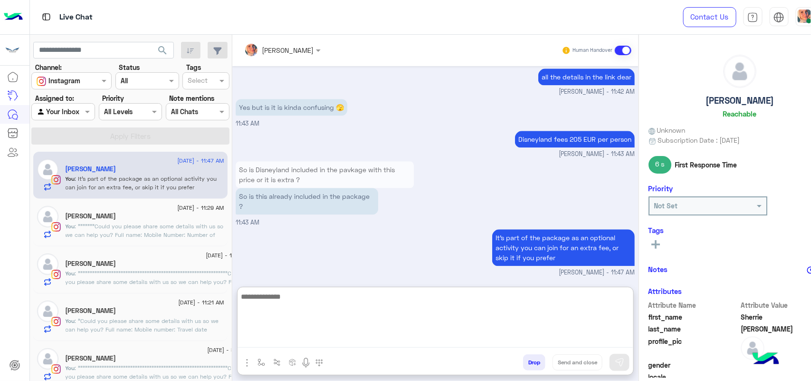
click at [65, 108] on input "text" at bounding box center [52, 112] width 31 height 10
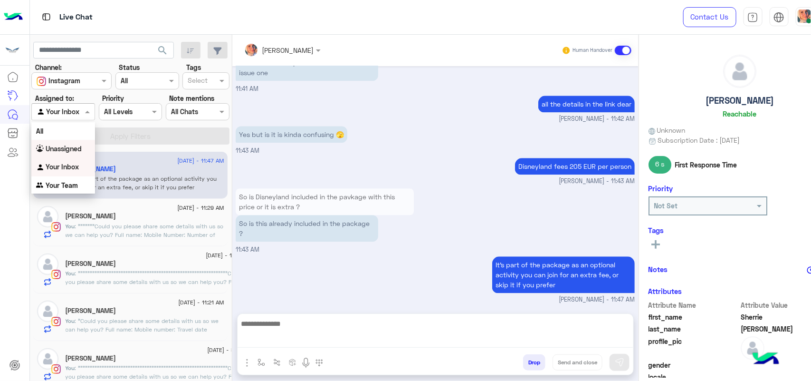
scroll to position [989, 0]
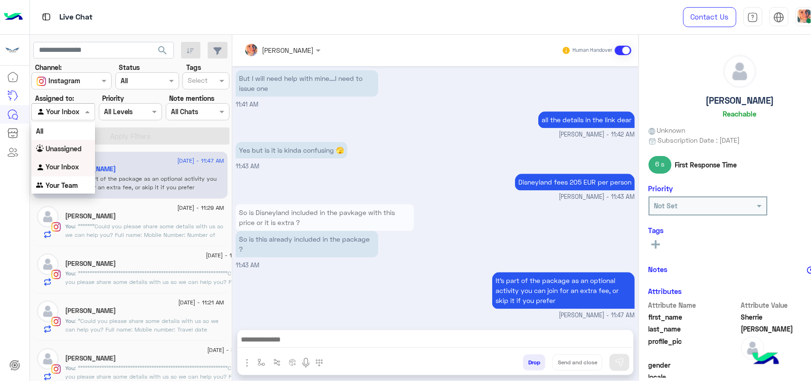
click at [69, 143] on div "Unassigned" at bounding box center [63, 149] width 64 height 19
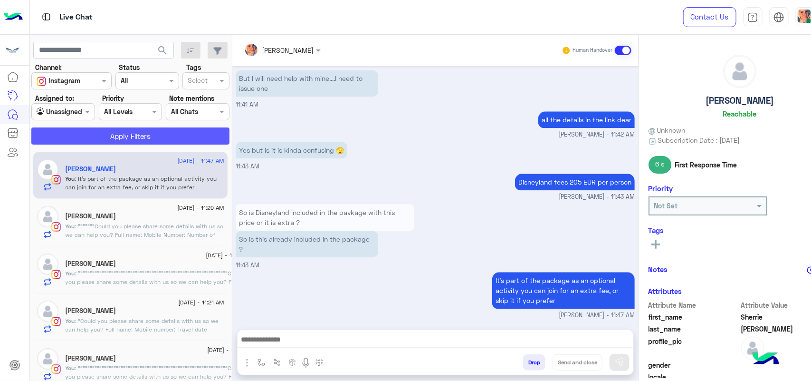
click at [155, 143] on button "Apply Filters" at bounding box center [130, 135] width 198 height 17
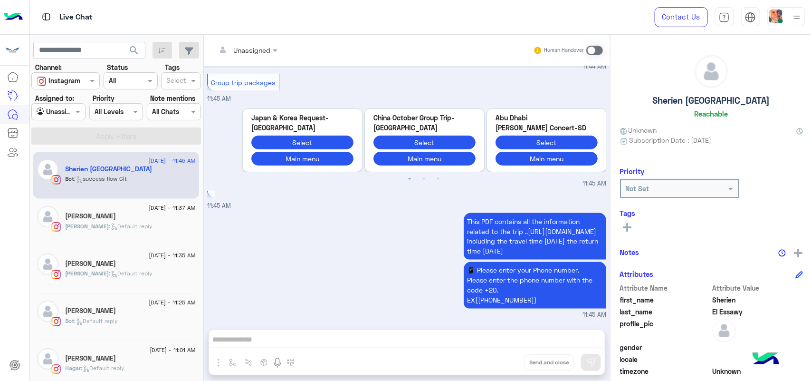
scroll to position [647, 0]
click at [86, 263] on h5 "[PERSON_NAME]" at bounding box center [91, 263] width 51 height 8
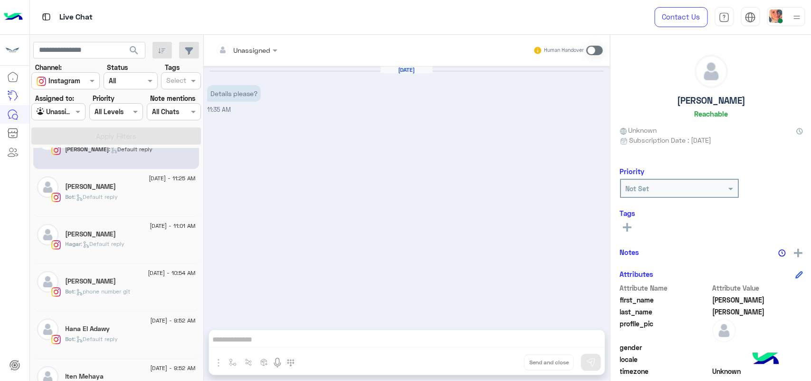
scroll to position [238, 0]
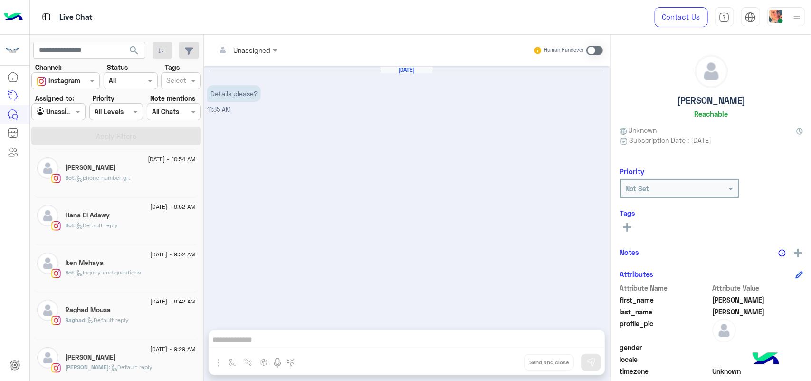
click at [124, 312] on div "Raghad Mousa" at bounding box center [131, 310] width 130 height 10
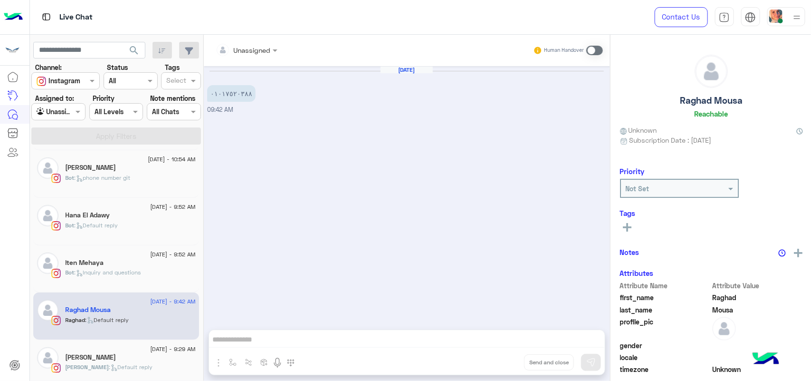
click at [122, 273] on span ": Inquiry and questions" at bounding box center [108, 271] width 67 height 7
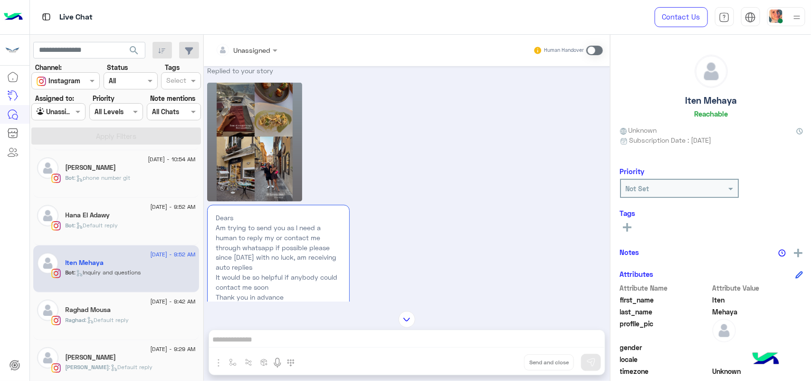
scroll to position [684, 0]
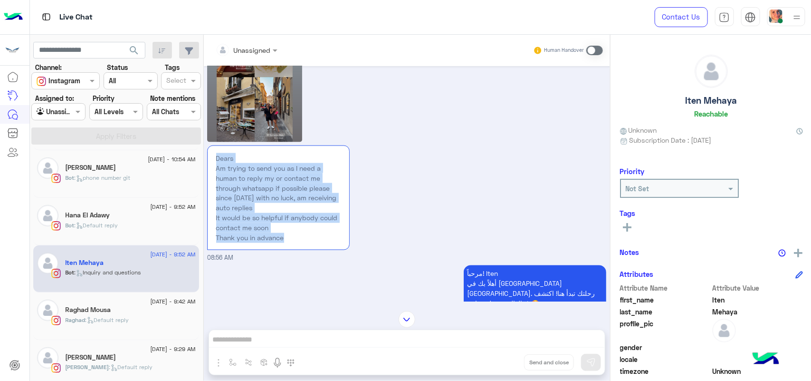
drag, startPoint x: 287, startPoint y: 243, endPoint x: 210, endPoint y: 158, distance: 115.0
click at [210, 158] on div "Dears Am trying to send you as I need a human to reply my or contact me through…" at bounding box center [278, 197] width 143 height 105
click at [281, 228] on p "Dears Am trying to send you as I need a human to reply my or contact me through…" at bounding box center [279, 198] width 132 height 96
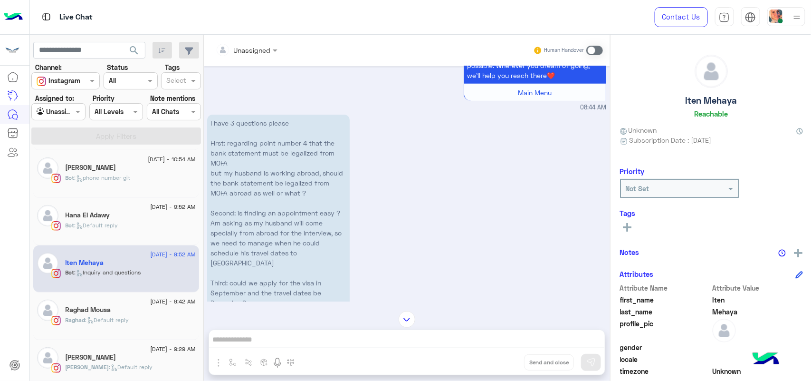
scroll to position [2019, 0]
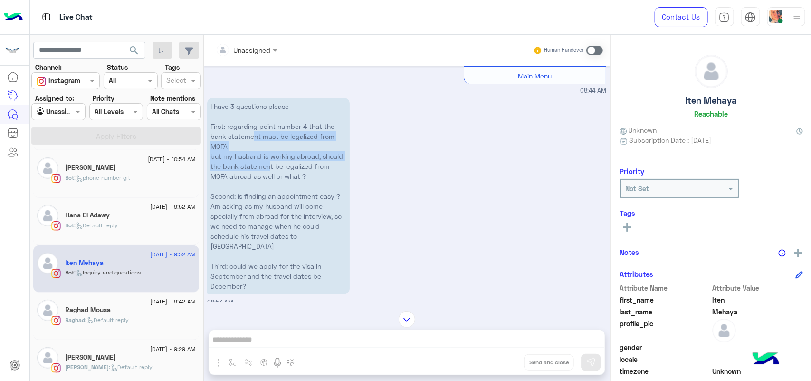
drag, startPoint x: 253, startPoint y: 115, endPoint x: 269, endPoint y: 146, distance: 34.4
click at [269, 146] on p "I have 3 questions please First: regarding point number 4 that the bank stateme…" at bounding box center [278, 196] width 143 height 196
click at [285, 155] on p "I have 3 questions please First: regarding point number 4 that the bank stateme…" at bounding box center [278, 196] width 143 height 196
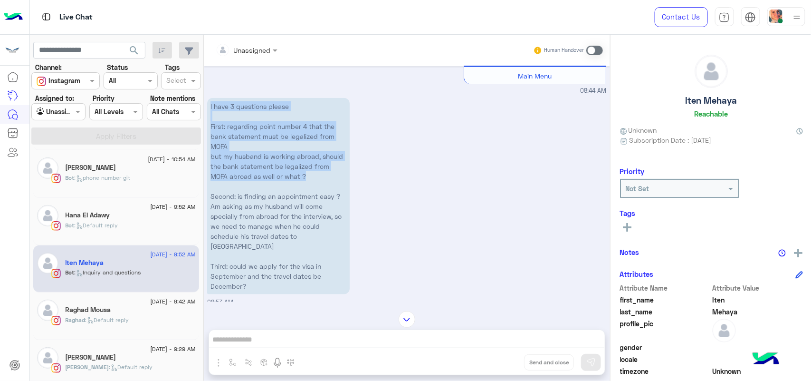
drag, startPoint x: 315, startPoint y: 157, endPoint x: 208, endPoint y: 82, distance: 130.9
click at [208, 98] on p "I have 3 questions please First: regarding point number 4 that the bank stateme…" at bounding box center [278, 196] width 143 height 196
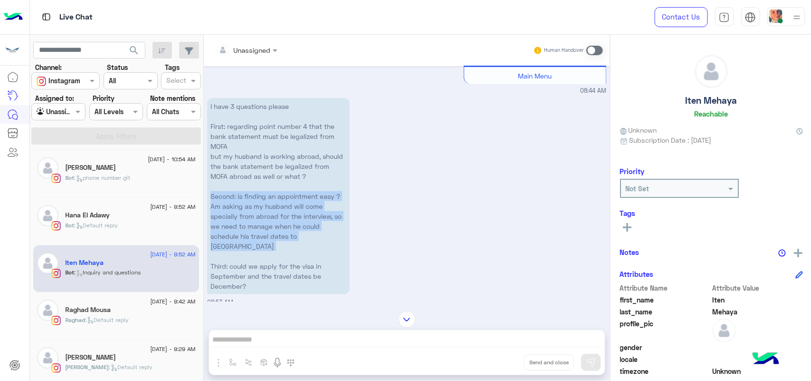
drag, startPoint x: 317, startPoint y: 224, endPoint x: 207, endPoint y: 172, distance: 121.6
click at [207, 172] on p "I have 3 questions please First: regarding point number 4 that the bank stateme…" at bounding box center [278, 196] width 143 height 196
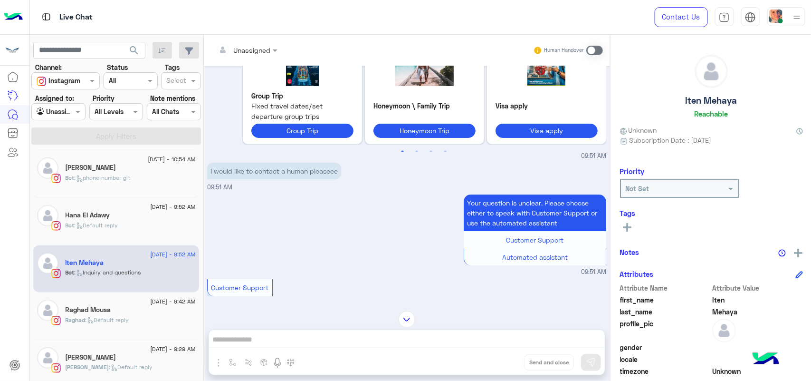
scroll to position [3028, 0]
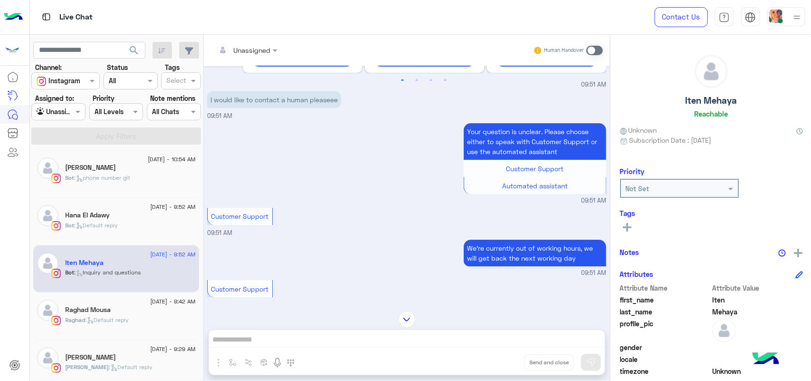
click at [361, 205] on div "Customer Support 09:51 AM" at bounding box center [406, 221] width 399 height 32
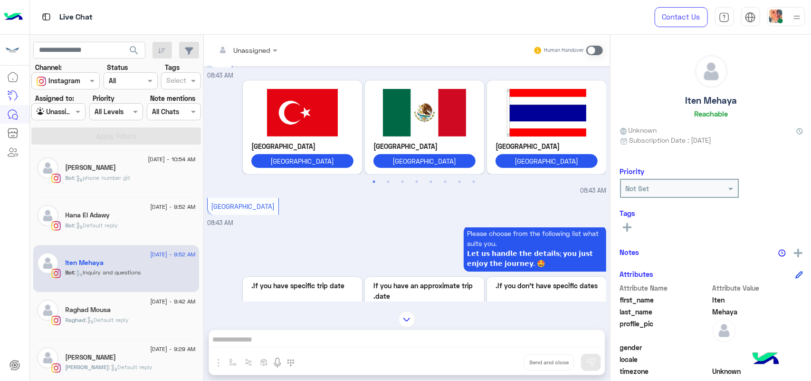
scroll to position [1269, 0]
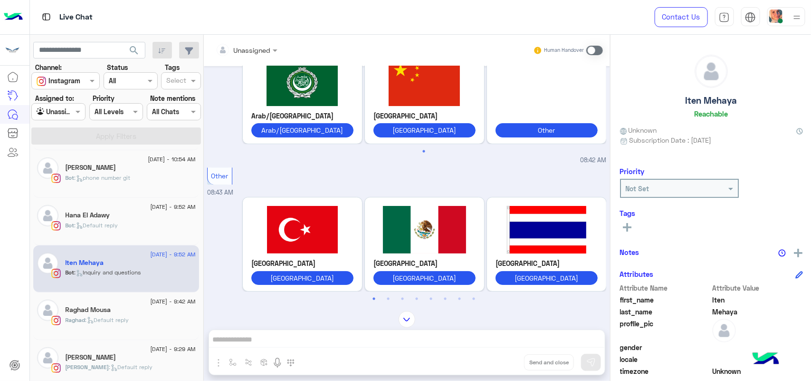
click at [385, 338] on div "Unassigned Human Handover Aug 5, 2025 Yeah 07:17 PM مرحباً! Iten أهلاً بك في تر…" at bounding box center [407, 210] width 406 height 350
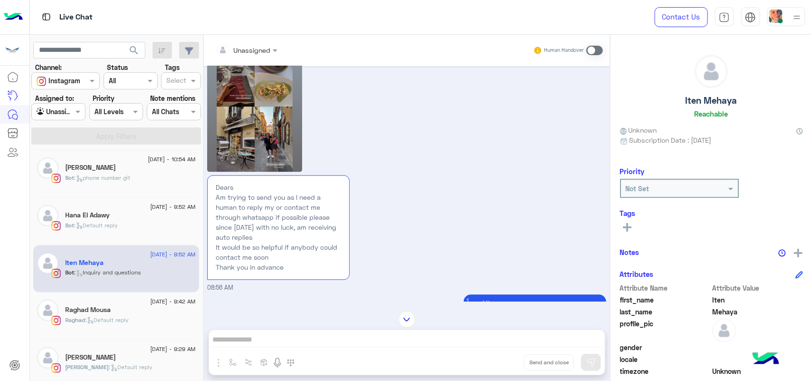
scroll to position [2494, 0]
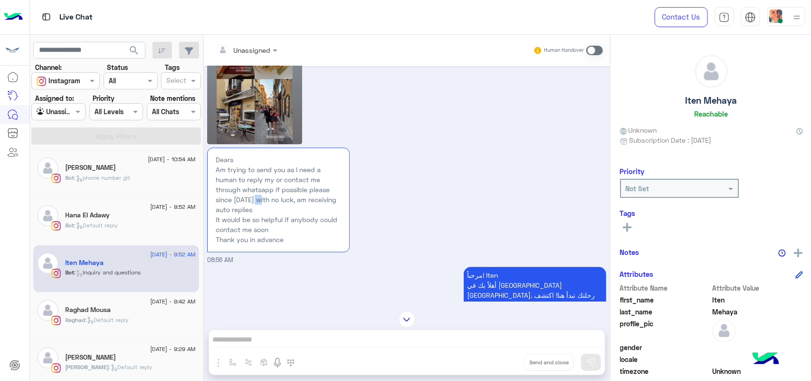
drag, startPoint x: 250, startPoint y: 160, endPoint x: 264, endPoint y: 162, distance: 13.5
click at [264, 162] on p "Dears Am trying to send you as I need a human to reply my or contact me through…" at bounding box center [279, 200] width 132 height 96
click at [279, 171] on p "Dears Am trying to send you as I need a human to reply my or contact me through…" at bounding box center [279, 200] width 132 height 96
drag, startPoint x: 240, startPoint y: 172, endPoint x: 271, endPoint y: 192, distance: 36.6
click at [264, 186] on p "Dears Am trying to send you as I need a human to reply my or contact me through…" at bounding box center [279, 200] width 132 height 96
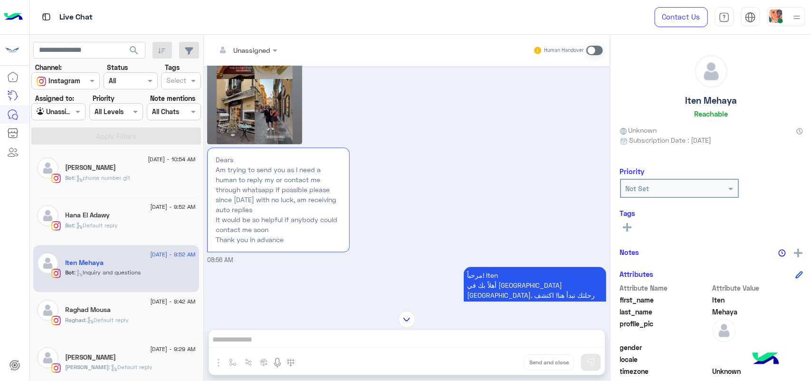
click at [273, 194] on p "Dears Am trying to send you as I need a human to reply my or contact me through…" at bounding box center [279, 200] width 132 height 96
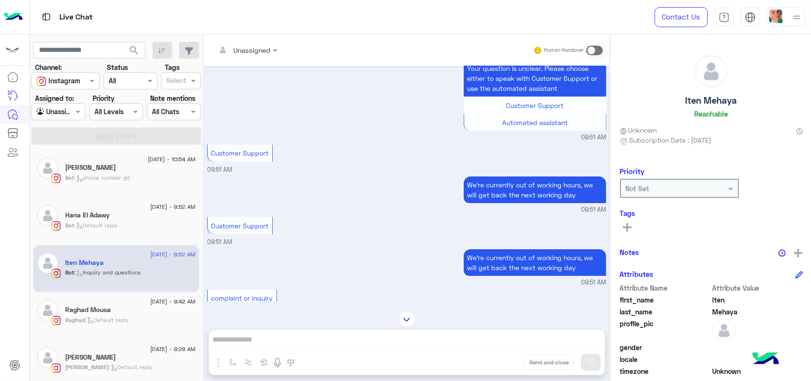
scroll to position [3147, 0]
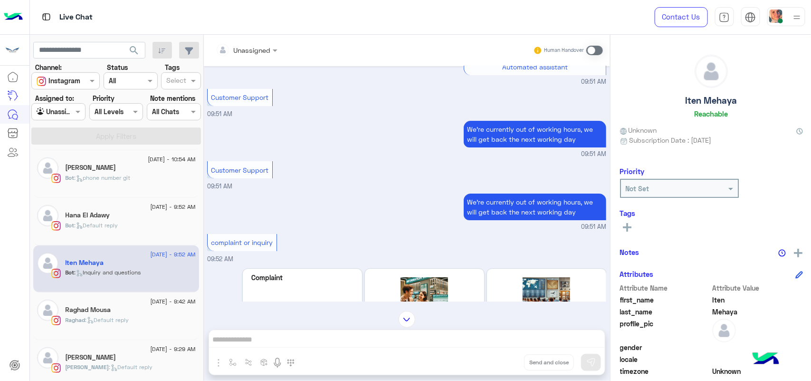
click at [293, 338] on div "Unassigned Human Handover Aug 5, 2025 Yeah 07:17 PM مرحباً! Iten أهلاً بك في تر…" at bounding box center [407, 210] width 406 height 350
click at [593, 48] on span at bounding box center [594, 51] width 17 height 10
click at [590, 48] on span at bounding box center [594, 51] width 17 height 10
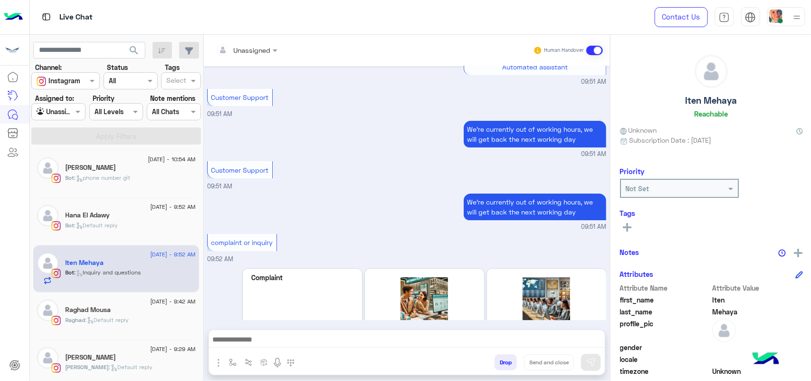
scroll to position [3264, 0]
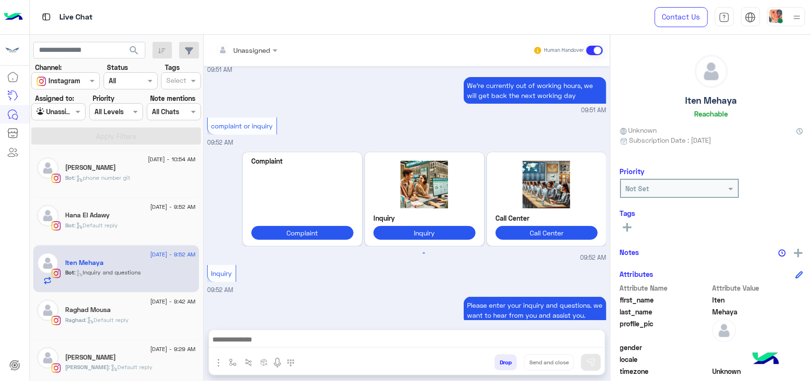
click at [281, 331] on div at bounding box center [407, 342] width 396 height 24
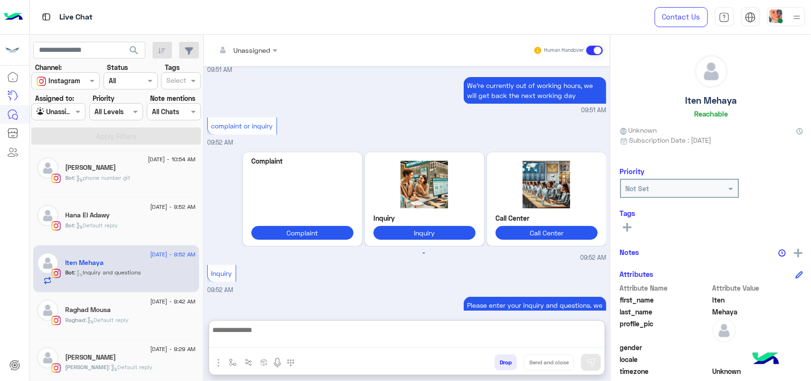
click at [277, 341] on textarea at bounding box center [407, 336] width 396 height 24
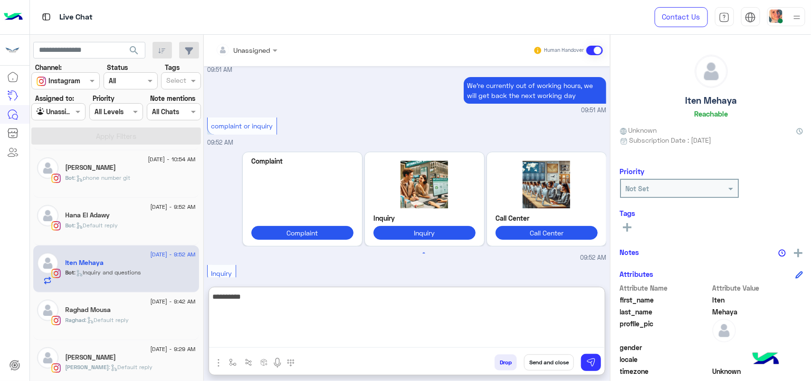
type textarea "**********"
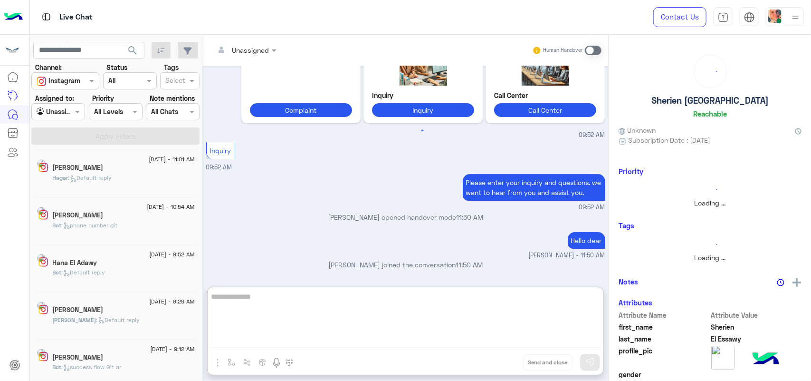
scroll to position [1324, 0]
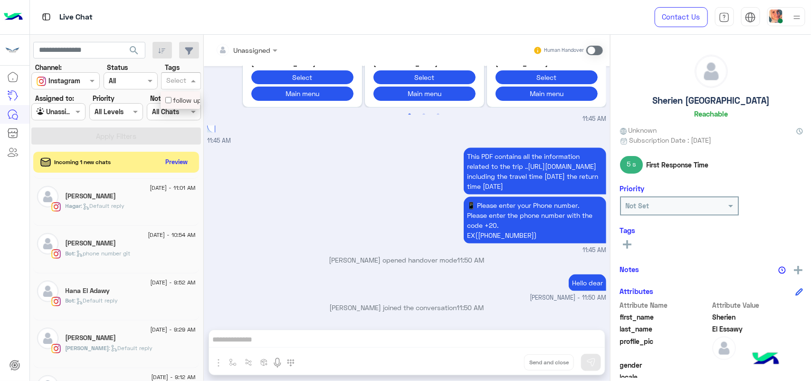
click at [189, 79] on span at bounding box center [195, 81] width 12 height 10
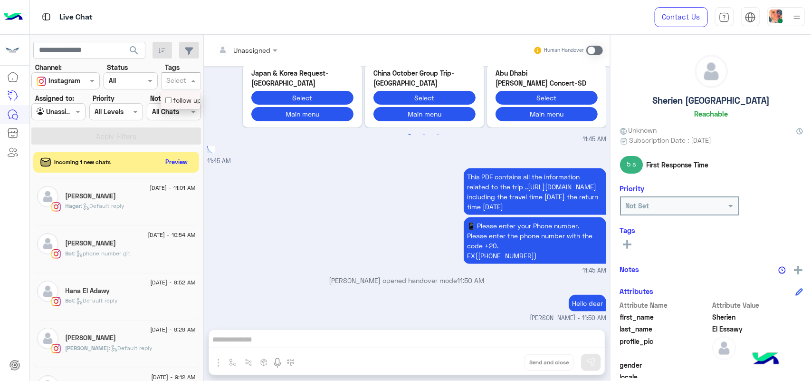
click at [118, 112] on div at bounding box center [116, 111] width 53 height 11
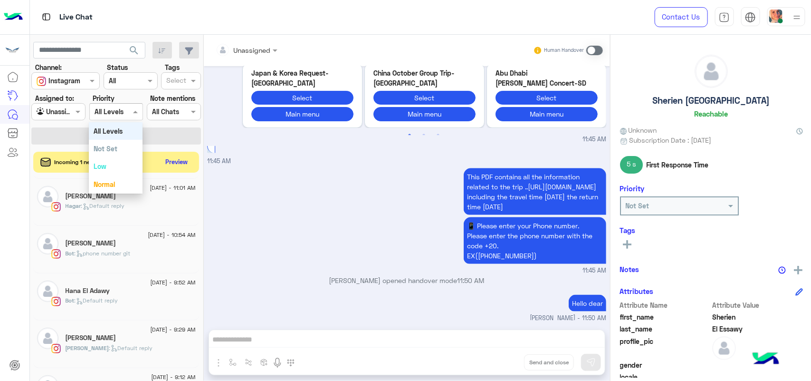
click at [182, 103] on div "Select All Chats" at bounding box center [174, 111] width 54 height 17
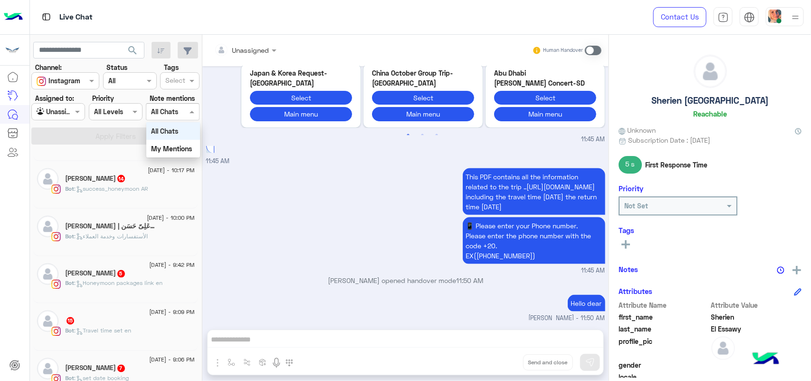
scroll to position [717, 0]
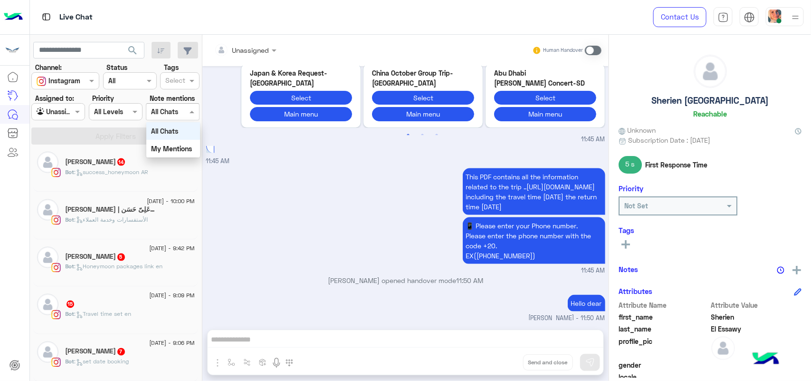
click at [71, 308] on span "15" at bounding box center [71, 304] width 8 height 8
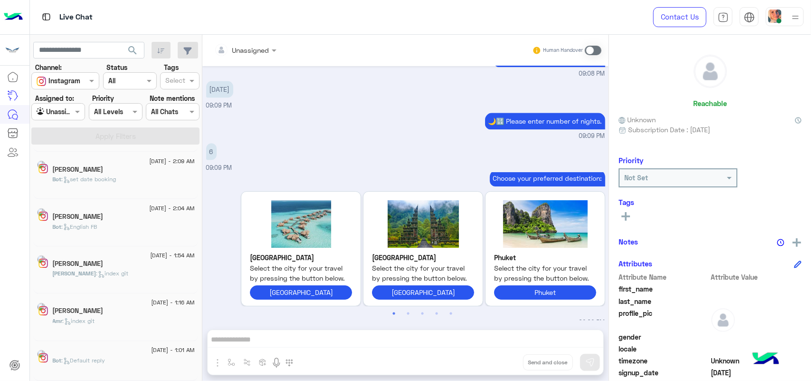
scroll to position [5, 0]
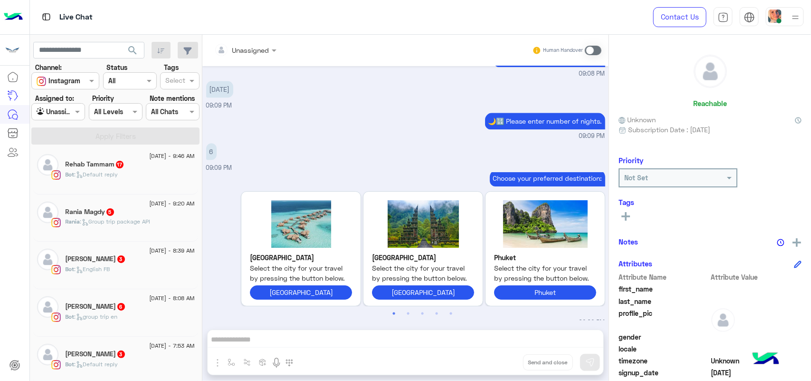
click at [117, 258] on div "[PERSON_NAME] 3" at bounding box center [130, 260] width 129 height 10
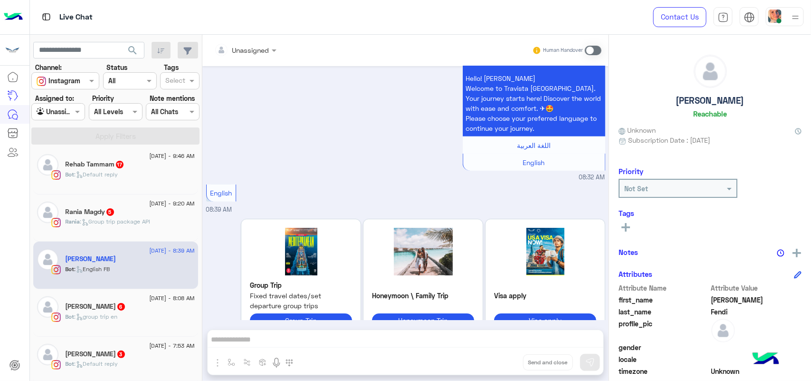
scroll to position [5, 0]
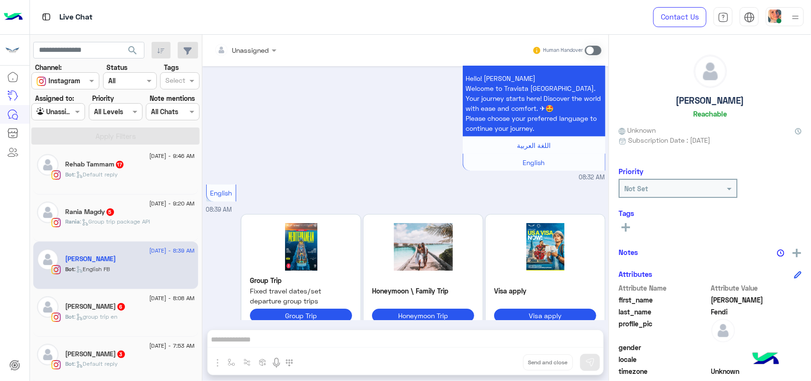
click at [110, 308] on div "Touka Aref 6" at bounding box center [130, 307] width 129 height 10
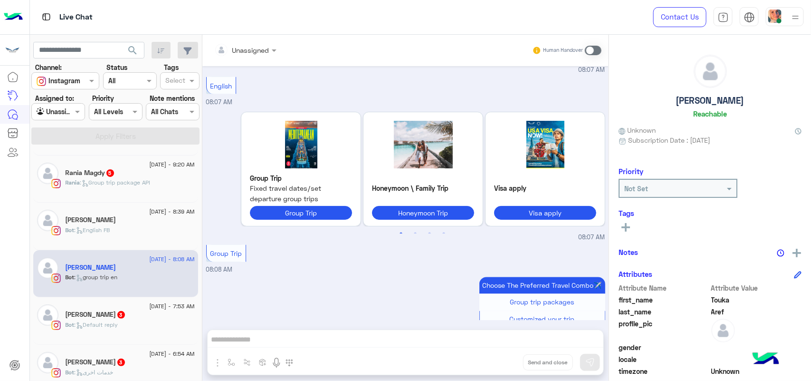
scroll to position [124, 0]
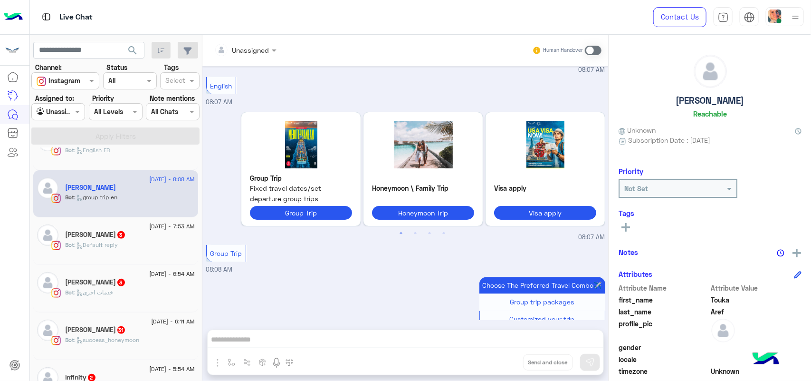
click at [131, 324] on div "[DATE] - 6:11 AM" at bounding box center [130, 322] width 129 height 6
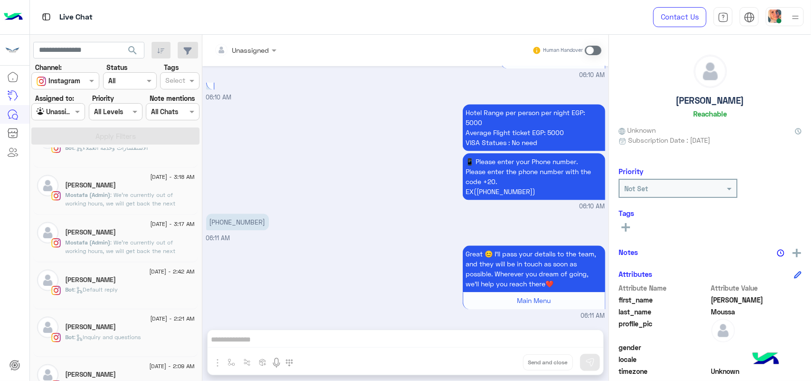
scroll to position [599, 0]
click at [118, 343] on div "Bot : English FB" at bounding box center [130, 341] width 129 height 17
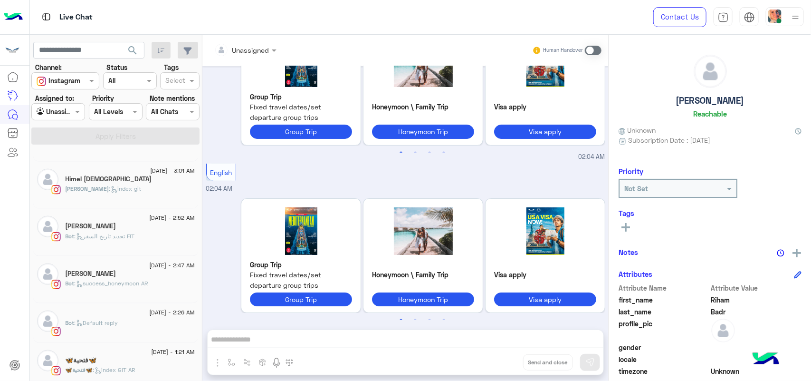
scroll to position [564, 0]
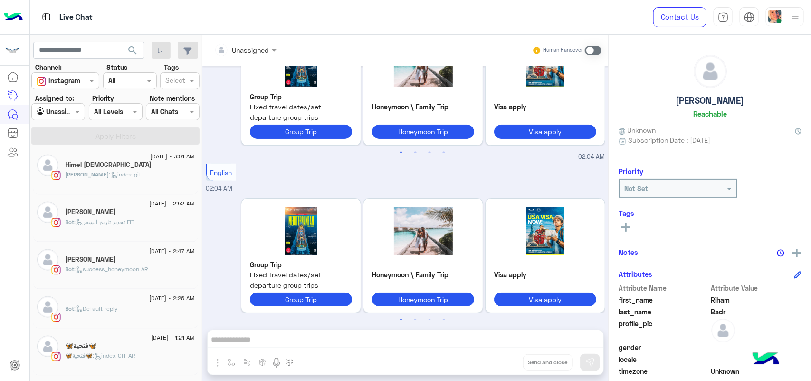
click at [132, 342] on div "[DATE] - 1:21 AM" at bounding box center [130, 338] width 129 height 6
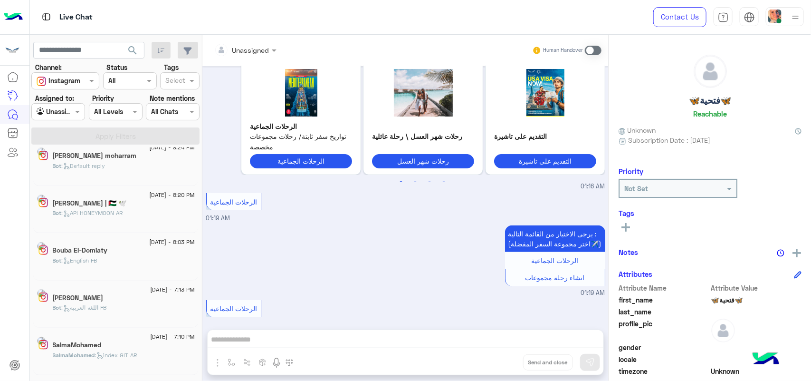
scroll to position [302, 0]
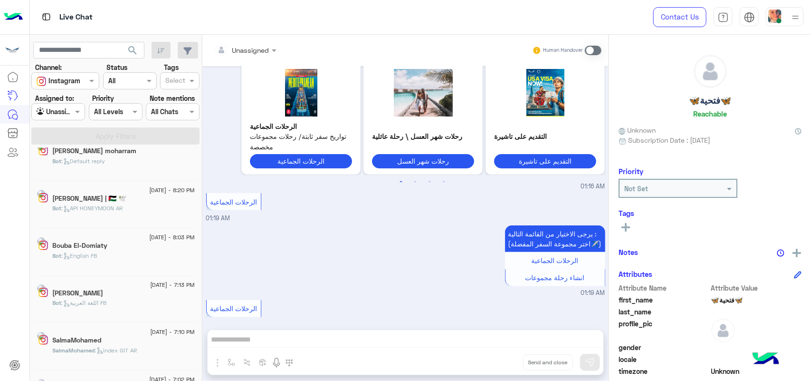
click at [132, 303] on div "Bot : اللغة العربية FB" at bounding box center [124, 306] width 142 height 17
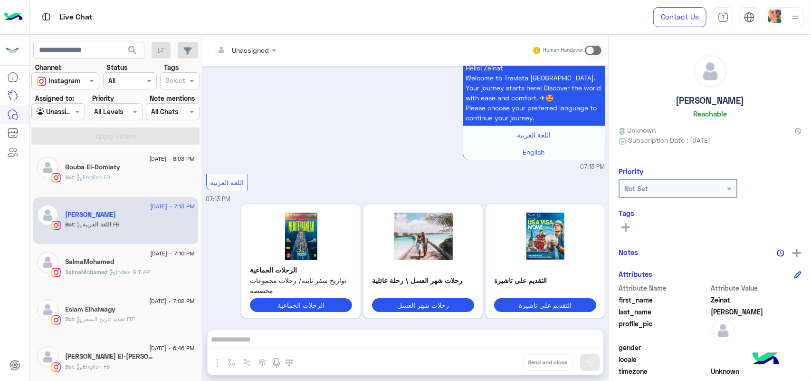
scroll to position [420, 0]
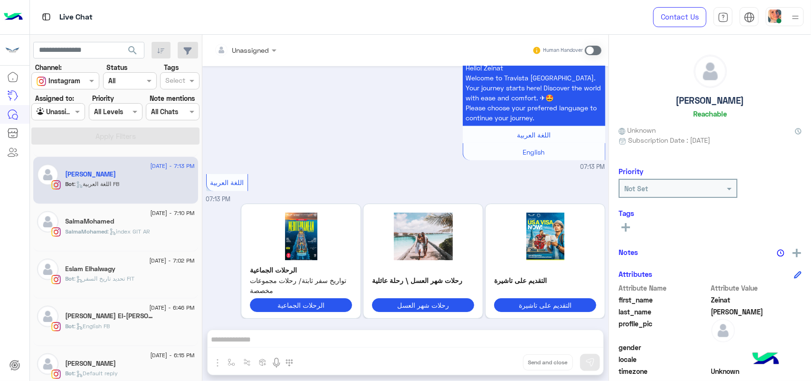
click at [148, 281] on div "Bot : تحديد تاريخ السفر FIT" at bounding box center [130, 282] width 129 height 17
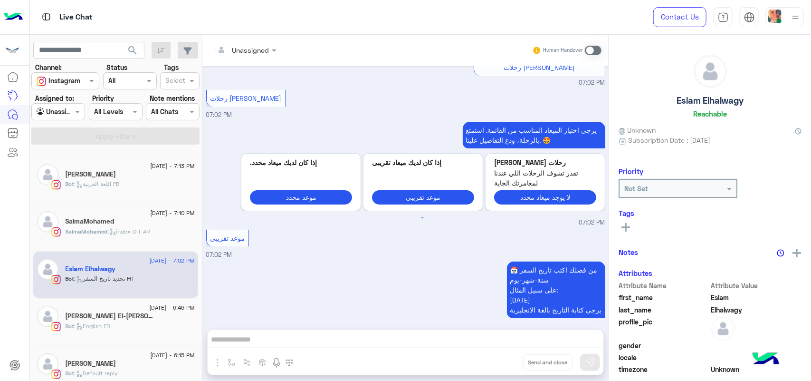
click at [127, 320] on h5 "[PERSON_NAME] El-[PERSON_NAME]" at bounding box center [111, 316] width 90 height 8
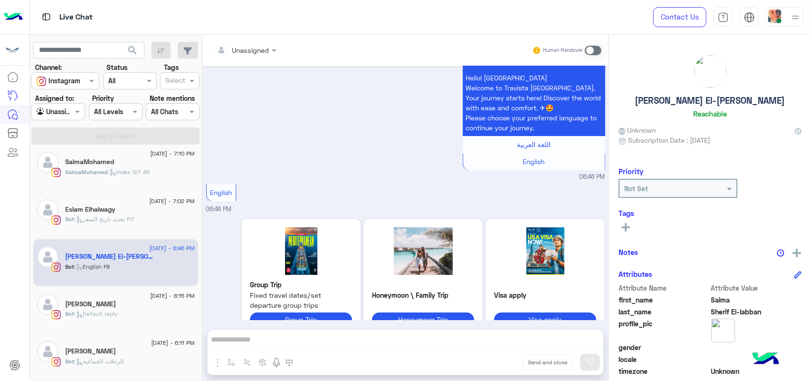
click at [129, 317] on div "Bot : Default reply" at bounding box center [130, 317] width 129 height 17
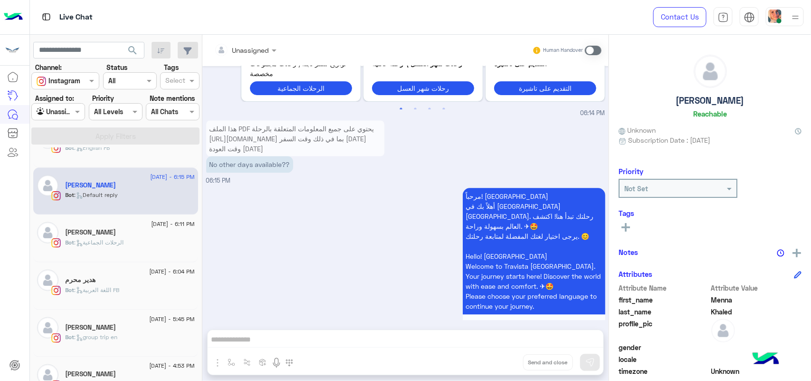
click at [126, 327] on div "[PERSON_NAME]" at bounding box center [130, 328] width 129 height 10
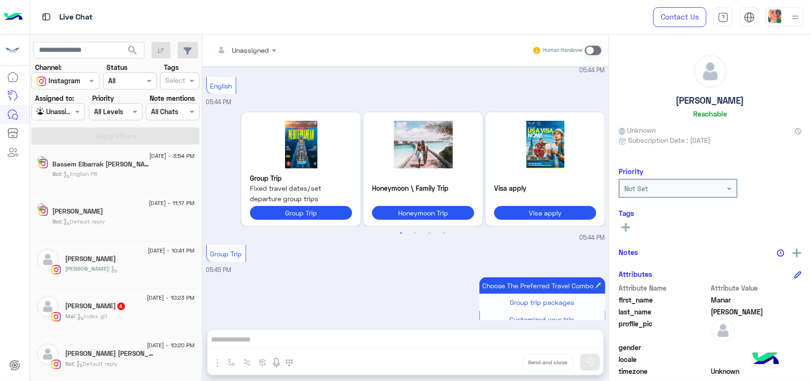
click at [130, 327] on div "Mai : index git" at bounding box center [130, 320] width 129 height 17
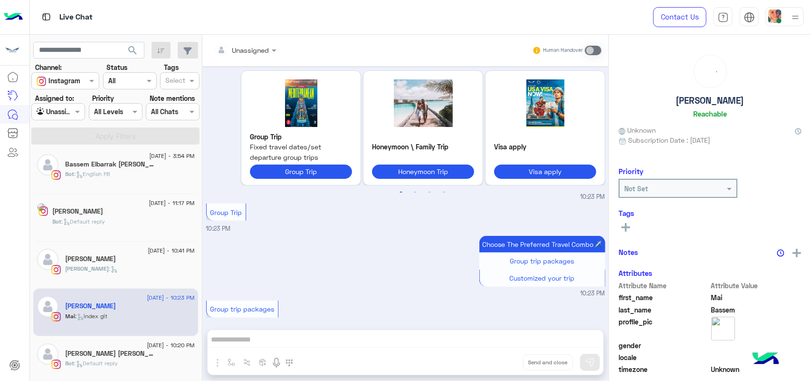
click at [155, 165] on div "Bassem Elbarrak [PERSON_NAME]" at bounding box center [130, 165] width 129 height 10
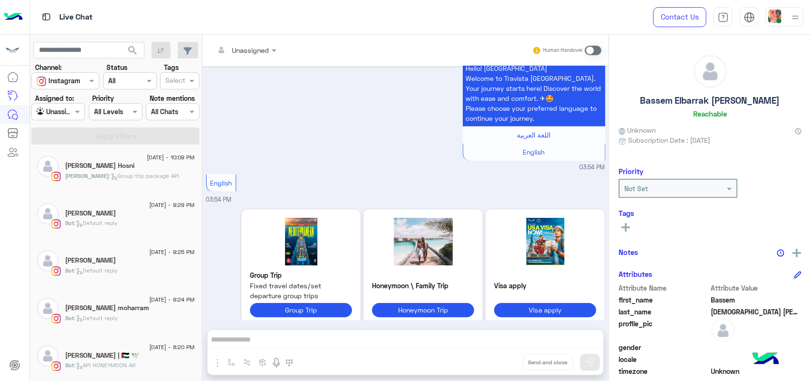
click at [124, 241] on div "[DATE] - 9:29 PM [PERSON_NAME] : Default reply" at bounding box center [115, 220] width 165 height 48
click at [92, 302] on div "[DATE] - 9:24 PM" at bounding box center [130, 300] width 129 height 6
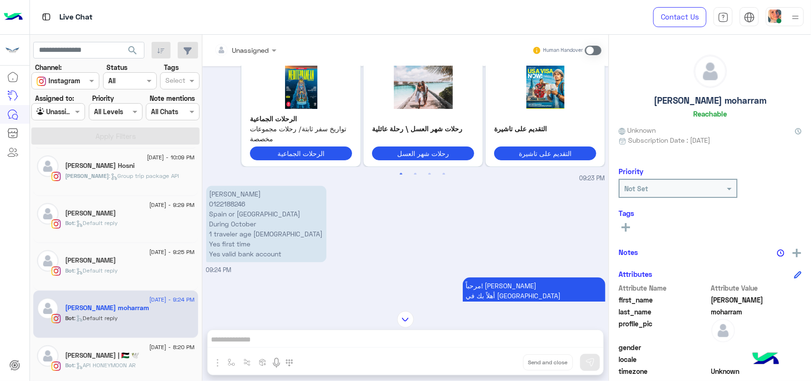
click at [125, 272] on div "Bot : Default reply" at bounding box center [130, 274] width 129 height 17
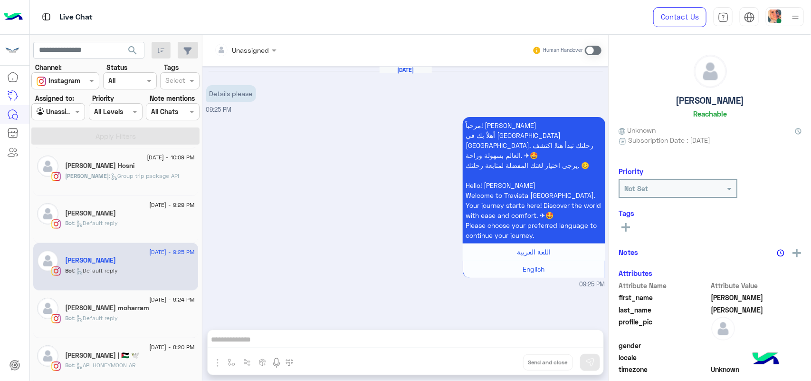
click at [115, 221] on span ": Default reply" at bounding box center [97, 222] width 44 height 7
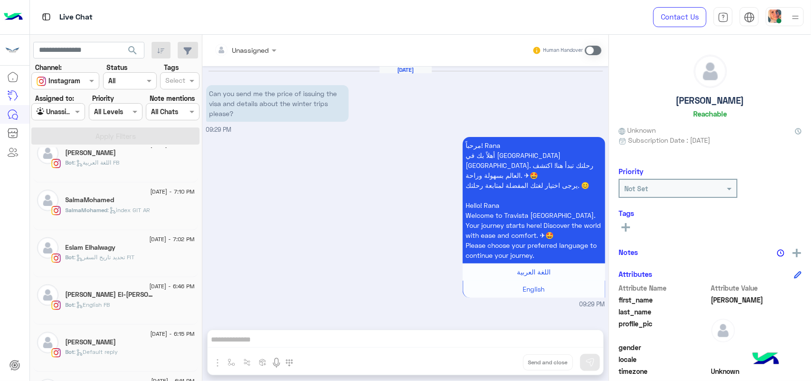
click at [137, 287] on div "[DATE] - 6:46 PM" at bounding box center [130, 287] width 129 height 6
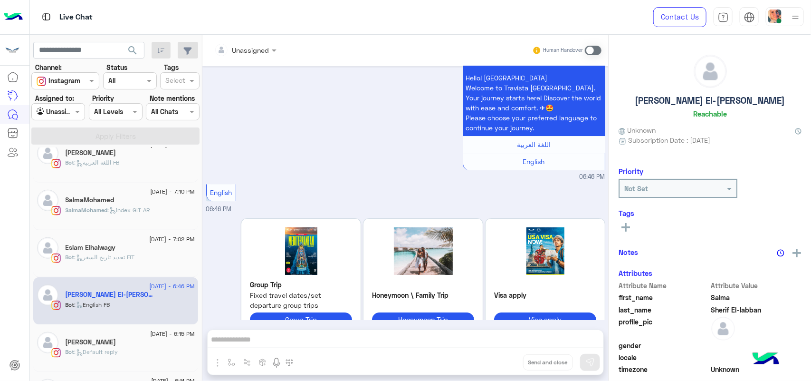
click at [133, 341] on div "[PERSON_NAME]" at bounding box center [130, 343] width 129 height 10
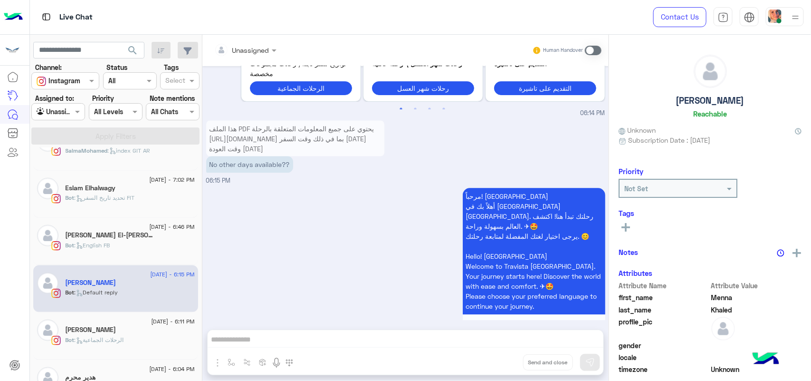
click at [138, 324] on div "[DATE] - 6:11 PM" at bounding box center [130, 322] width 129 height 6
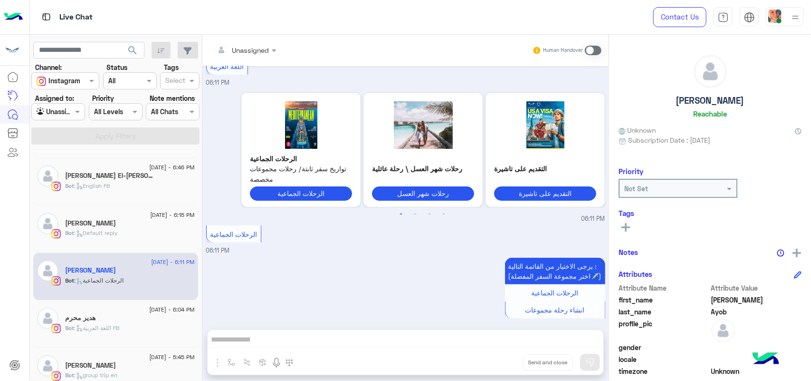
click at [138, 318] on div "هدير محرم" at bounding box center [130, 319] width 129 height 10
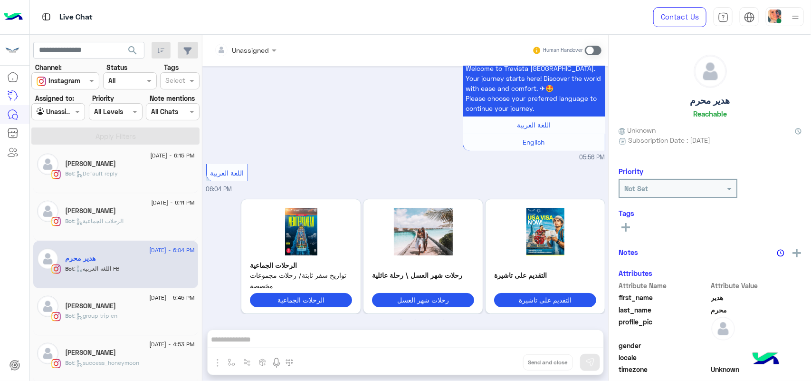
click at [129, 322] on div "Bot : group trip en" at bounding box center [130, 319] width 129 height 17
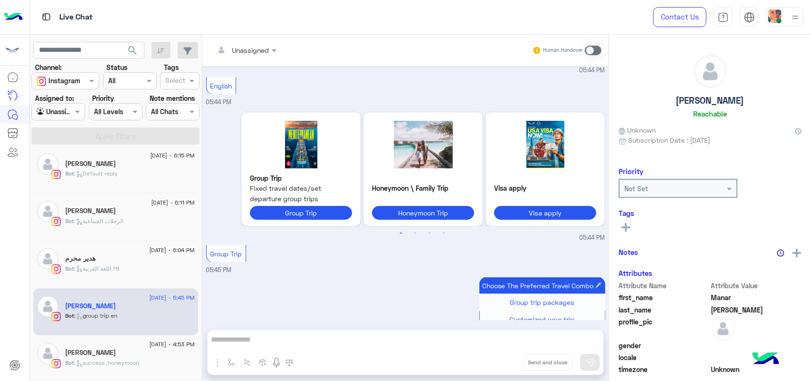
click at [133, 348] on div "[DATE] - 4:53 PM" at bounding box center [130, 346] width 129 height 6
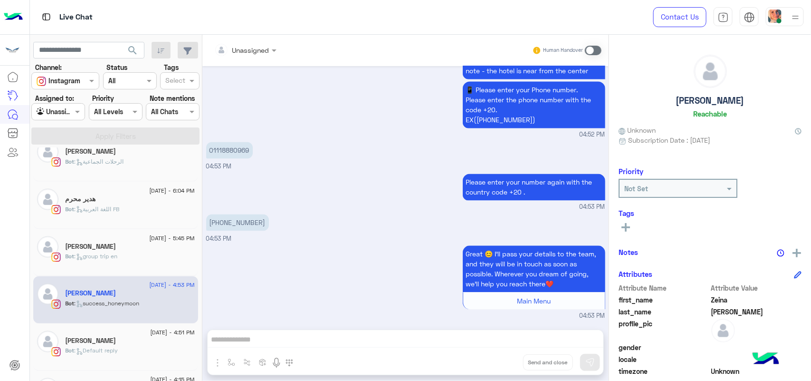
click at [132, 333] on div "[DATE] - 4:51 PM" at bounding box center [130, 334] width 129 height 6
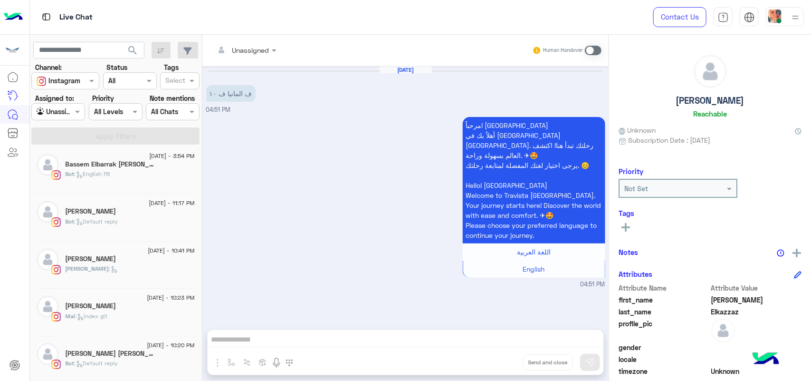
click at [139, 352] on div "[PERSON_NAME] [PERSON_NAME]" at bounding box center [130, 354] width 129 height 10
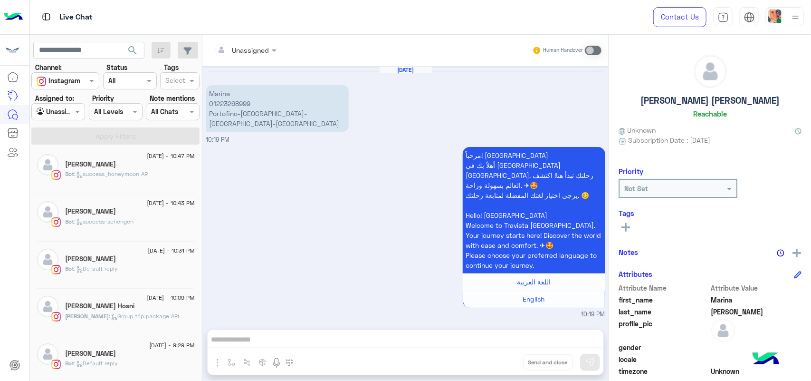
click at [134, 336] on div "[DATE] - 9:29 PM [PERSON_NAME] : Default reply" at bounding box center [115, 360] width 165 height 48
click at [134, 349] on div "[DATE] - 9:29 PM" at bounding box center [130, 346] width 129 height 6
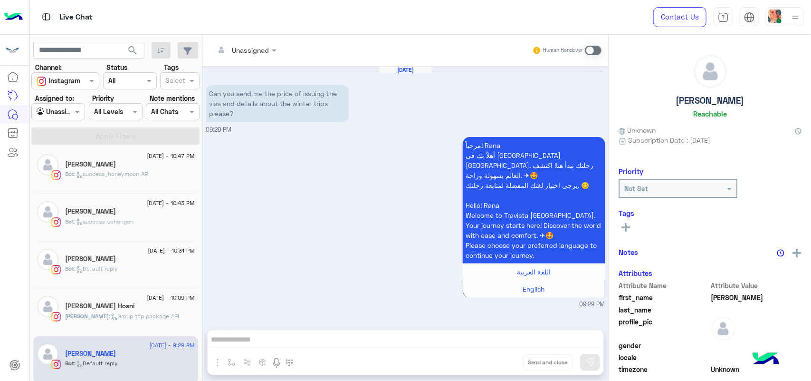
click at [146, 314] on span ": Group trip package API" at bounding box center [144, 315] width 70 height 7
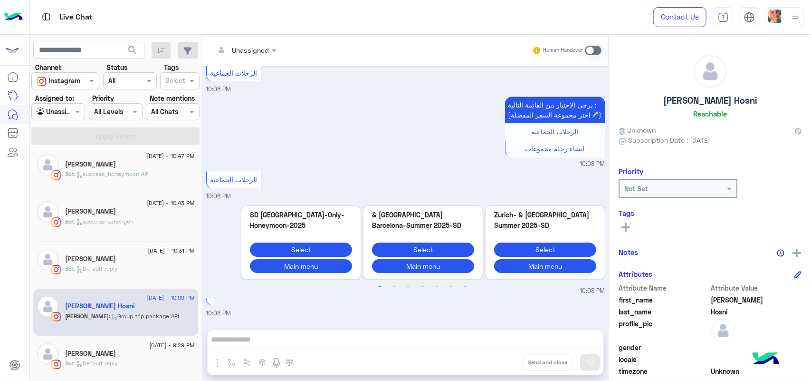
click at [149, 348] on span "[DATE] - 9:29 PM" at bounding box center [171, 345] width 45 height 9
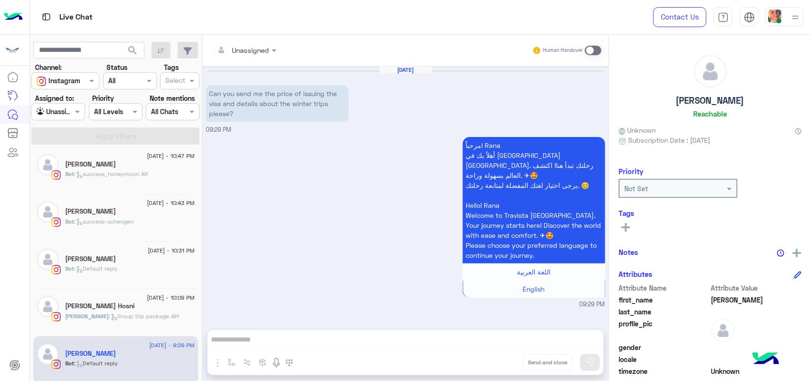
click at [129, 309] on div "[PERSON_NAME] Hosni" at bounding box center [130, 307] width 129 height 10
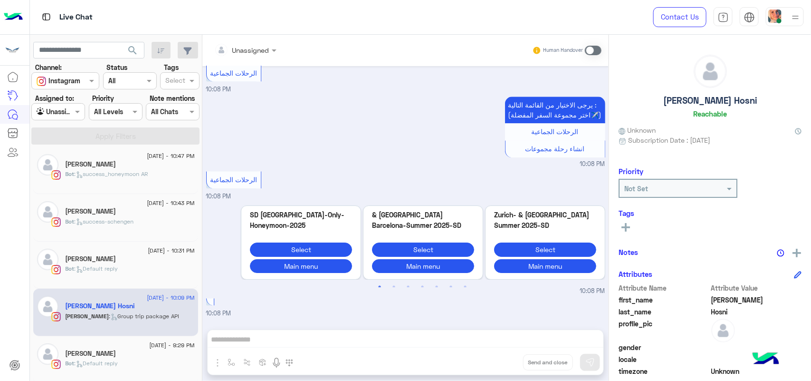
click at [130, 265] on div "Bot : Default reply" at bounding box center [130, 272] width 129 height 17
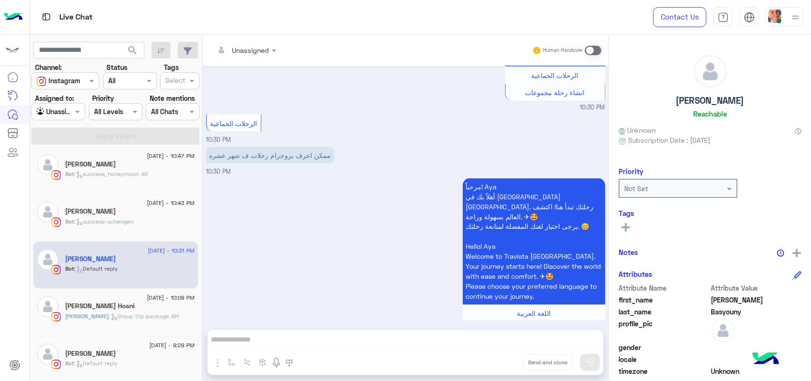
click at [115, 207] on div "5 August - 10:43 PM" at bounding box center [130, 204] width 129 height 6
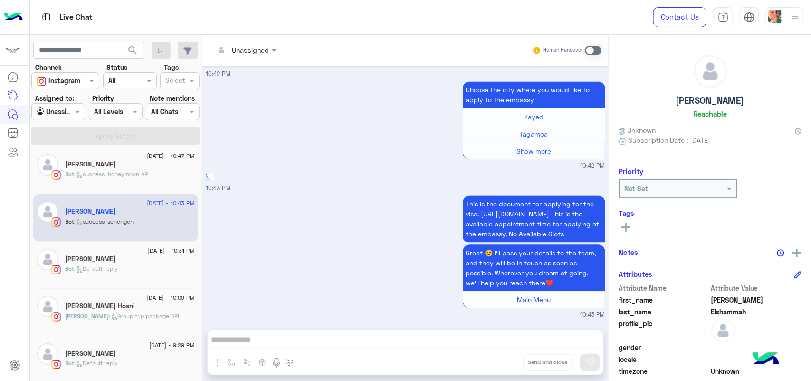
click at [120, 191] on div "5 August - 10:47 PM Nadeen Bot : success_honeymoon AR" at bounding box center [115, 171] width 165 height 48
click at [122, 181] on div "Bot : success_honeymoon AR" at bounding box center [130, 178] width 129 height 17
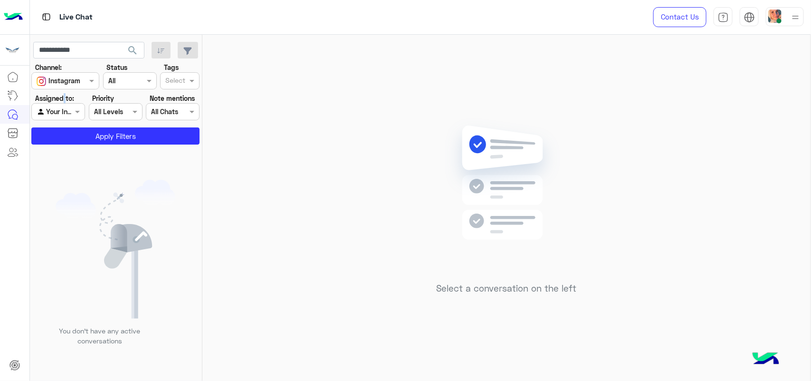
drag, startPoint x: 64, startPoint y: 98, endPoint x: 67, endPoint y: 113, distance: 14.5
click at [65, 99] on label "Assigned to:" at bounding box center [54, 98] width 39 height 10
click at [64, 112] on div at bounding box center [58, 111] width 53 height 11
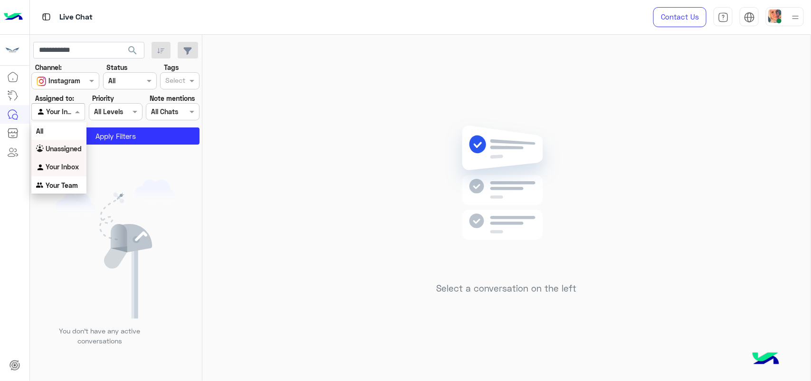
click at [71, 150] on b "Unassigned" at bounding box center [64, 148] width 36 height 8
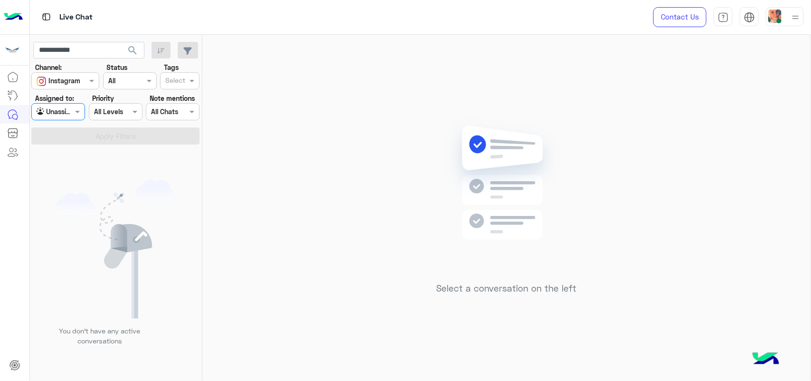
click at [80, 117] on div "Agent Filter Unassigned" at bounding box center [58, 111] width 54 height 17
click at [83, 136] on div "All" at bounding box center [58, 131] width 55 height 18
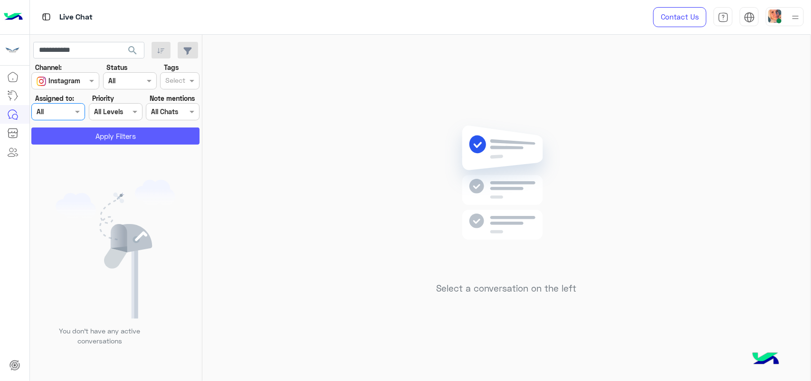
click at [112, 138] on button "Apply Filters" at bounding box center [115, 135] width 168 height 17
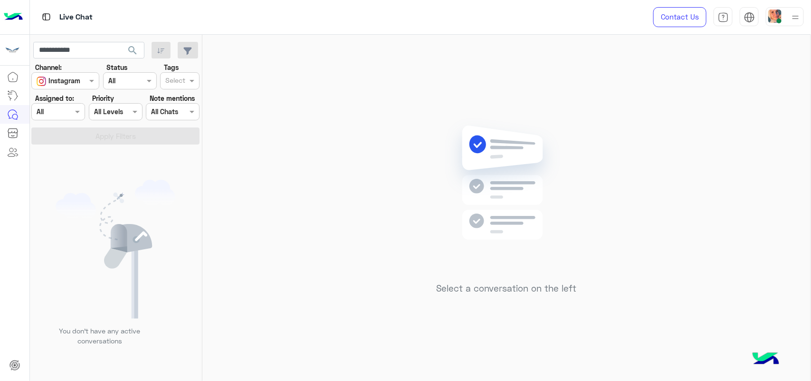
click at [69, 117] on div "Agent Filter All" at bounding box center [58, 111] width 54 height 17
click at [66, 140] on div "Unassigned" at bounding box center [58, 149] width 55 height 19
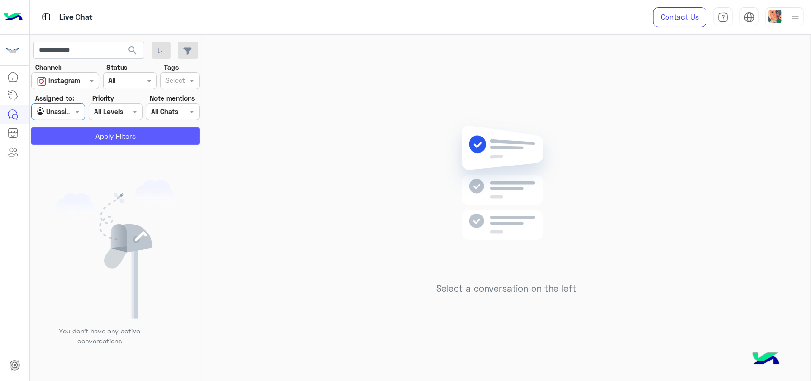
click at [81, 140] on button "Apply Filters" at bounding box center [115, 135] width 168 height 17
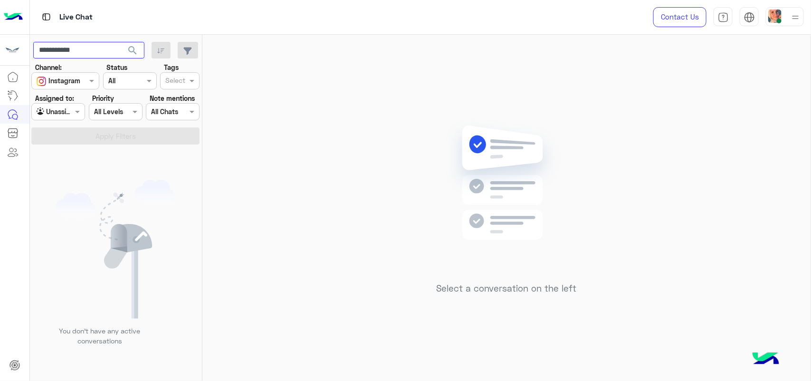
click at [59, 48] on input "**********" at bounding box center [88, 50] width 111 height 17
click at [155, 58] on button "button" at bounding box center [161, 50] width 19 height 17
click at [184, 51] on icon "button" at bounding box center [187, 51] width 9 height 8
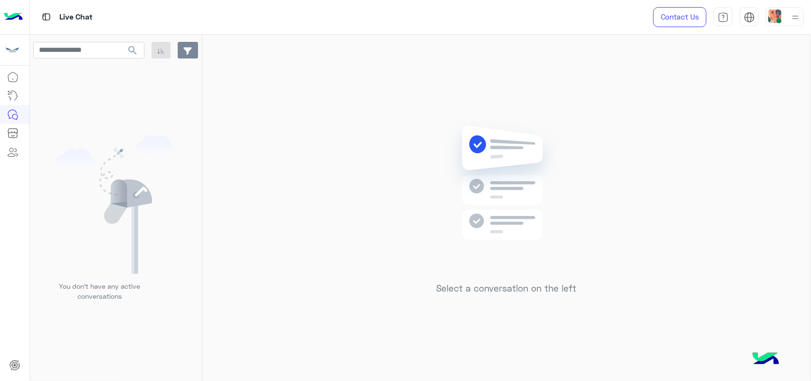
click at [184, 51] on icon "button" at bounding box center [187, 51] width 9 height 8
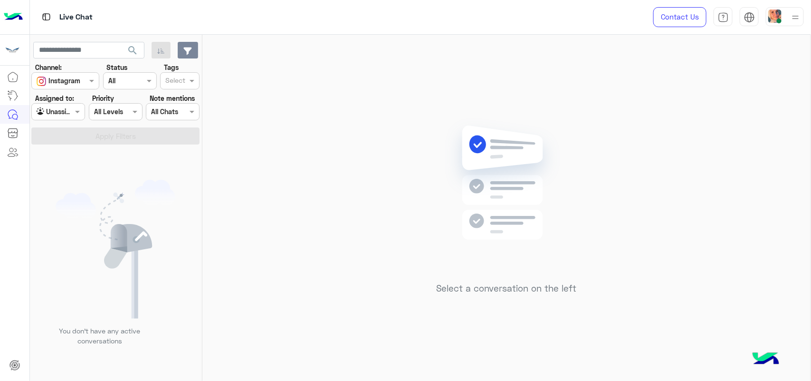
click at [184, 51] on icon "button" at bounding box center [187, 51] width 9 height 8
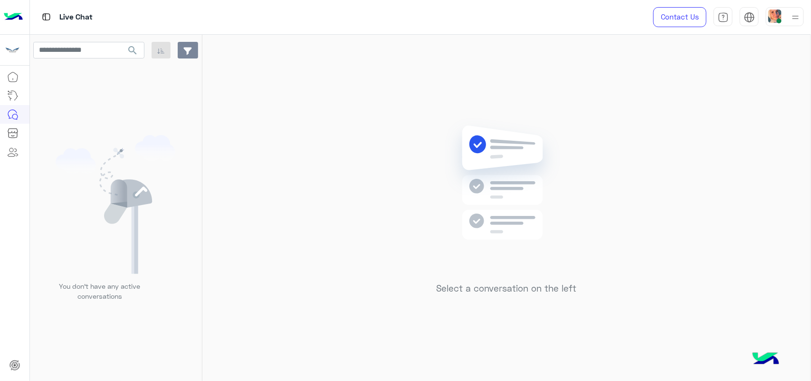
click at [184, 51] on icon "button" at bounding box center [187, 51] width 9 height 8
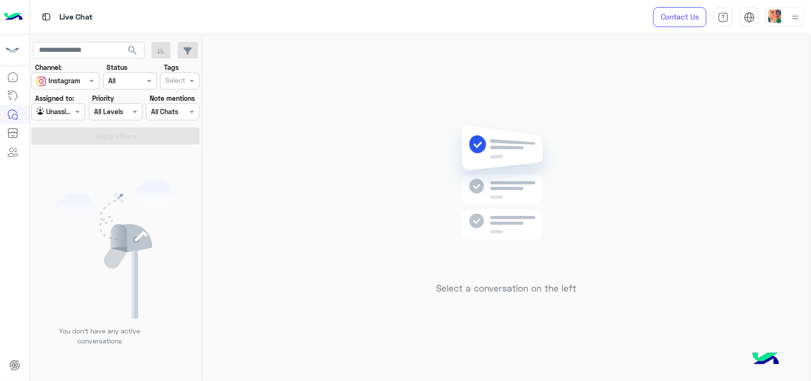
click at [117, 111] on div at bounding box center [115, 111] width 53 height 11
click at [150, 112] on div at bounding box center [172, 111] width 53 height 11
click at [79, 112] on span at bounding box center [79, 111] width 12 height 10
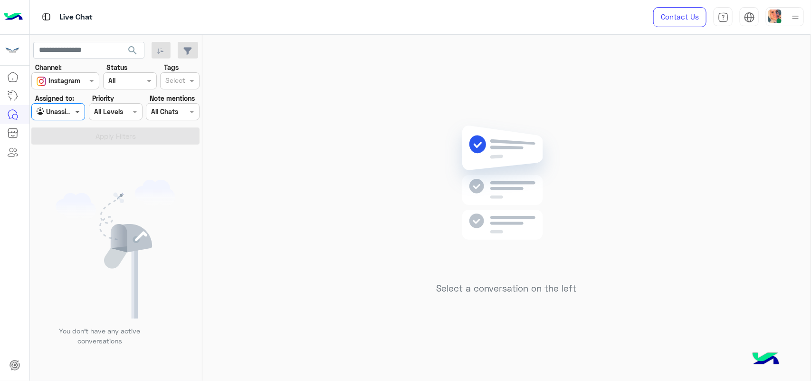
click at [79, 112] on span at bounding box center [79, 111] width 12 height 10
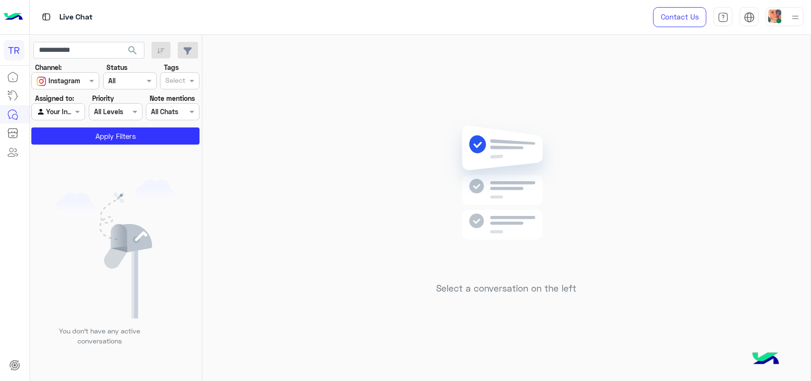
click at [181, 86] on div at bounding box center [175, 82] width 23 height 12
click at [113, 73] on div "Channel All" at bounding box center [130, 80] width 54 height 17
click at [122, 148] on div "Unread" at bounding box center [130, 153] width 54 height 18
click at [125, 138] on button "Apply Filters" at bounding box center [115, 135] width 168 height 17
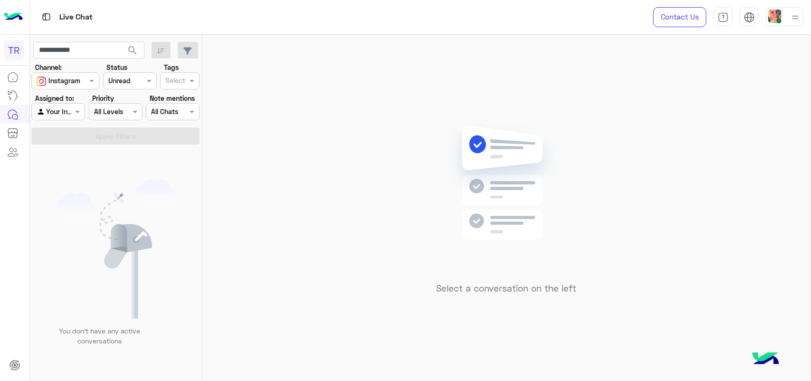
click at [64, 108] on div at bounding box center [58, 111] width 53 height 11
click at [82, 139] on div "All" at bounding box center [58, 131] width 55 height 18
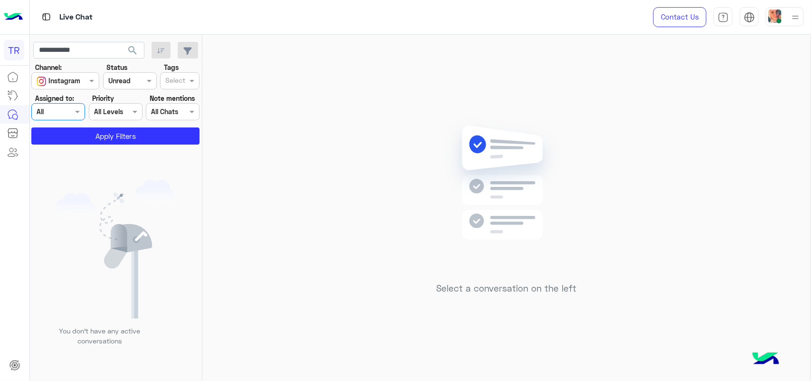
click at [81, 146] on app-inbox-users-filters "**********" at bounding box center [116, 92] width 172 height 114
click at [76, 120] on div "Agent Filter All" at bounding box center [58, 111] width 54 height 17
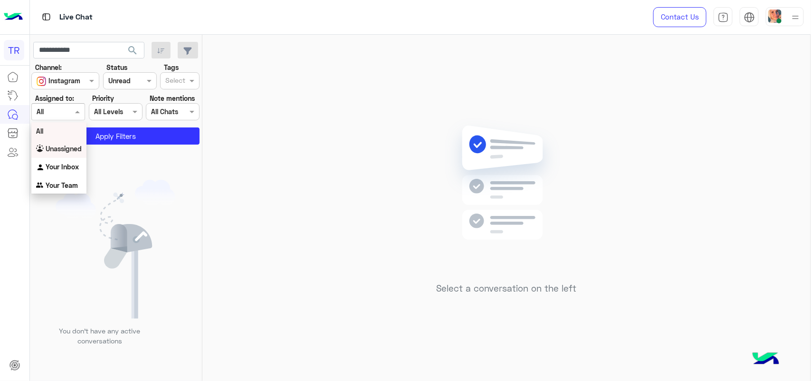
drag, startPoint x: 70, startPoint y: 149, endPoint x: 86, endPoint y: 146, distance: 16.4
click at [70, 150] on b "Unassigned" at bounding box center [64, 148] width 36 height 8
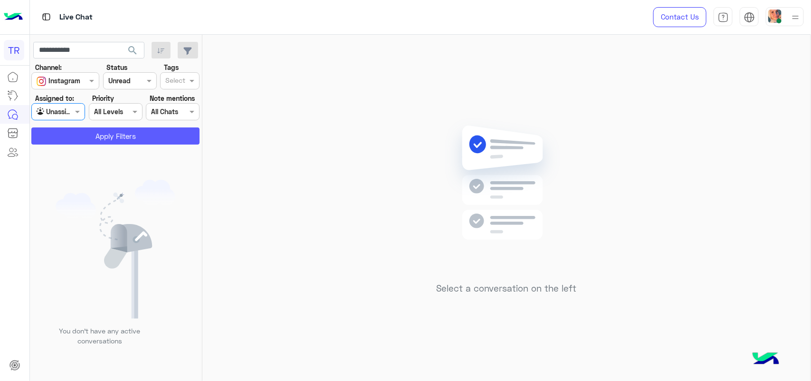
click at [143, 143] on button "Apply Filters" at bounding box center [115, 135] width 168 height 17
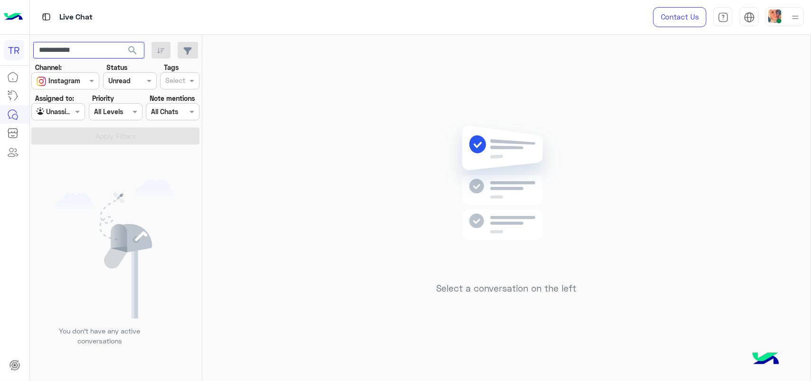
click at [51, 51] on input "**********" at bounding box center [88, 50] width 111 height 17
click at [52, 50] on input "**********" at bounding box center [88, 50] width 111 height 17
click at [53, 50] on input "**********" at bounding box center [88, 50] width 111 height 17
click at [67, 117] on div "Unassigned" at bounding box center [55, 111] width 36 height 11
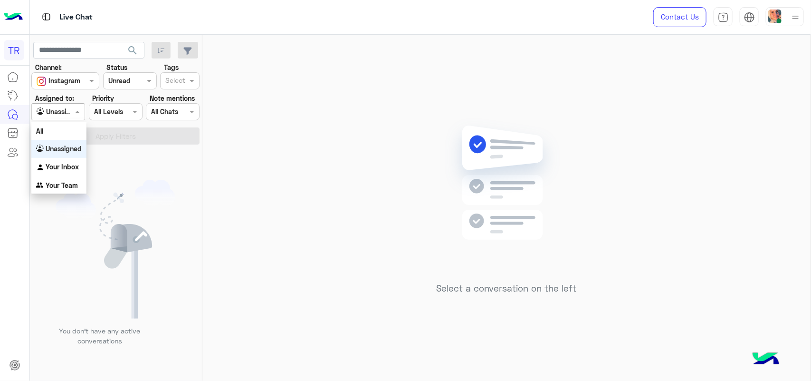
click at [77, 150] on b "Unassigned" at bounding box center [64, 148] width 36 height 8
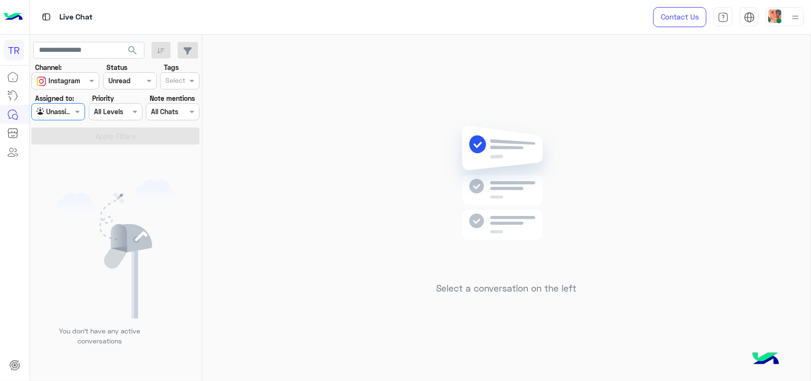
click at [75, 126] on section "Channel: Channel Instagram Status Channel Unread Tags Select Assigned to: Agent…" at bounding box center [116, 103] width 158 height 82
click at [72, 112] on div at bounding box center [58, 111] width 53 height 11
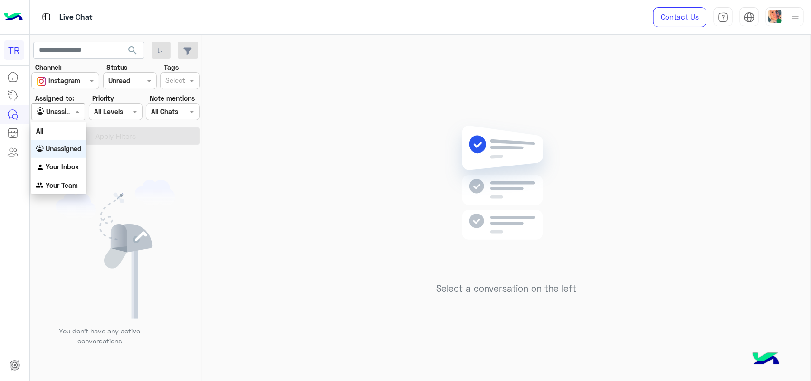
click at [63, 125] on div "All" at bounding box center [58, 131] width 55 height 18
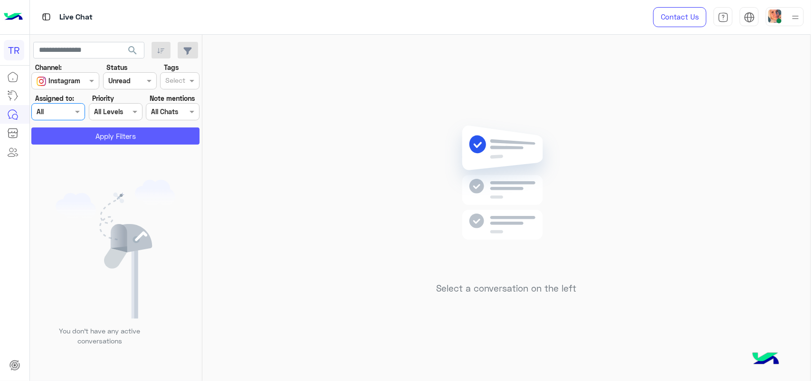
click at [101, 127] on button "Apply Filters" at bounding box center [115, 135] width 168 height 17
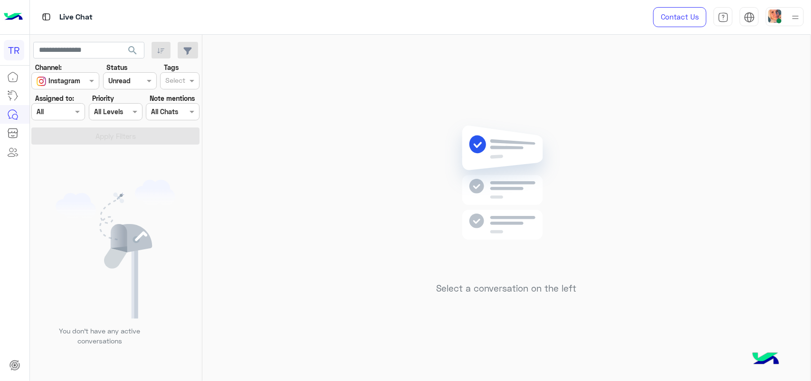
click at [136, 90] on section "Channel: Channel Instagram Status Channel Unread Tags Select Assigned to: Agent…" at bounding box center [116, 103] width 158 height 82
click at [56, 117] on div "Agent Filter All" at bounding box center [58, 111] width 54 height 17
click at [58, 148] on b "Unassigned" at bounding box center [64, 148] width 36 height 8
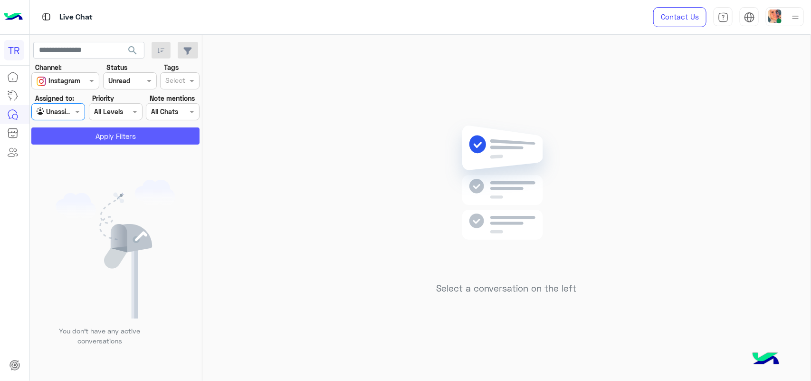
click at [101, 136] on button "Apply Filters" at bounding box center [115, 135] width 168 height 17
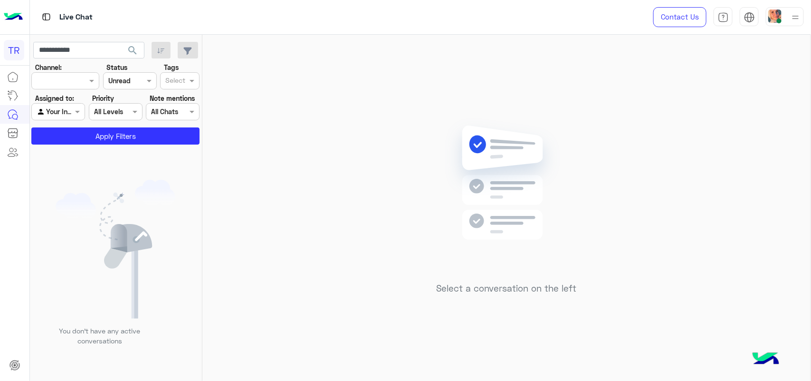
click at [81, 84] on div at bounding box center [65, 80] width 67 height 11
click at [76, 75] on div at bounding box center [65, 80] width 67 height 11
click at [77, 75] on div at bounding box center [65, 80] width 67 height 11
